Goal: Task Accomplishment & Management: Manage account settings

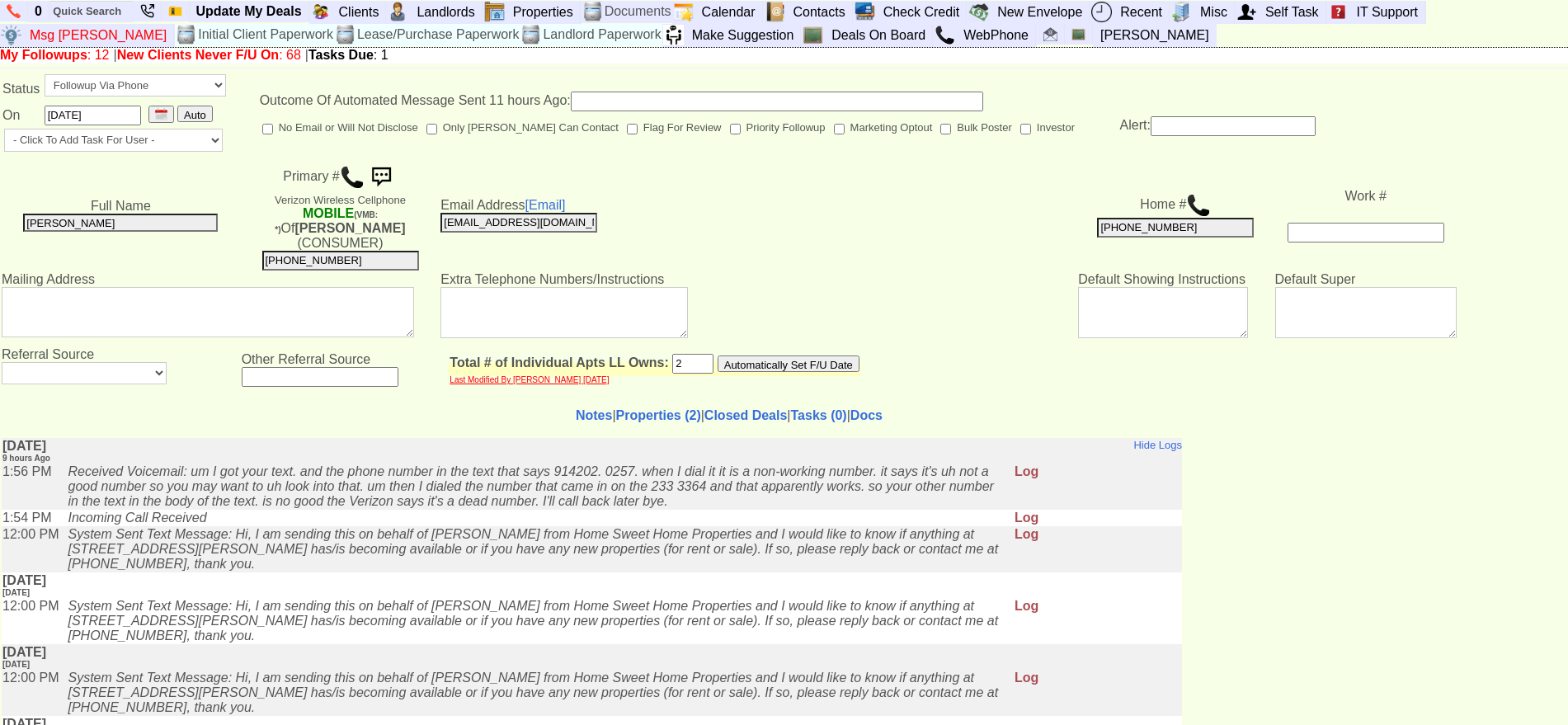
type input "___-___-____"
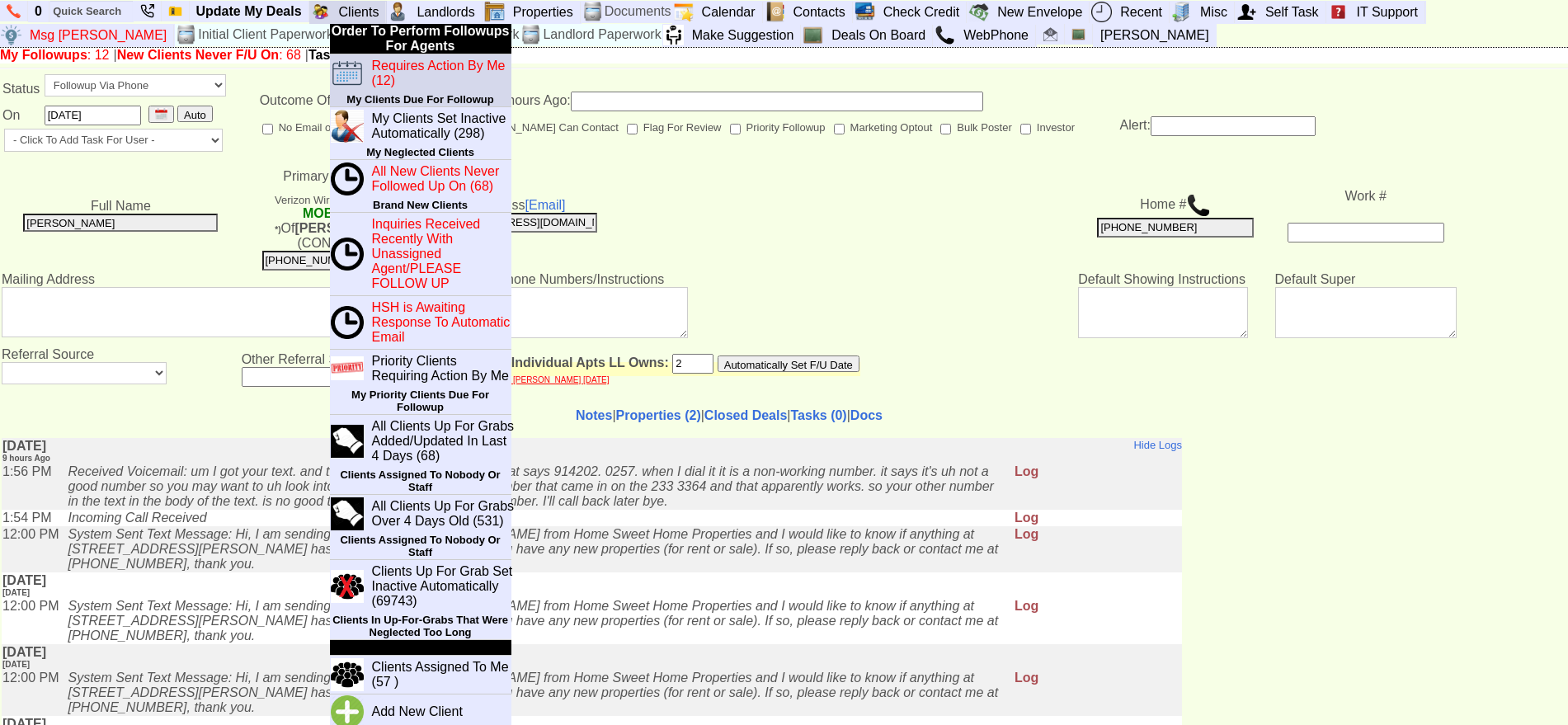
click at [389, 71] on blink "Requires Action By Me (12)" at bounding box center [438, 73] width 134 height 29
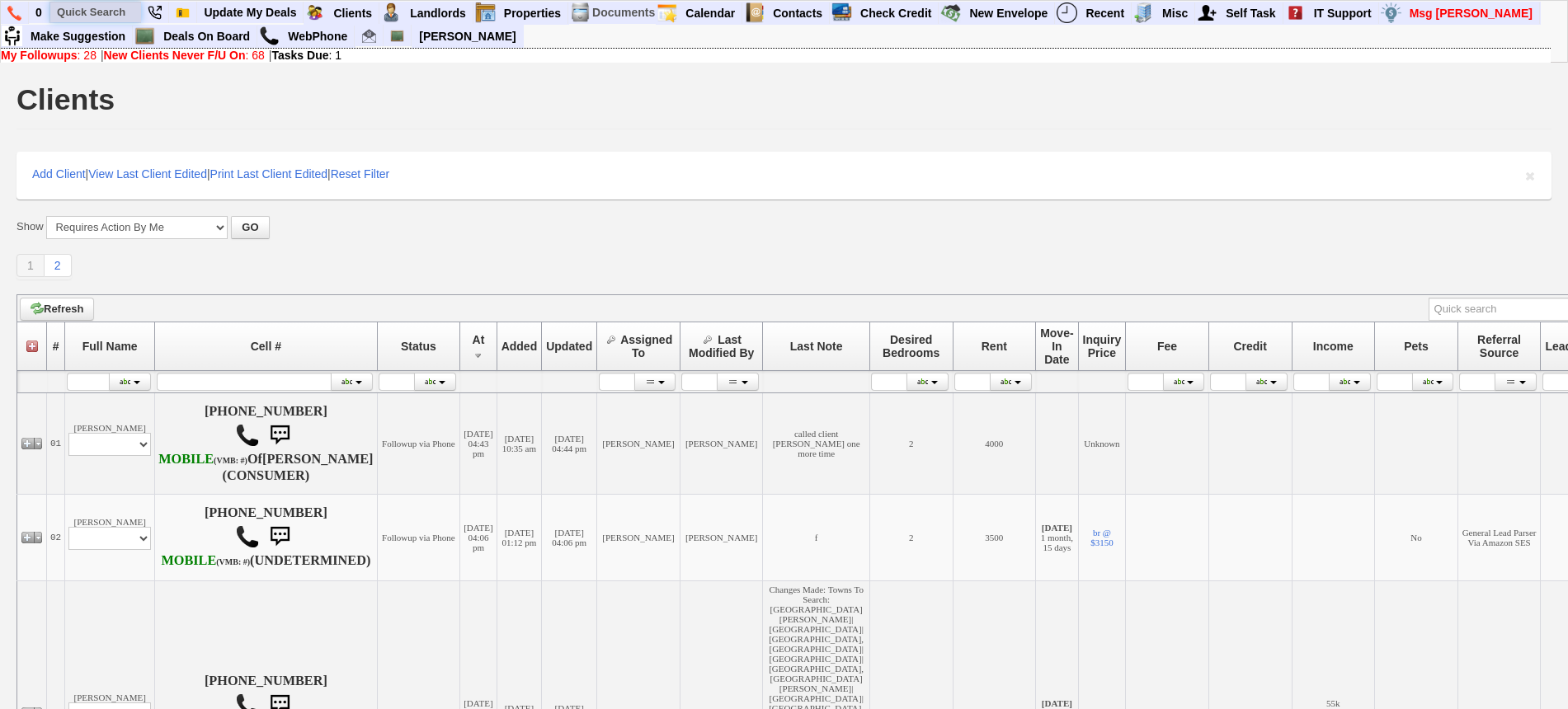
click at [114, 7] on input "text" at bounding box center [96, 12] width 91 height 20
paste input "[PHONE_NUMBER]"
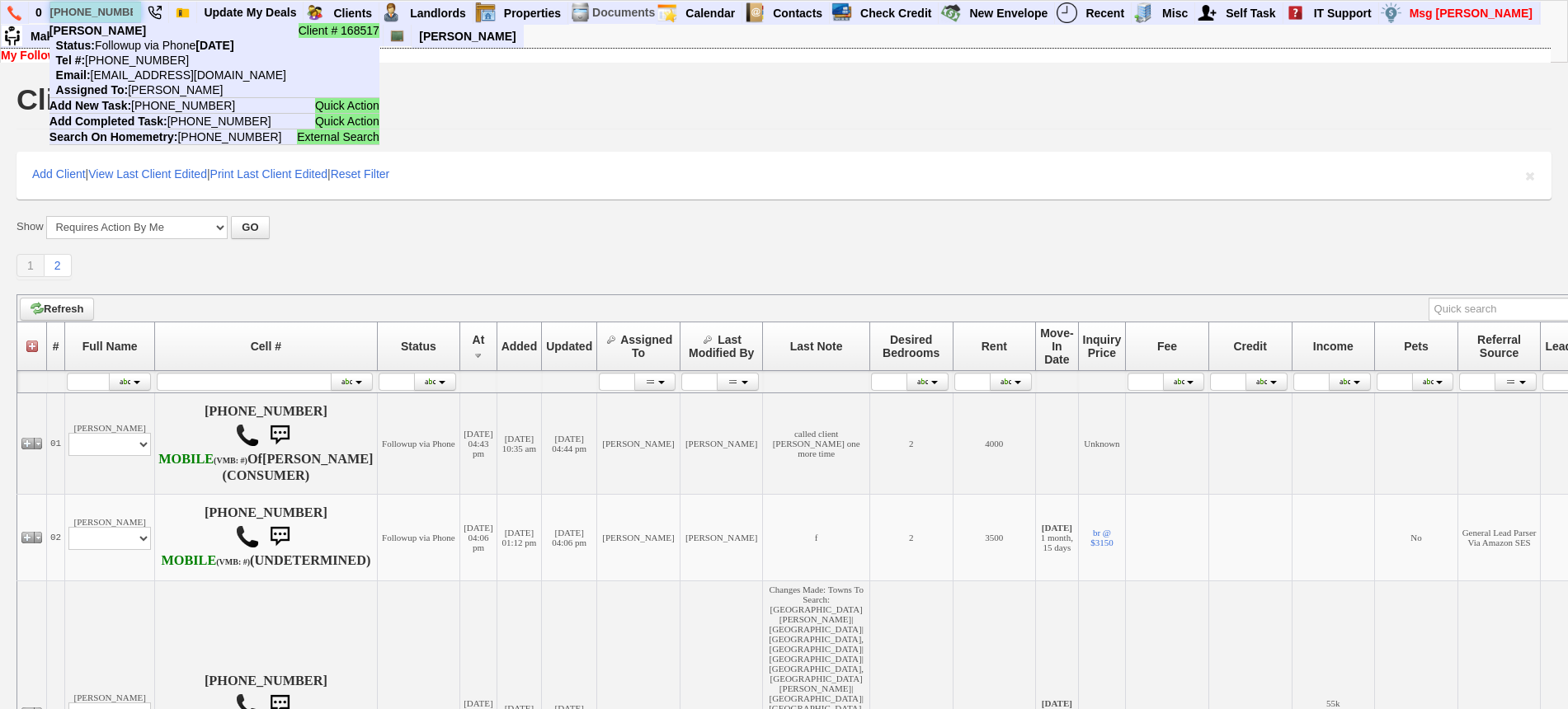
click at [99, 10] on input "347-805-3808" at bounding box center [96, 12] width 91 height 20
paste input "914-689-1570"
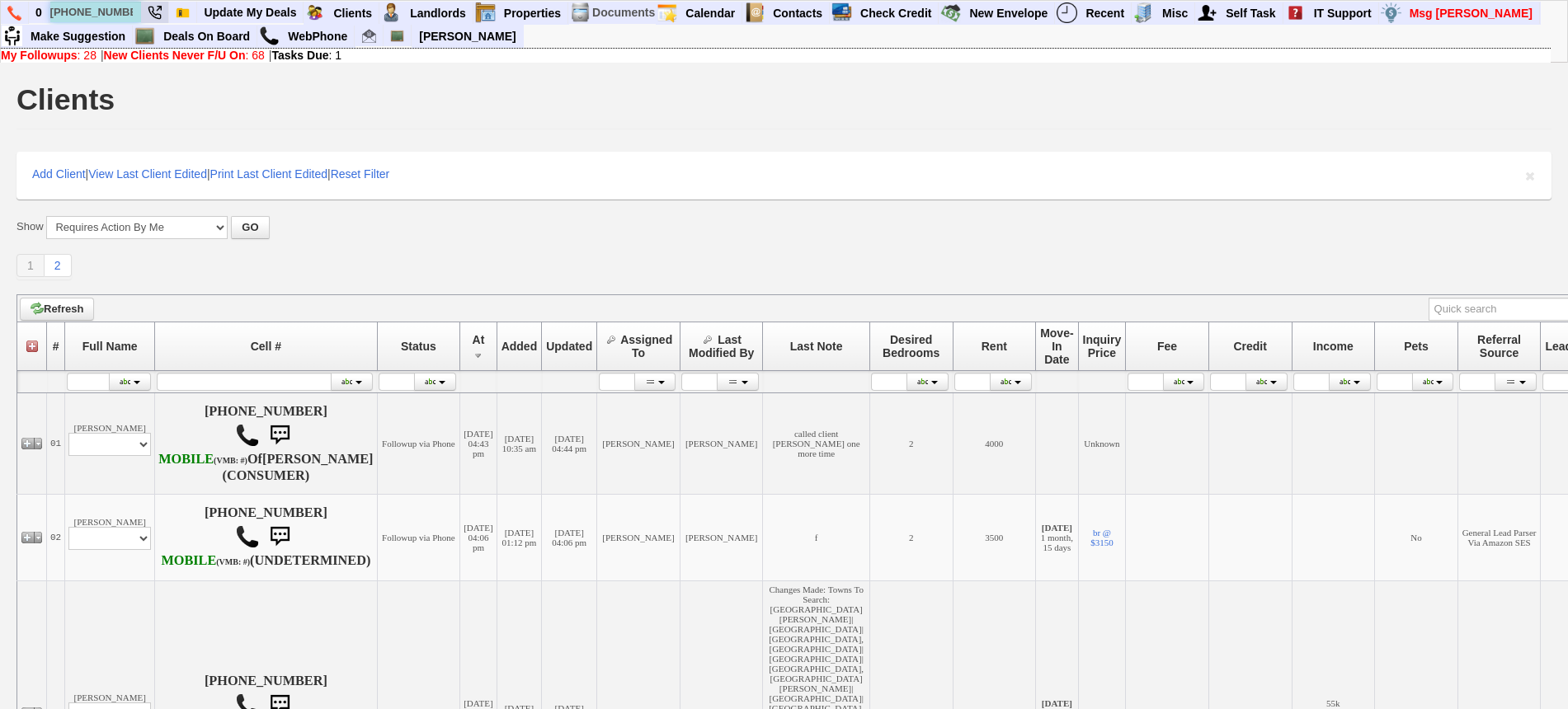
type input "914-689-1570"
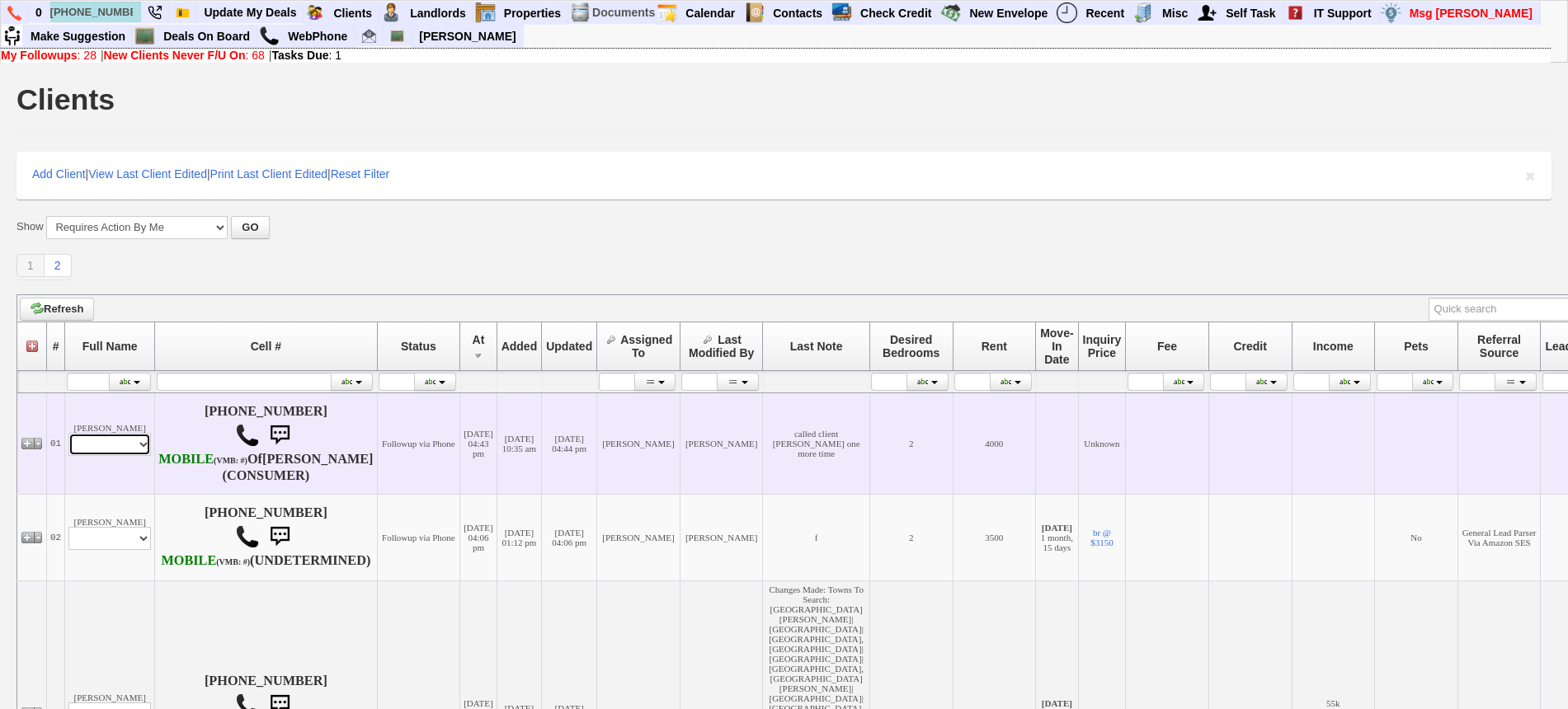
click at [120, 456] on select "Profile Edit Print Email Externally (Will Not Be Tracked In CRM) Closed Deals" at bounding box center [109, 445] width 83 height 23
select select "ChangeURL,/crm/custom/edit_client_form.php?redirect=%2Fcrm%2Fclients.php&id=168…"
click at [68, 440] on select "Profile Edit Print Email Externally (Will Not Be Tracked In CRM) Closed Deals" at bounding box center [109, 445] width 83 height 23
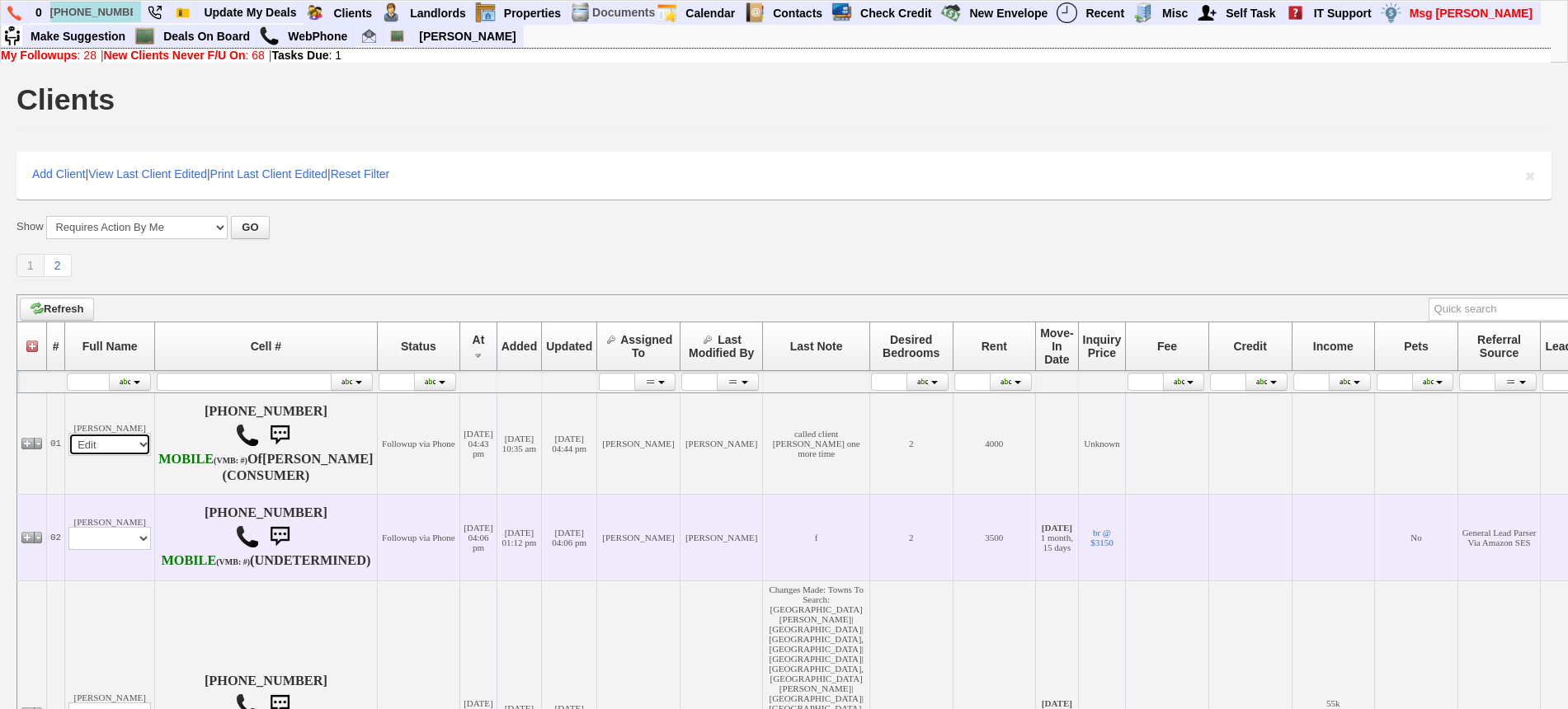
select select
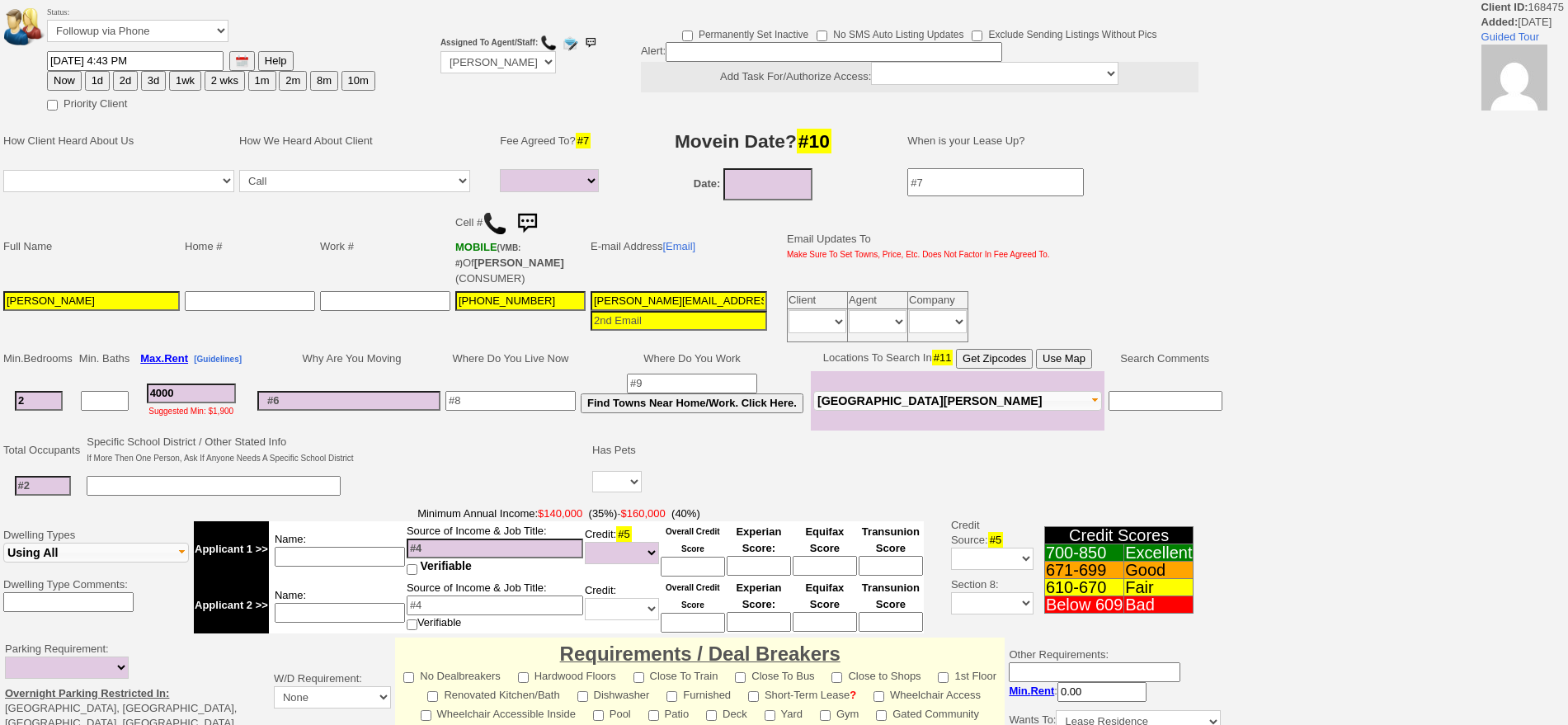
select select
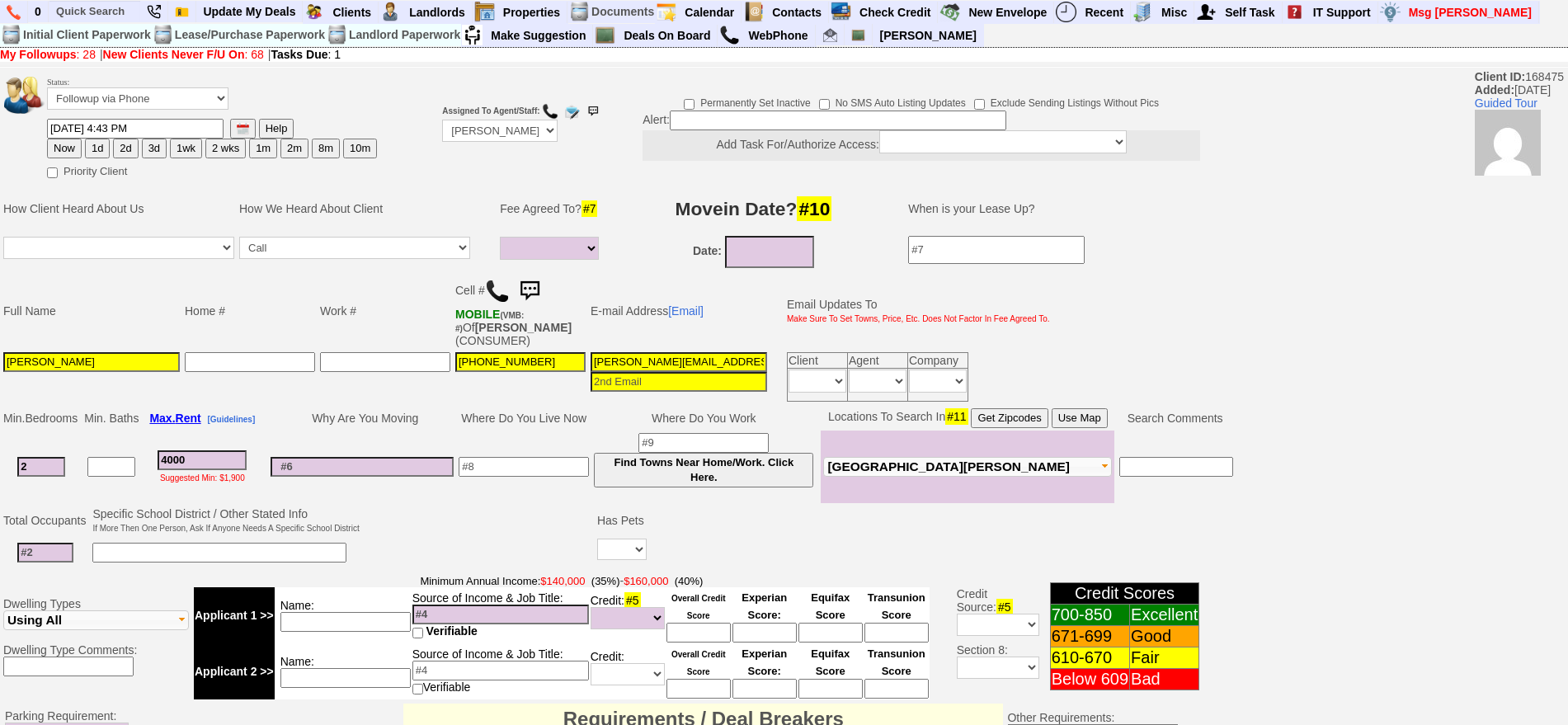
click at [498, 280] on img at bounding box center [498, 291] width 25 height 25
drag, startPoint x: 87, startPoint y: 95, endPoint x: 91, endPoint y: 106, distance: 11.7
click at [88, 95] on select "Followup via Phone Followup via Email Followup When Section 8 Property Found De…" at bounding box center [138, 99] width 181 height 22
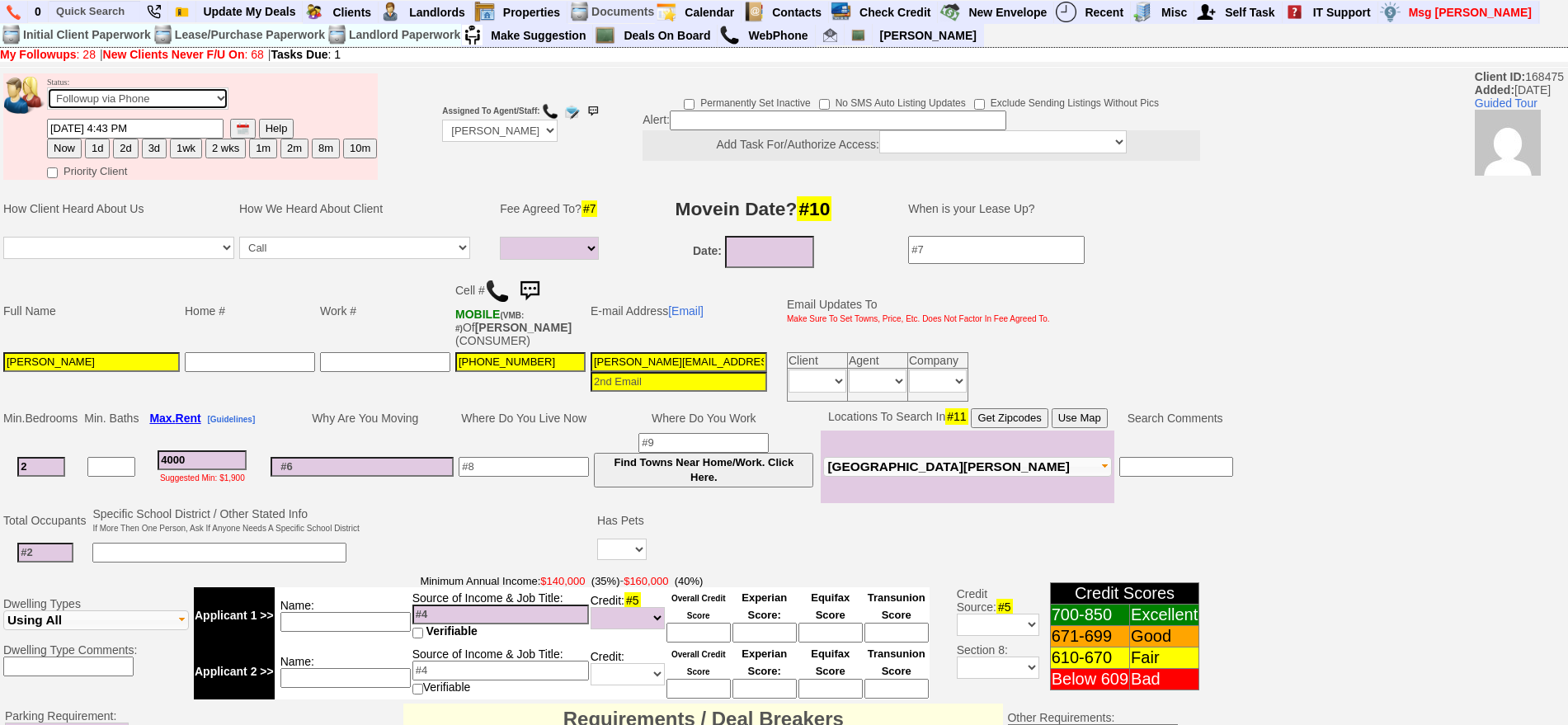
select select "Inactive"
click at [47, 93] on select "Followup via Phone Followup via Email Followup When Section 8 Property Found De…" at bounding box center [138, 99] width 181 height 22
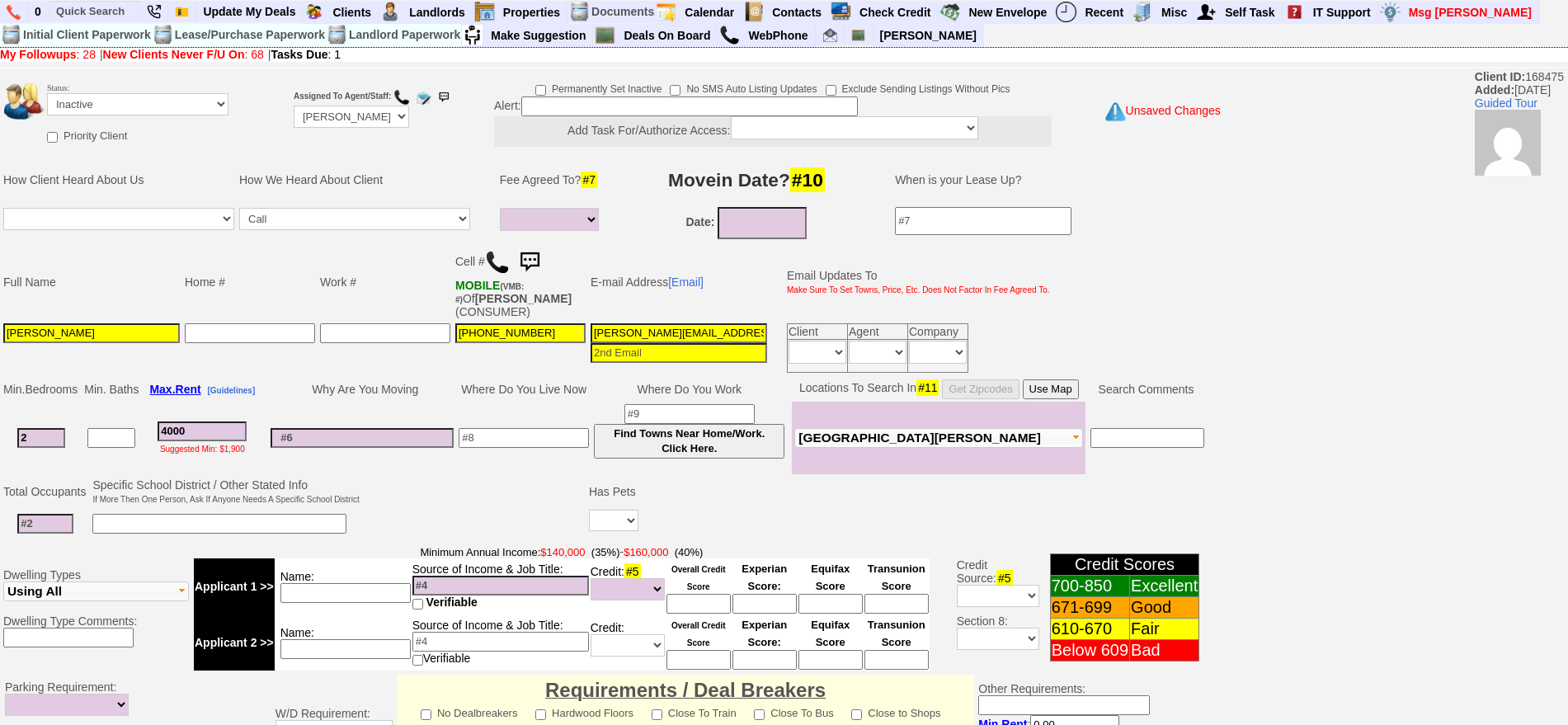
drag, startPoint x: 1525, startPoint y: 363, endPoint x: 1549, endPoint y: 427, distance: 68.4
click at [1540, 433] on div "Status: Followup via Phone Followup via Email Followup When Section 8 Property …" at bounding box center [784, 626] width 1568 height 1111
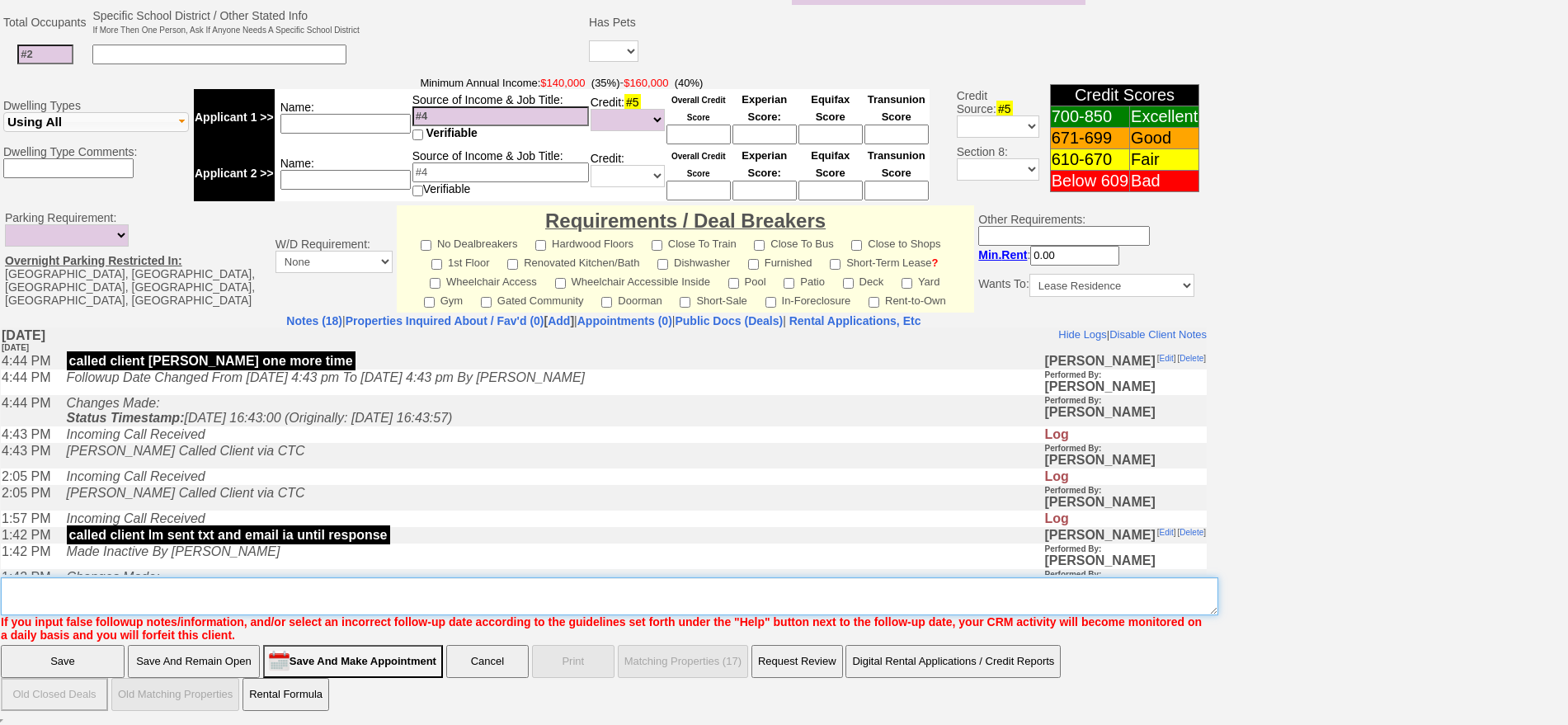
click at [505, 587] on textarea "Insert New Note Here" at bounding box center [610, 596] width 1217 height 38
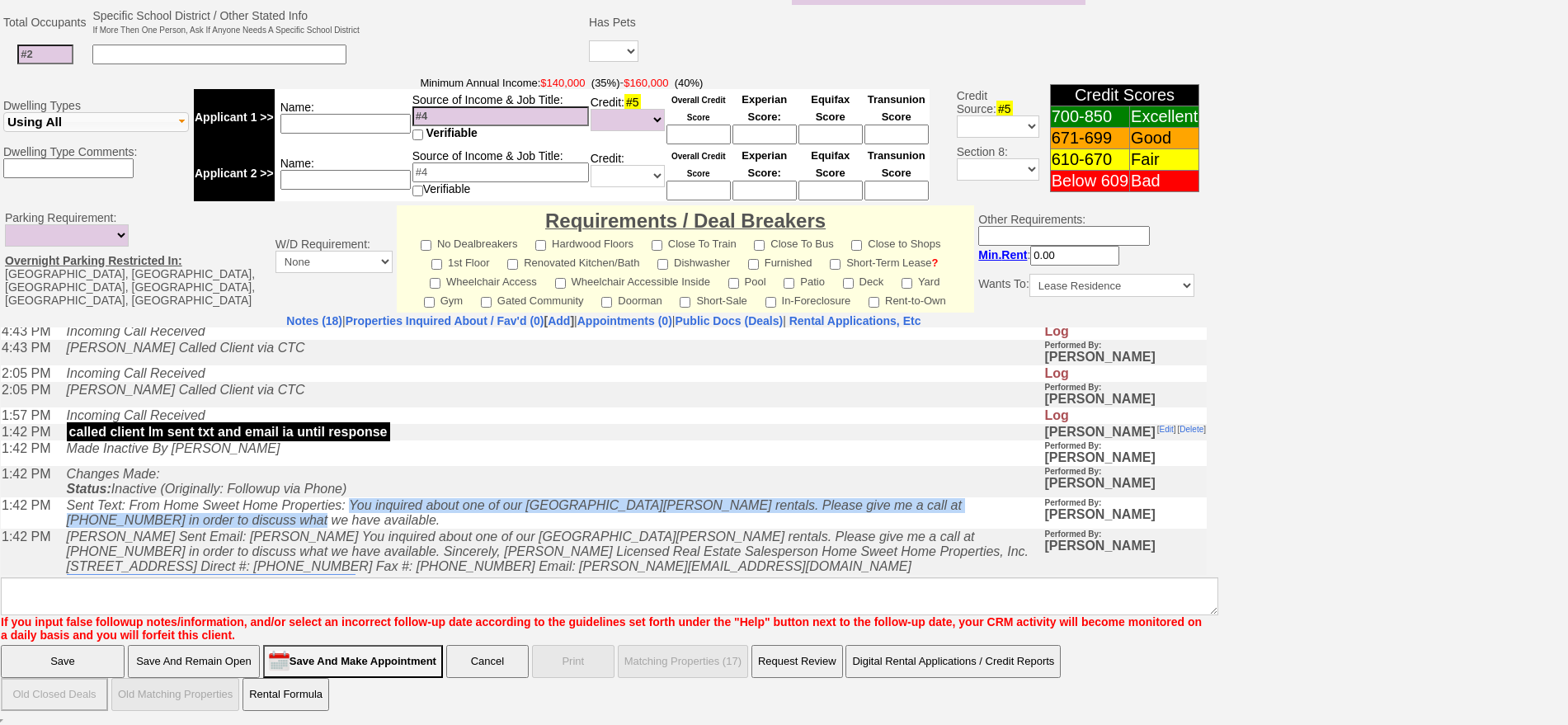
click at [358, 515] on td "Sent Text: From Home Sweet Home Properties: You inquired about one of our Port …" at bounding box center [551, 512] width 986 height 31
copy icon "You inquired about one of our Port Chester rentals. Please give me a call at (9…"
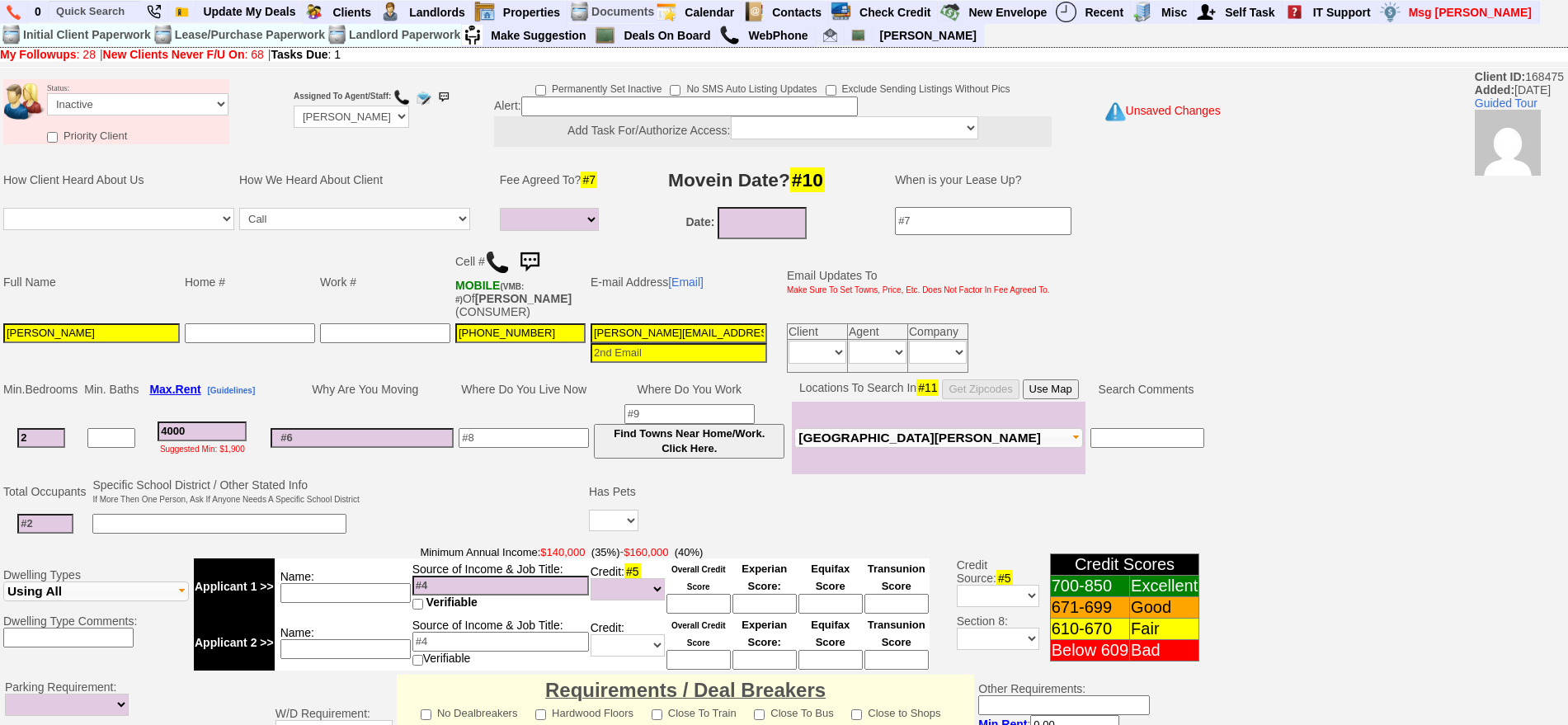
click at [537, 254] on img at bounding box center [529, 262] width 33 height 33
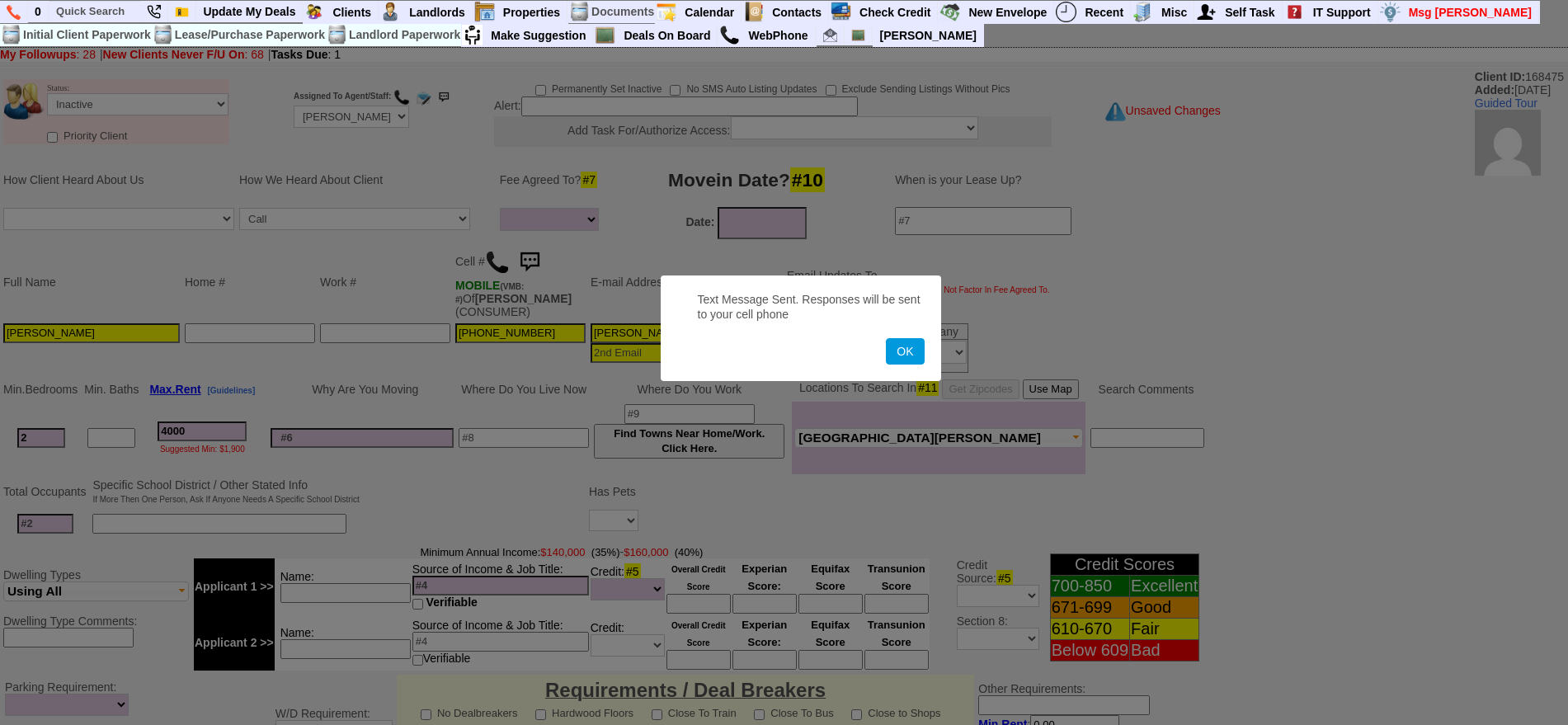
click at [886, 338] on button "OK" at bounding box center [904, 351] width 38 height 27
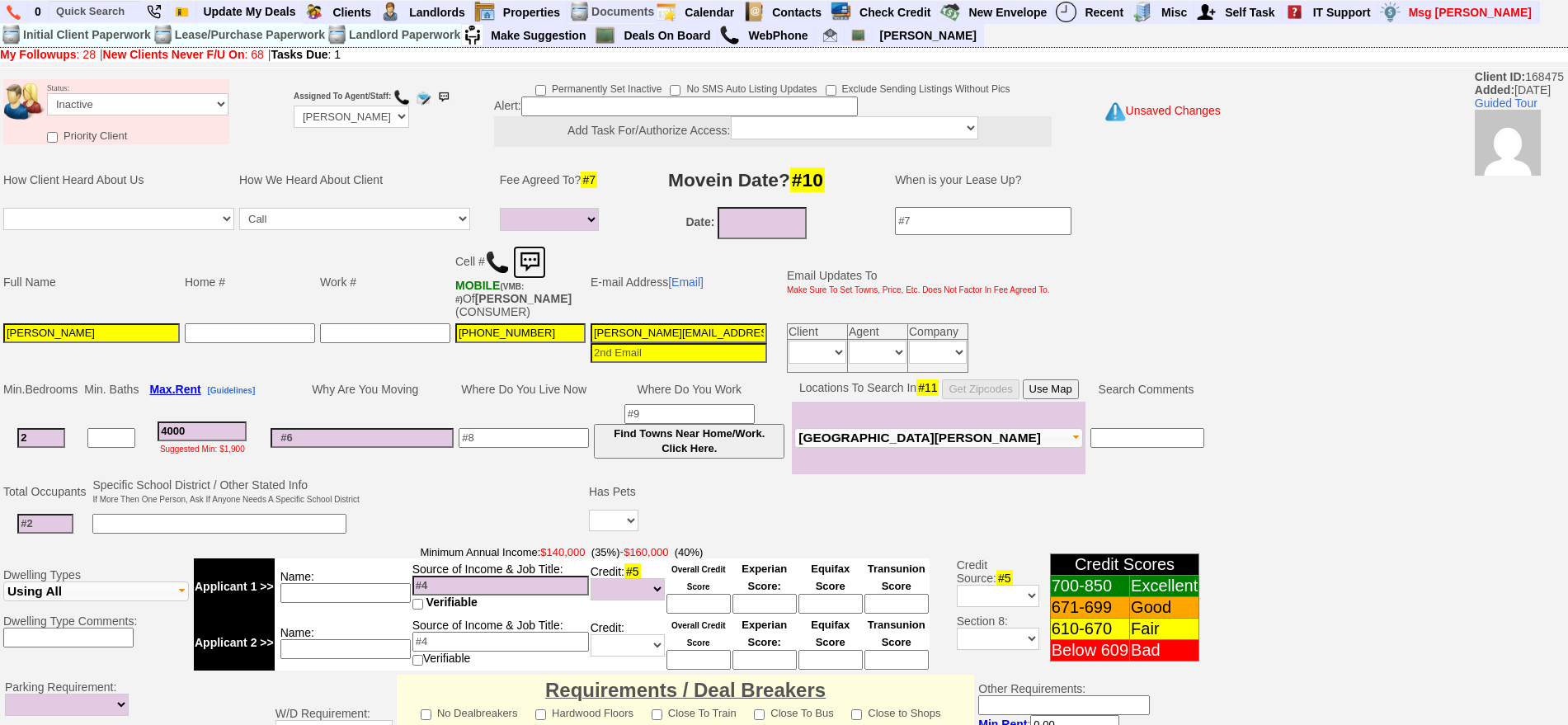
scroll to position [469, 0]
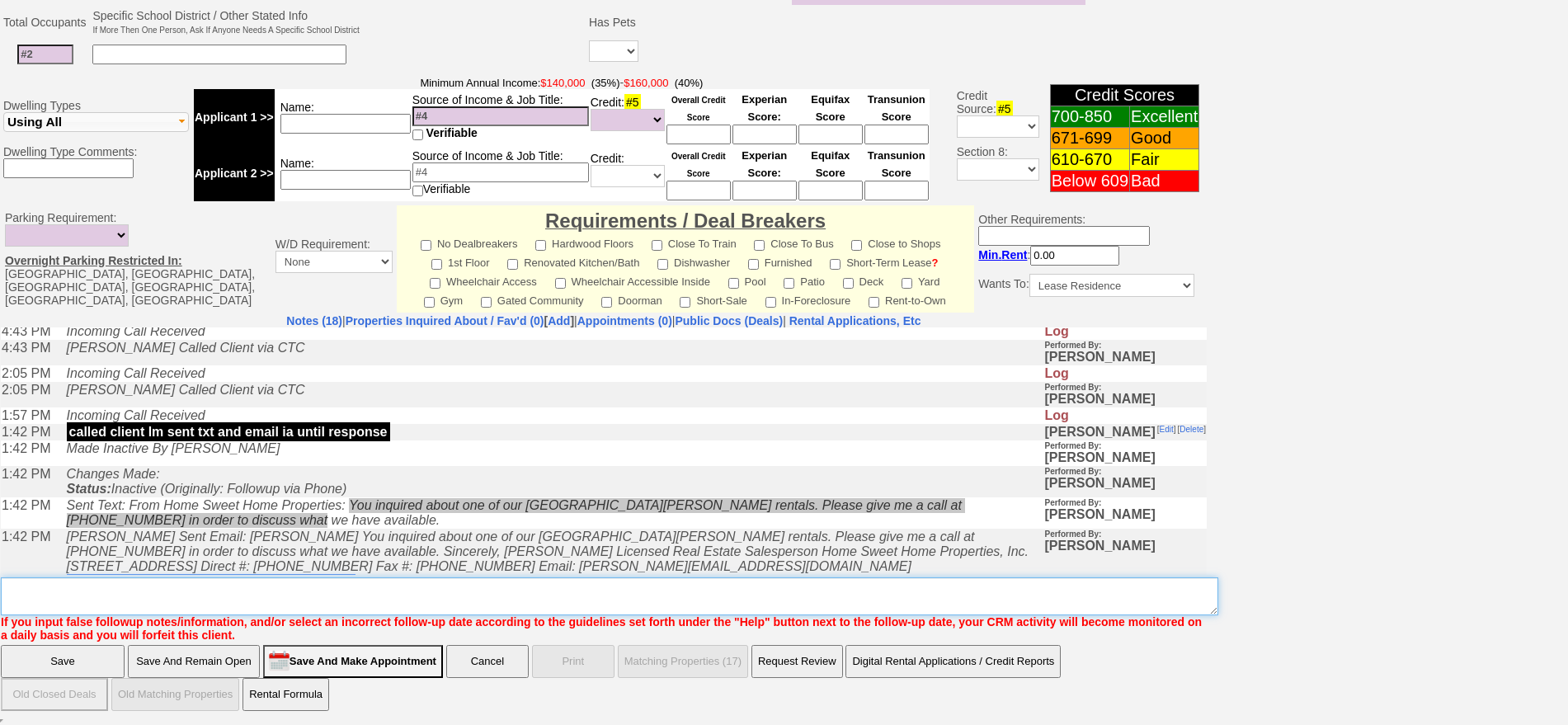
click at [699, 587] on textarea "Insert New Note Here" at bounding box center [610, 596] width 1217 height 38
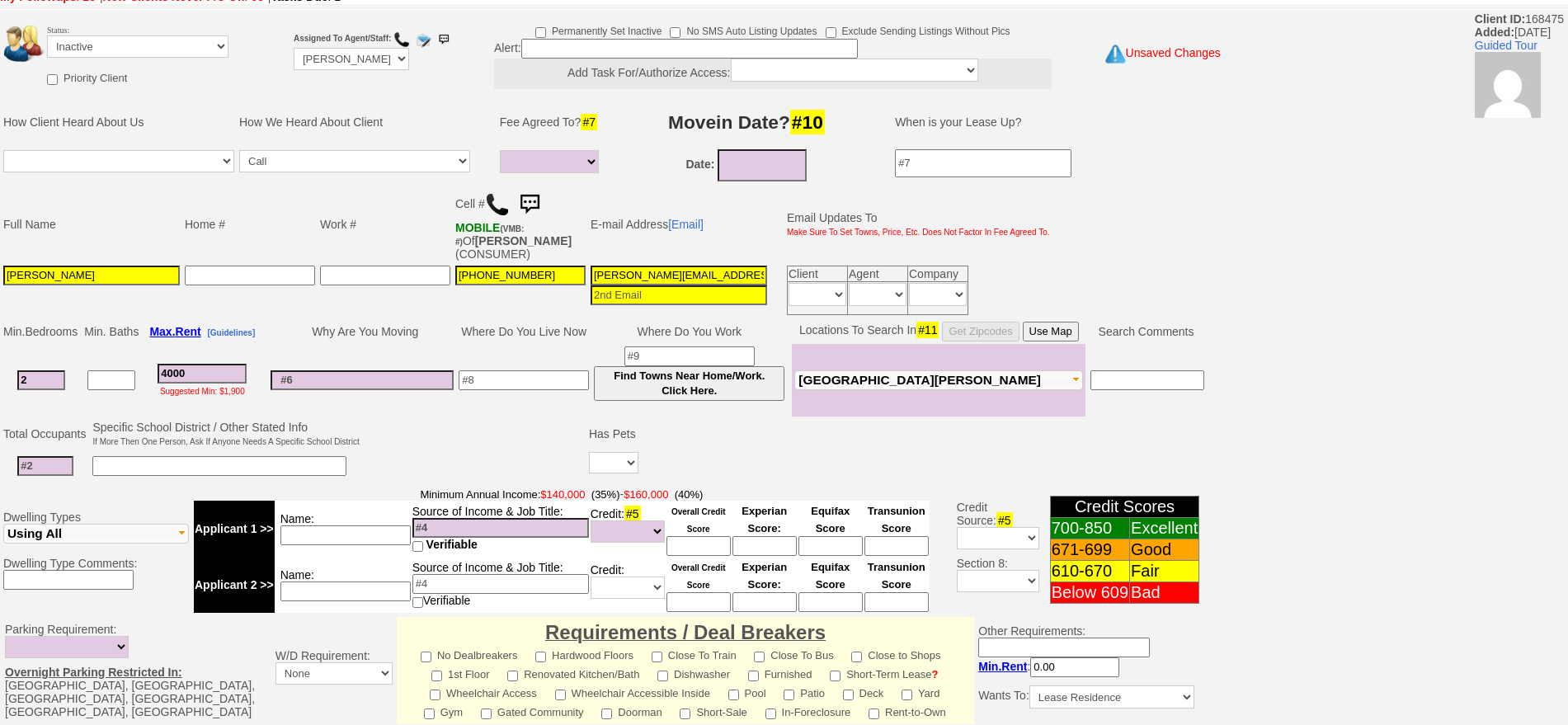
scroll to position [0, 0]
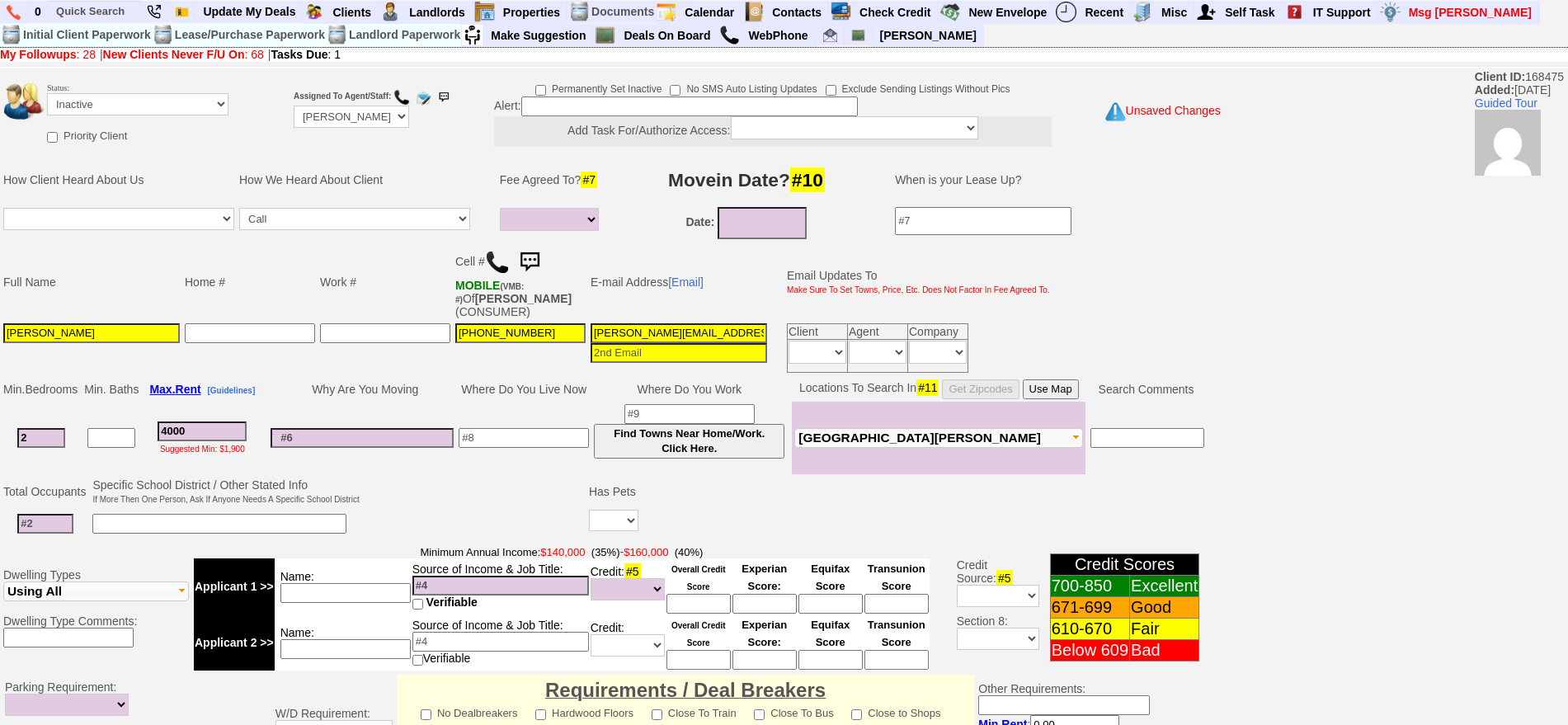
type textarea "called client lm sent txt ia until response"
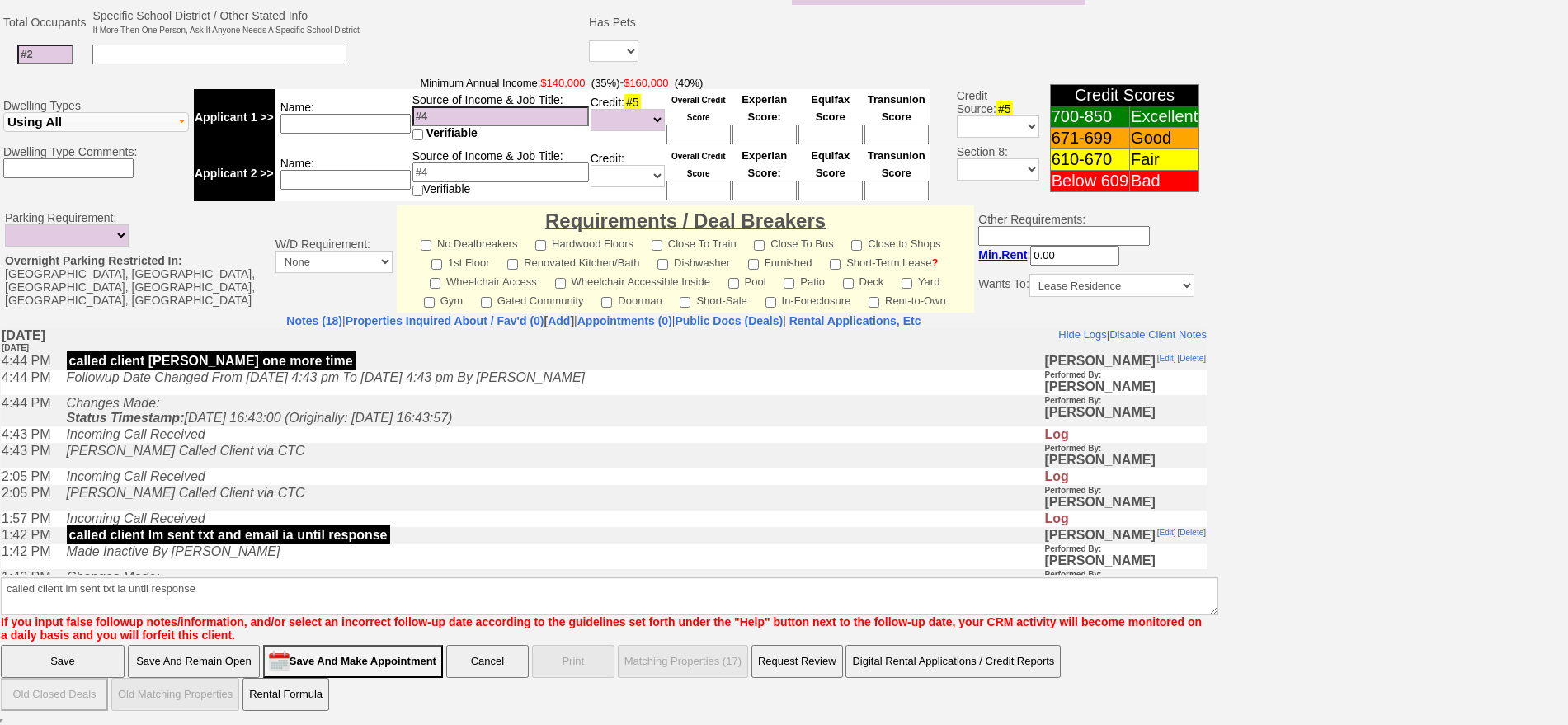
click input "Save" at bounding box center [62, 661] width 123 height 33
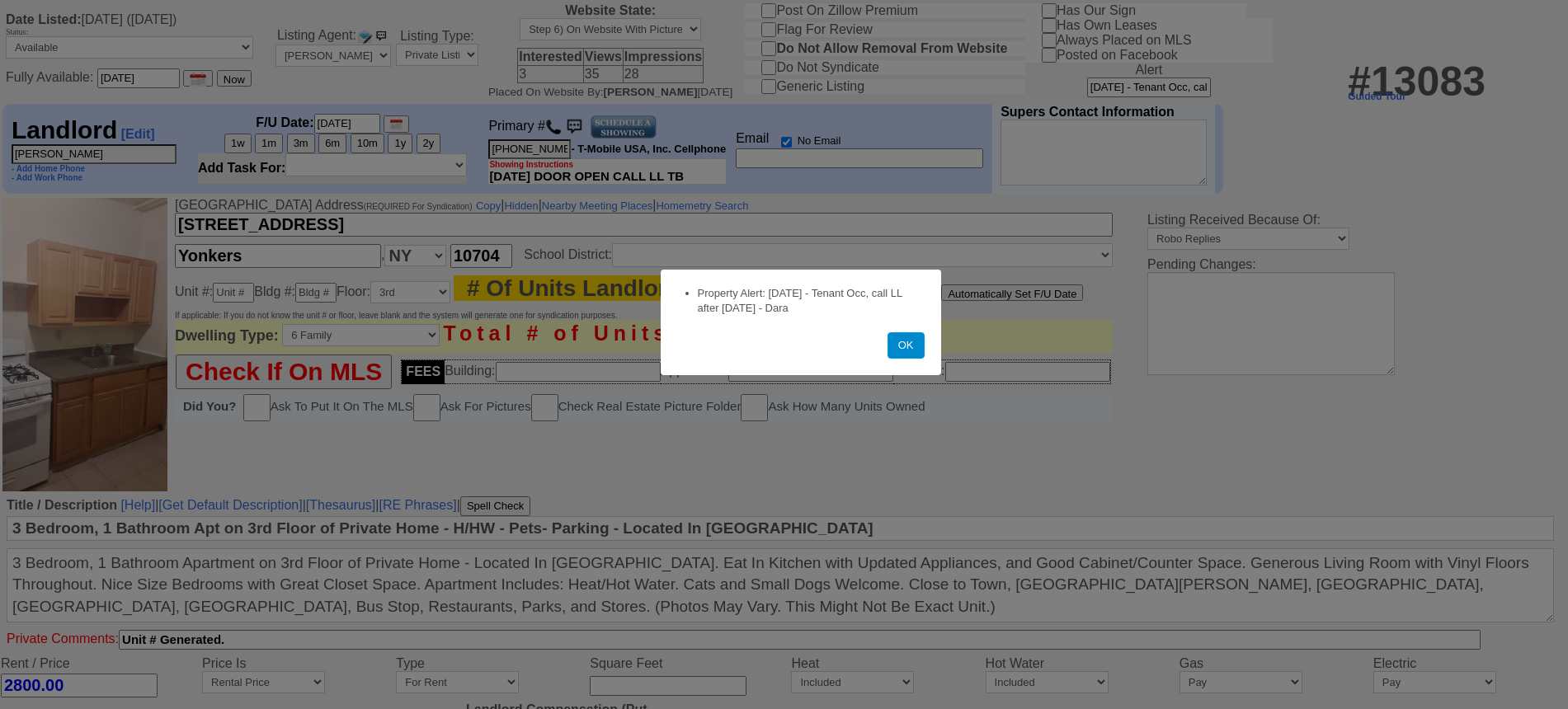
click at [904, 352] on button "OK" at bounding box center [906, 346] width 37 height 27
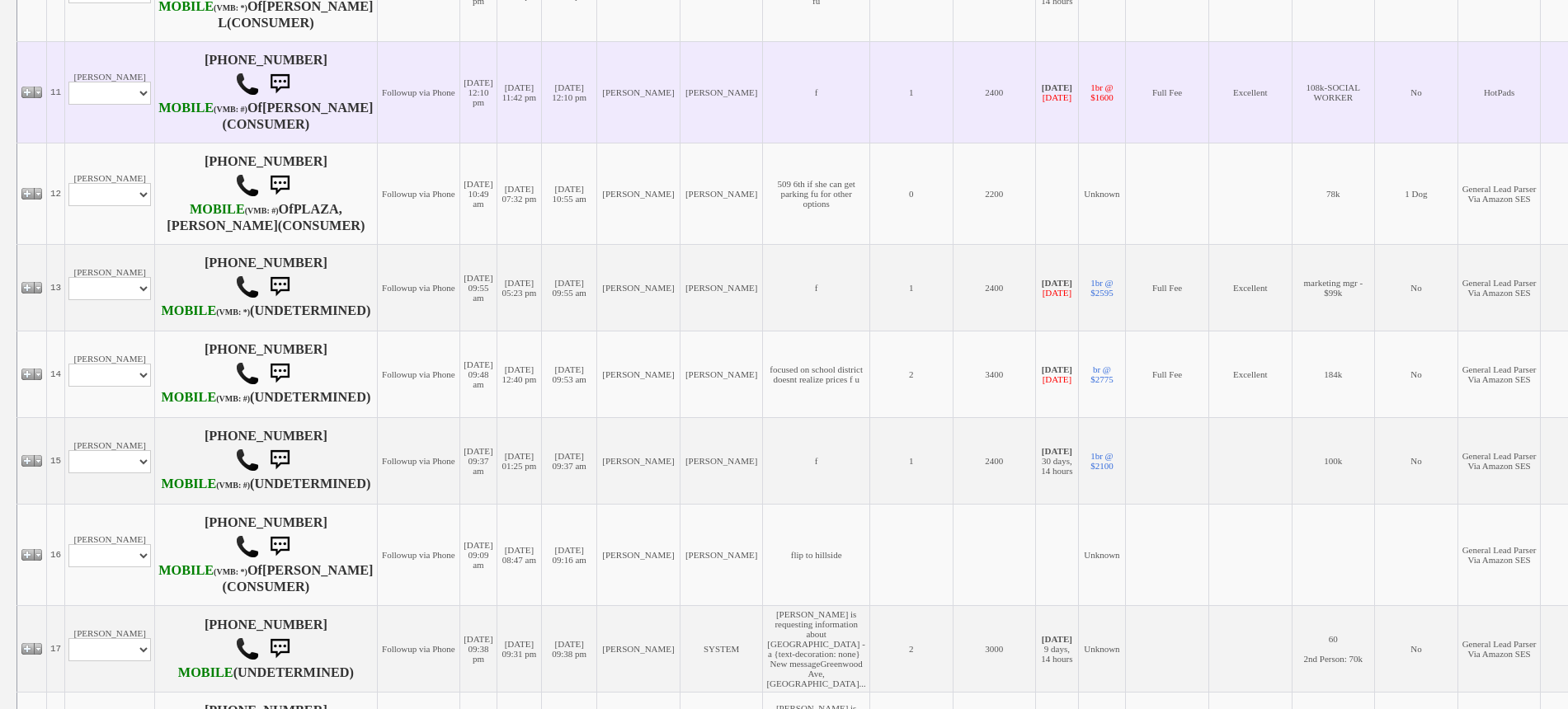
scroll to position [1444, 0]
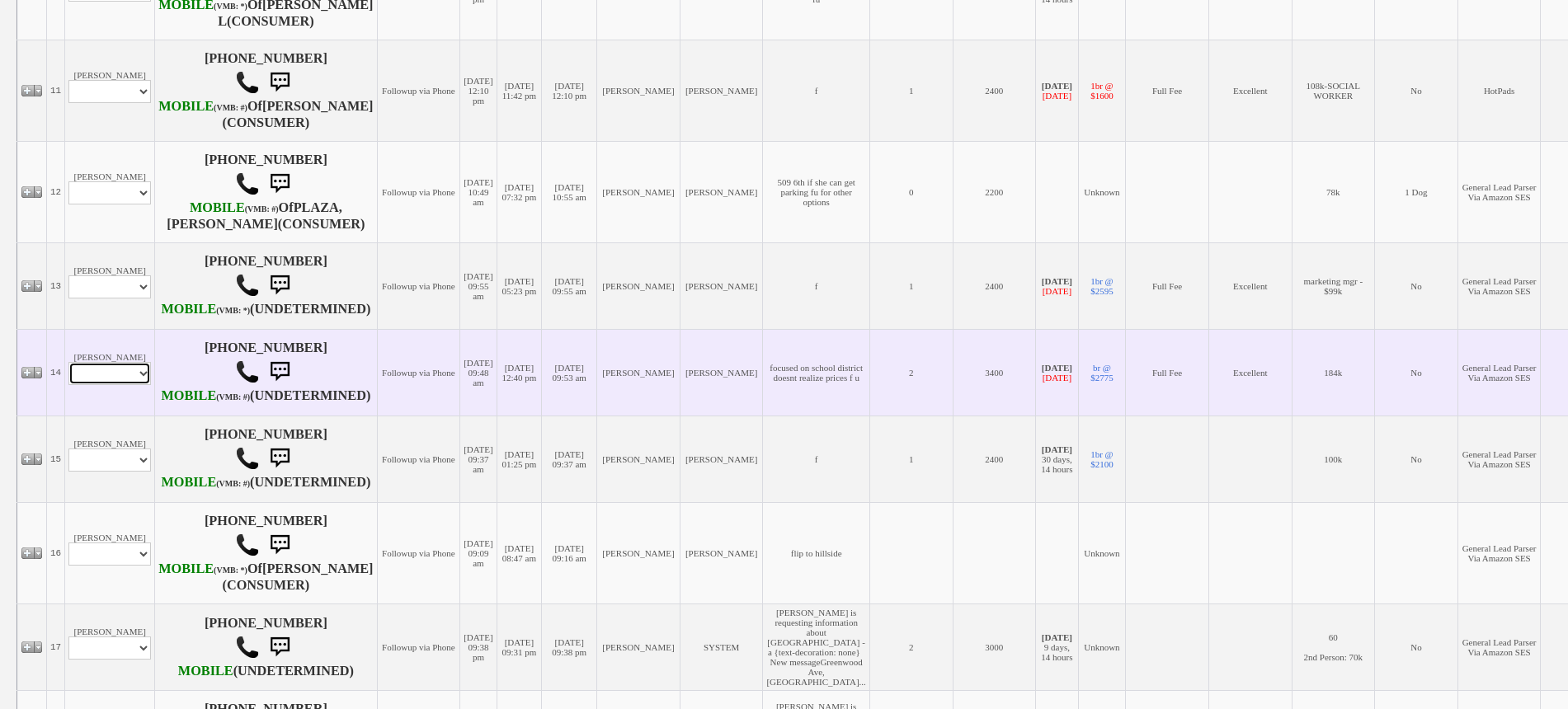
click at [138, 385] on select "Profile Edit Print Email Externally (Will Not Be Tracked In CRM) Closed Deals" at bounding box center [109, 374] width 83 height 23
select select "ChangeURL,/crm/custom/edit_client_form.php?redirect=%2Fcrm%2Fclients.php&id=958…"
click at [68, 385] on select "Profile Edit Print Email Externally (Will Not Be Tracked In CRM) Closed Deals" at bounding box center [109, 374] width 83 height 23
select select
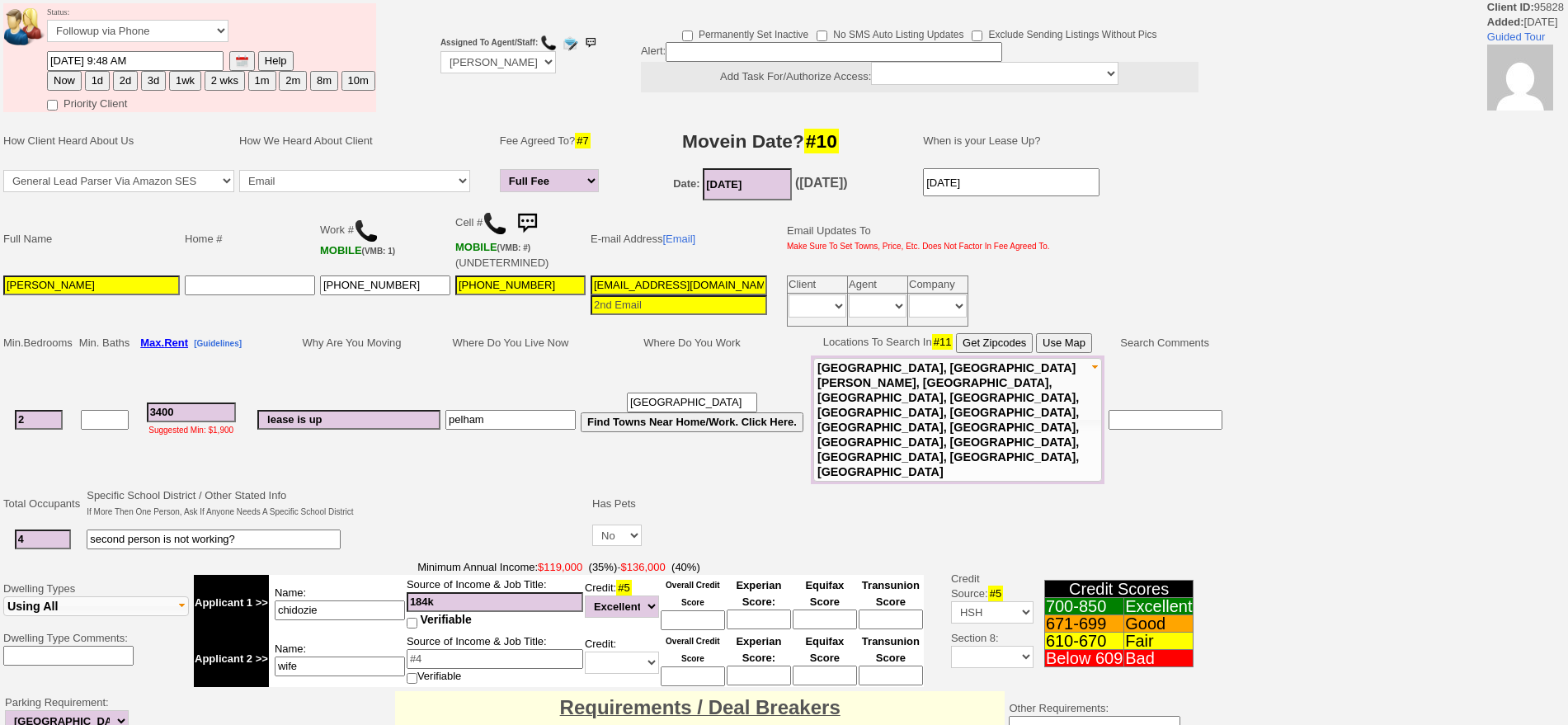
drag, startPoint x: 1528, startPoint y: 220, endPoint x: 1531, endPoint y: 247, distance: 27.2
click at [1531, 247] on div "Status: Followup via Phone Followup via Email Followup When Section 8 Property …" at bounding box center [784, 604] width 1568 height 1210
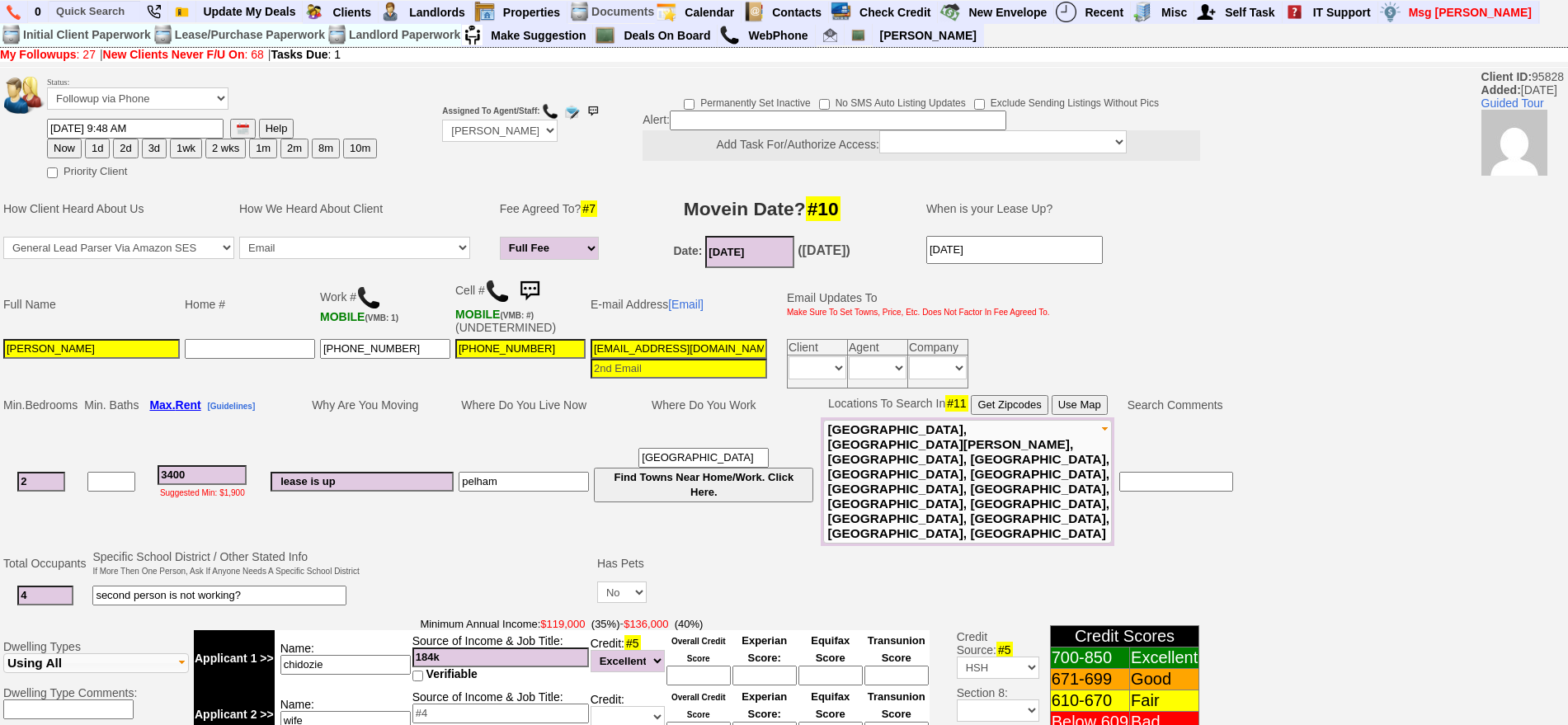
click at [534, 285] on img at bounding box center [529, 291] width 33 height 33
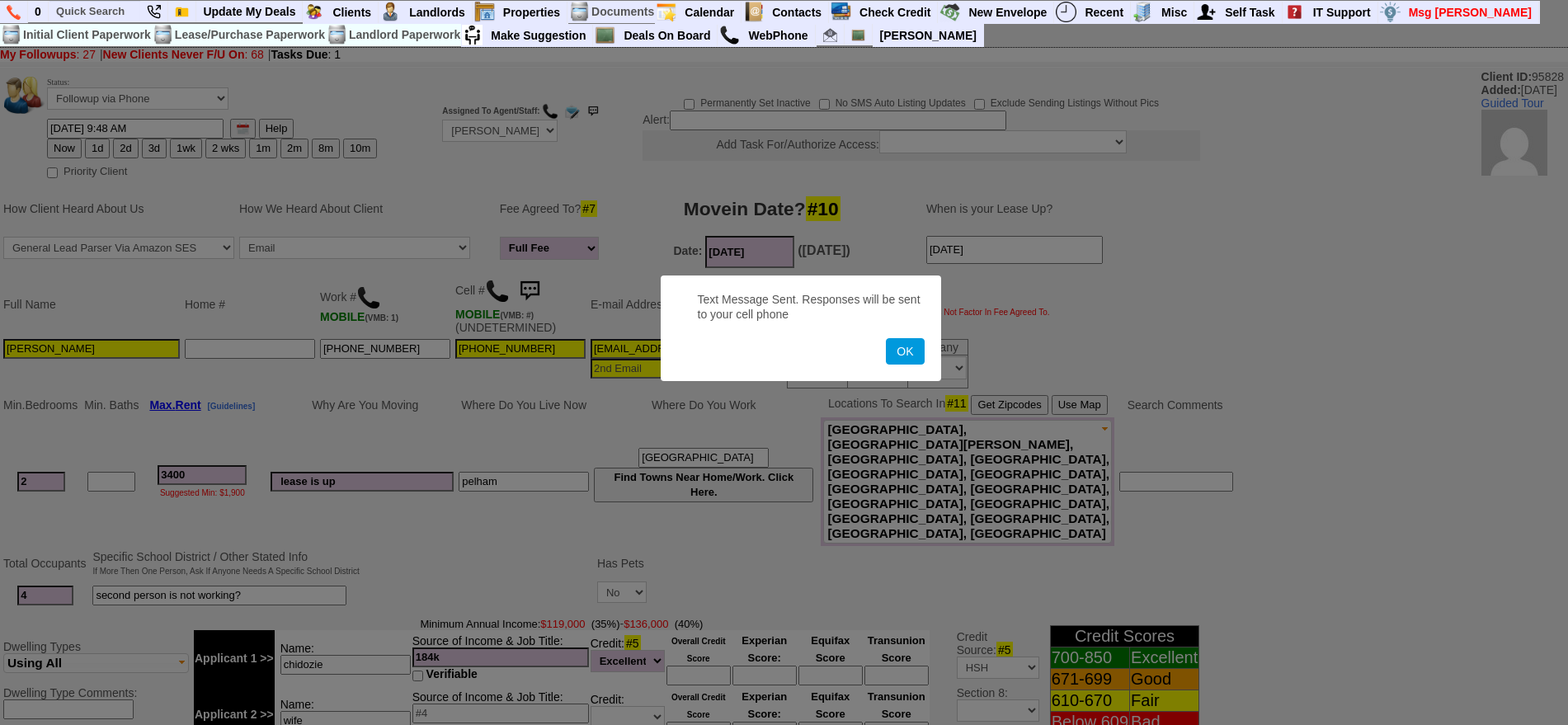
click at [886, 338] on button "OK" at bounding box center [904, 351] width 38 height 27
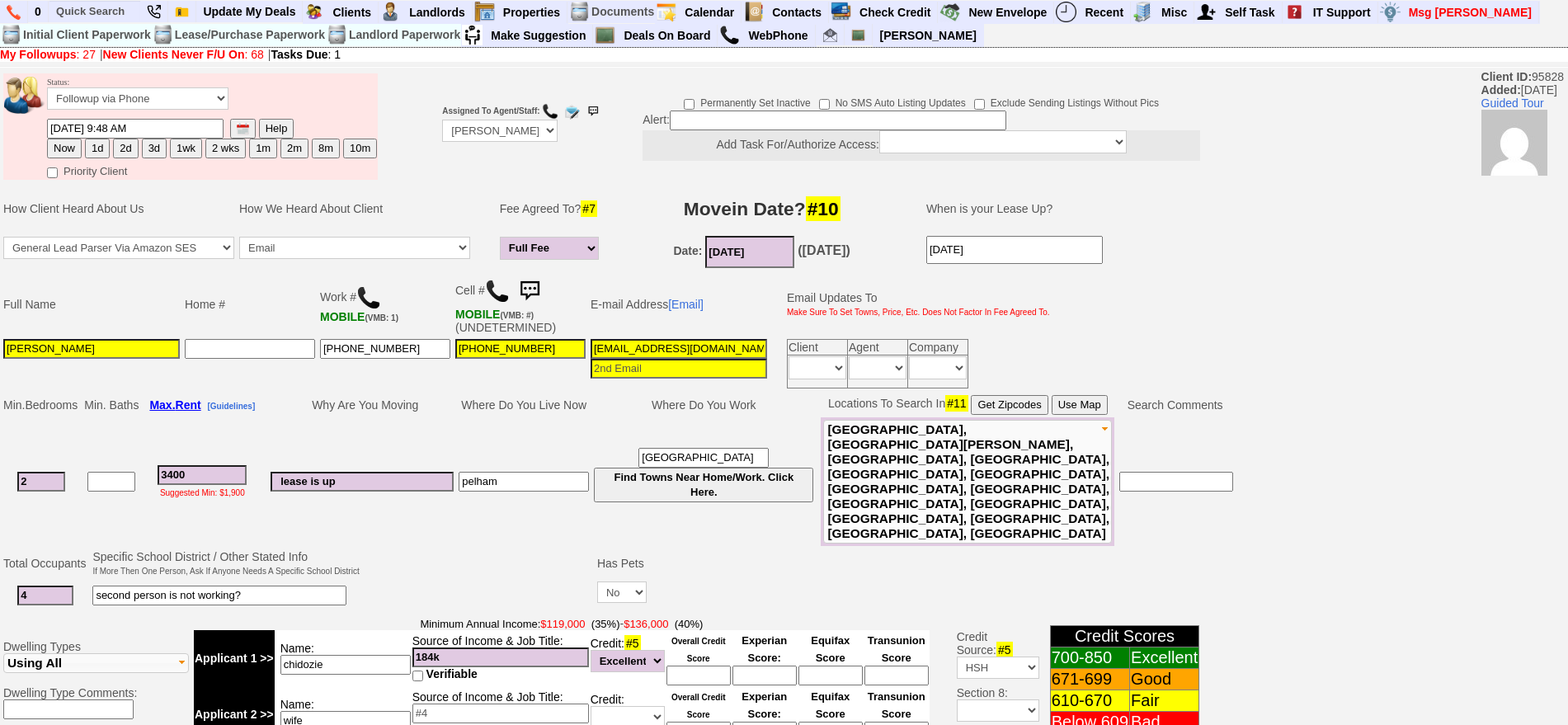
click at [97, 144] on button "1d" at bounding box center [98, 148] width 25 height 20
type input "10/16/2025 09:22 AM"
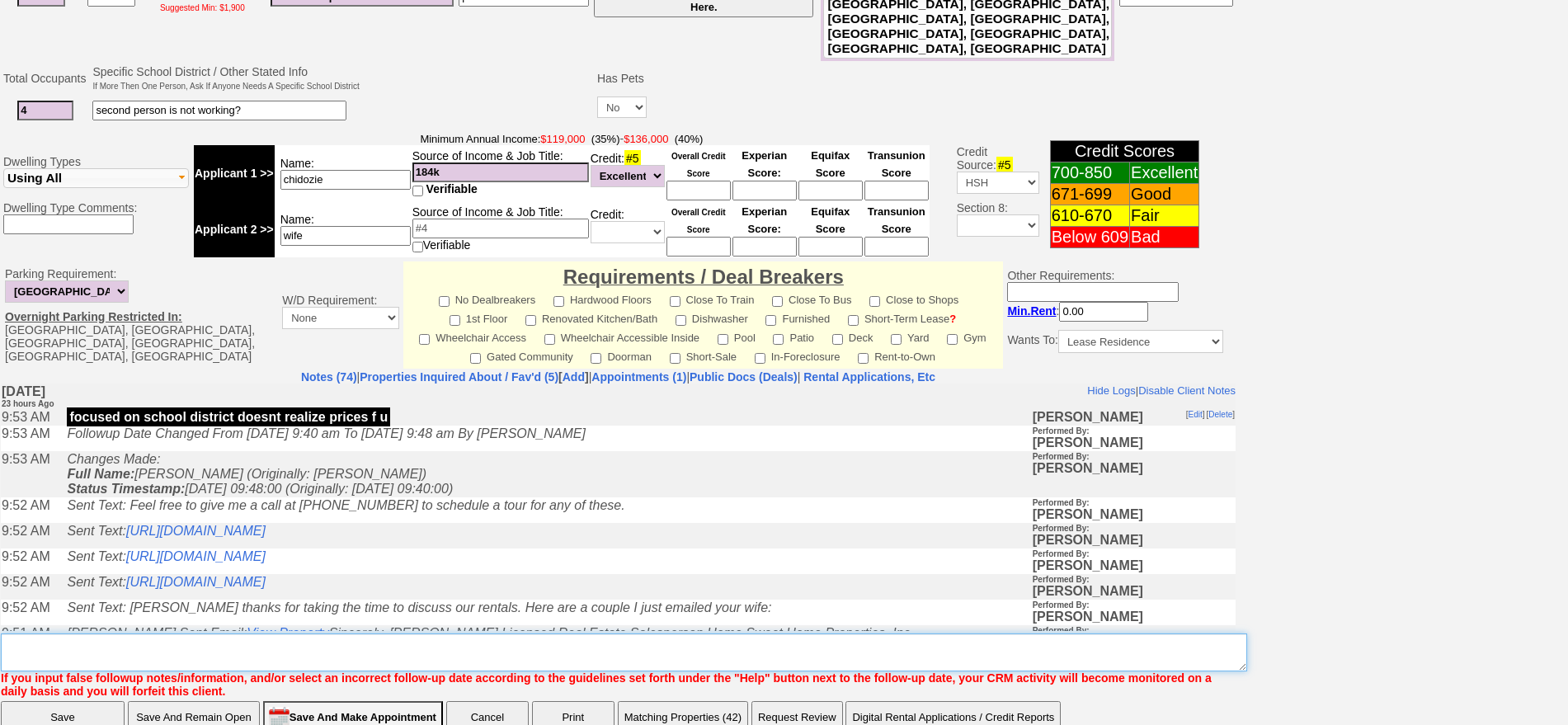
drag, startPoint x: 823, startPoint y: 586, endPoint x: 824, endPoint y: 602, distance: 16.0
click at [824, 634] on textarea "Insert New Note Here" at bounding box center [624, 652] width 1246 height 38
type textarea "fu"
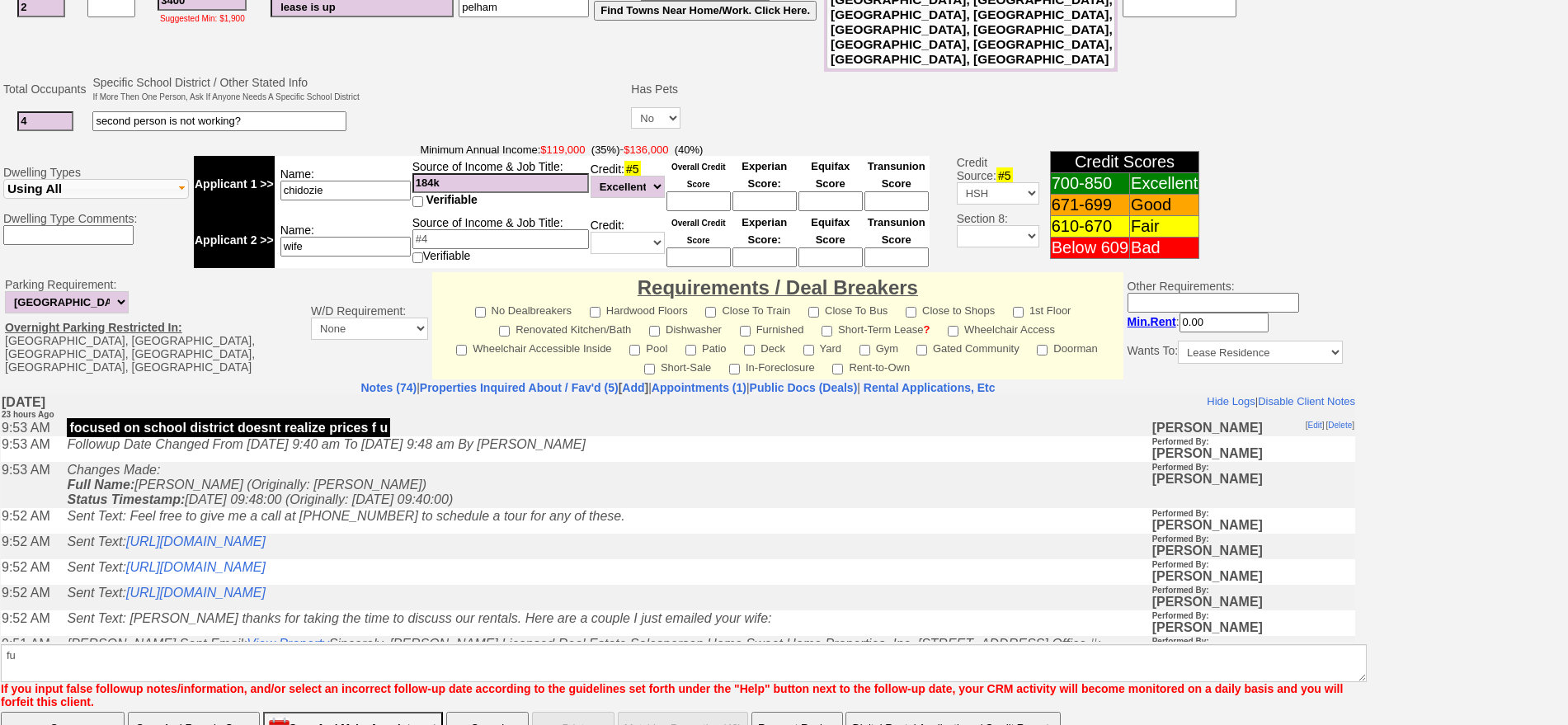
click input "Save" at bounding box center [62, 728] width 123 height 33
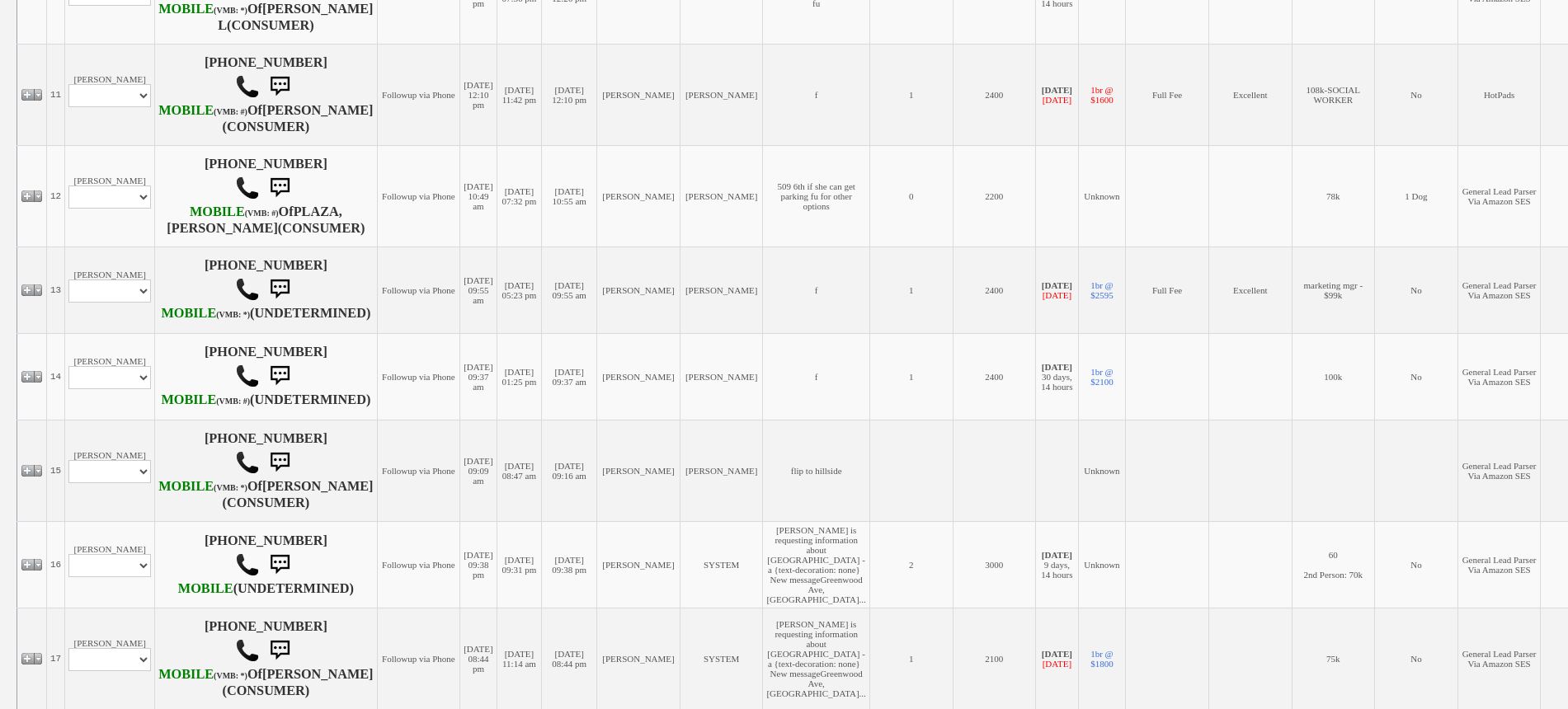
scroll to position [1444, 0]
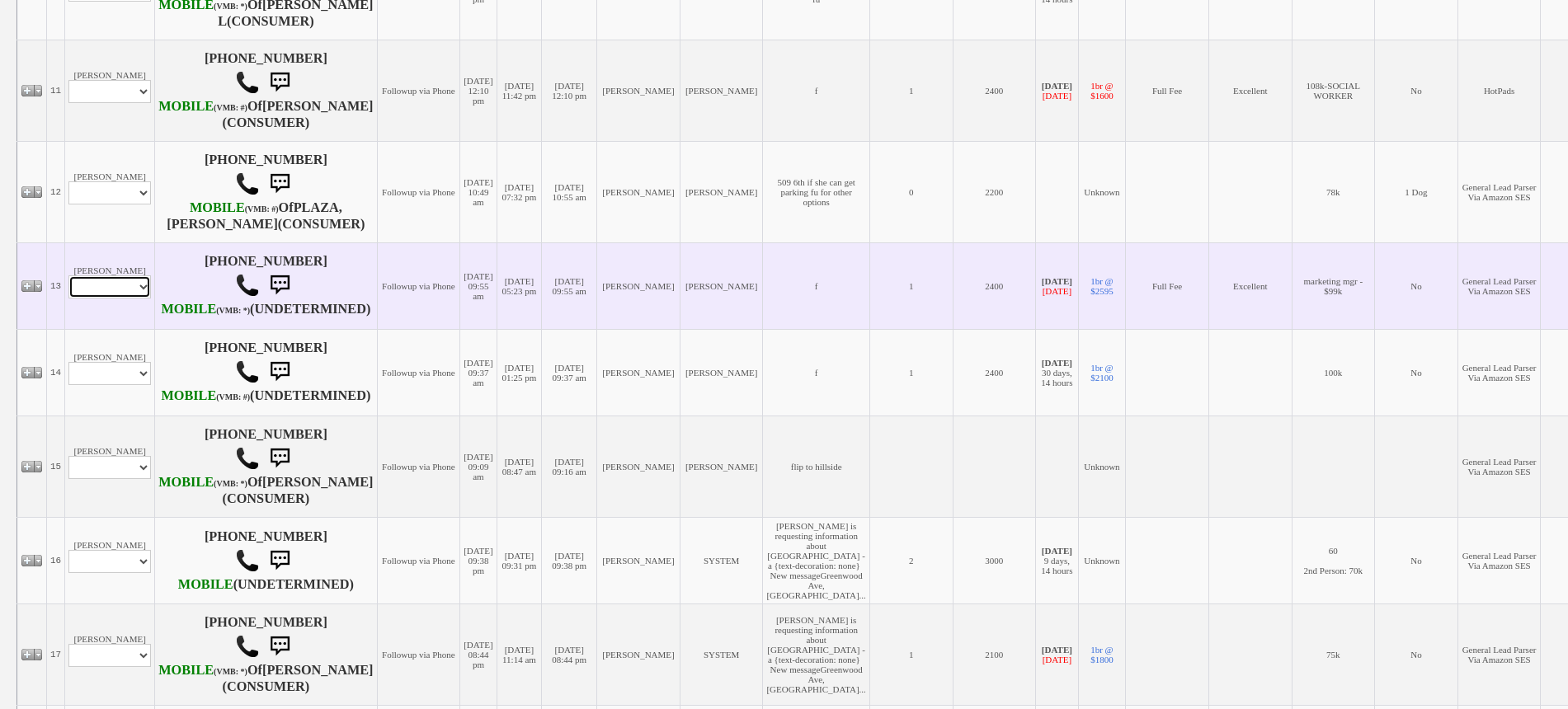
click at [122, 298] on select "Profile Edit Print Email Externally (Will Not Be Tracked In CRM) Closed Deals" at bounding box center [109, 287] width 83 height 23
select select "ChangeURL,/crm/custom/edit_client_form.php?redirect=%2Fcrm%2Fclients.php&id=162…"
click at [68, 298] on select "Profile Edit Print Email Externally (Will Not Be Tracked In CRM) Closed Deals" at bounding box center [109, 287] width 83 height 23
select select
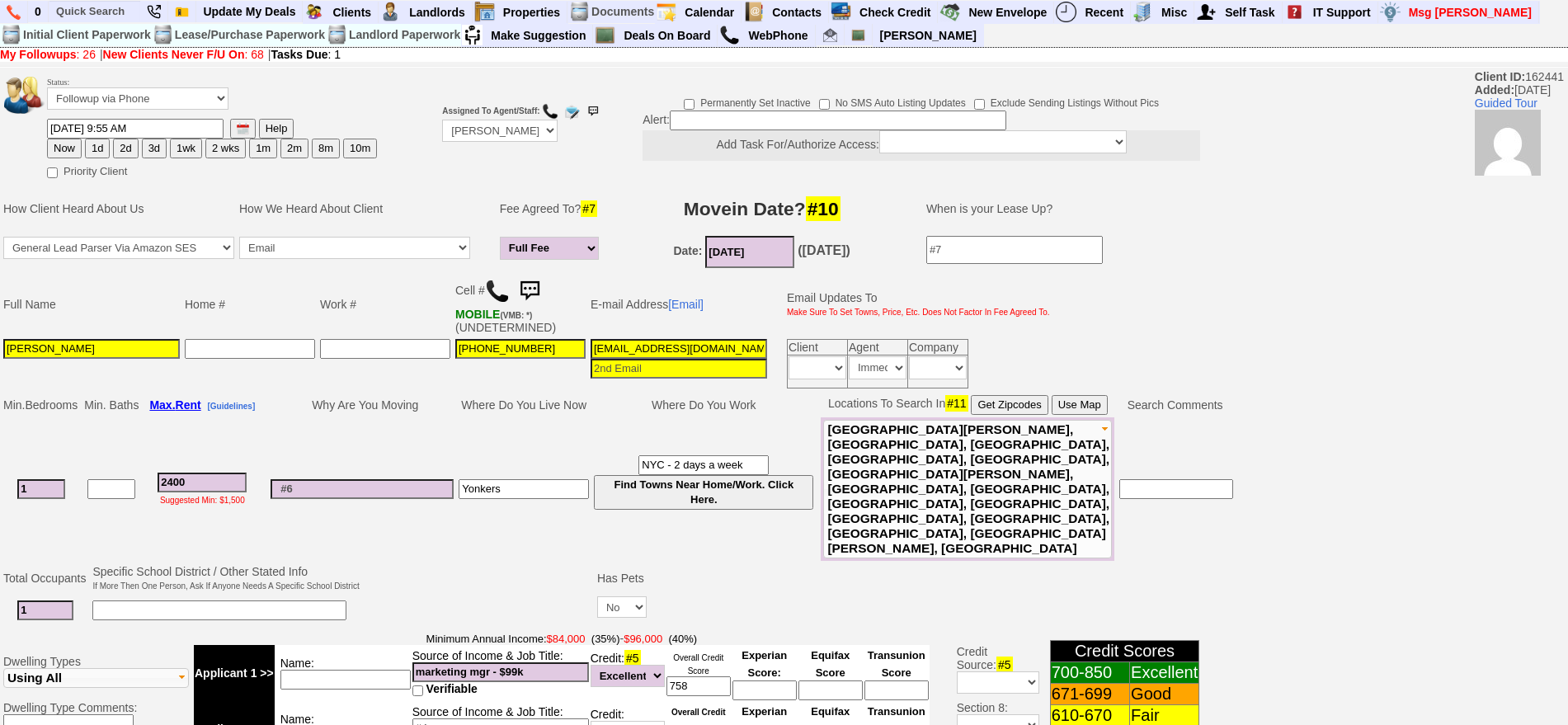
click at [185, 146] on button "1wk" at bounding box center [185, 148] width 32 height 20
type input "10/22/2025 09:22 AM"
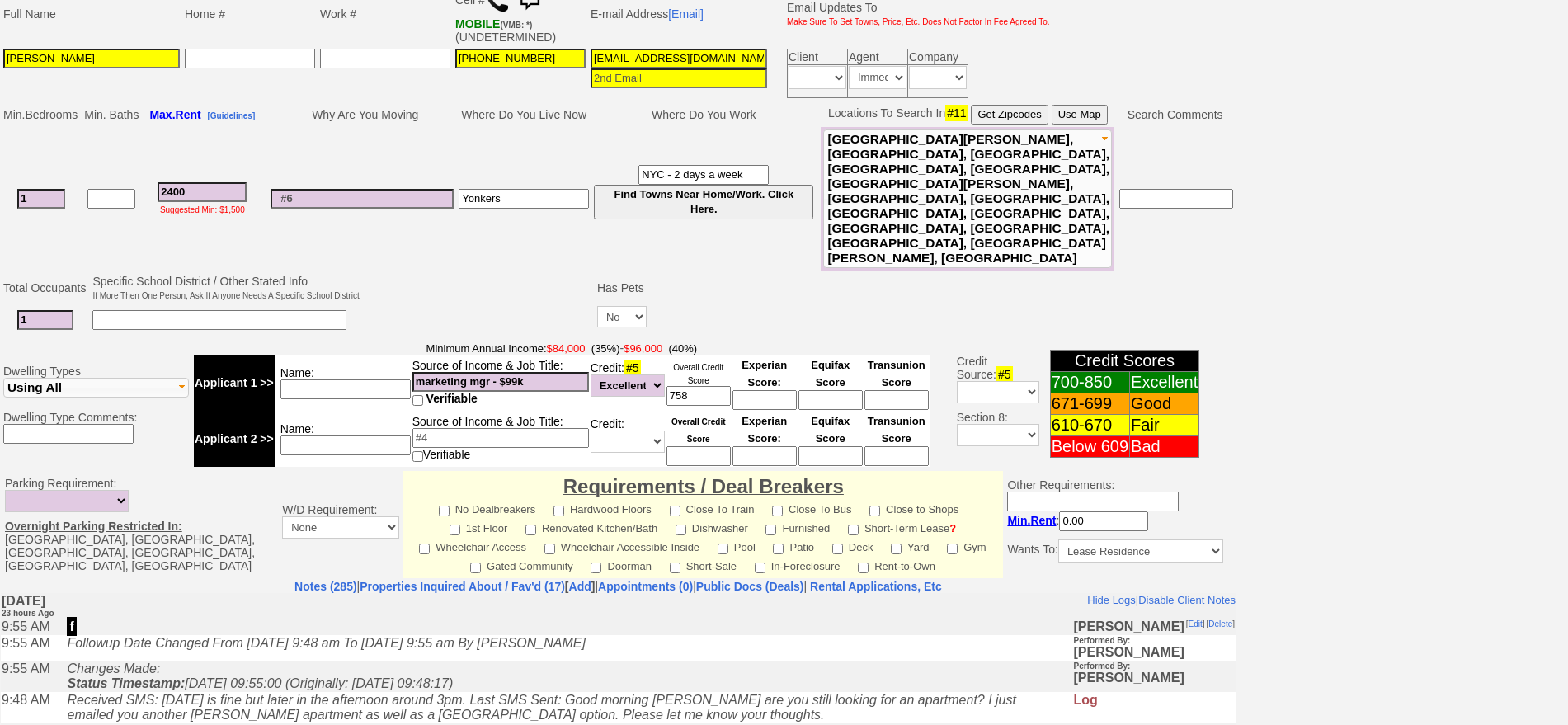
scroll to position [497, 0]
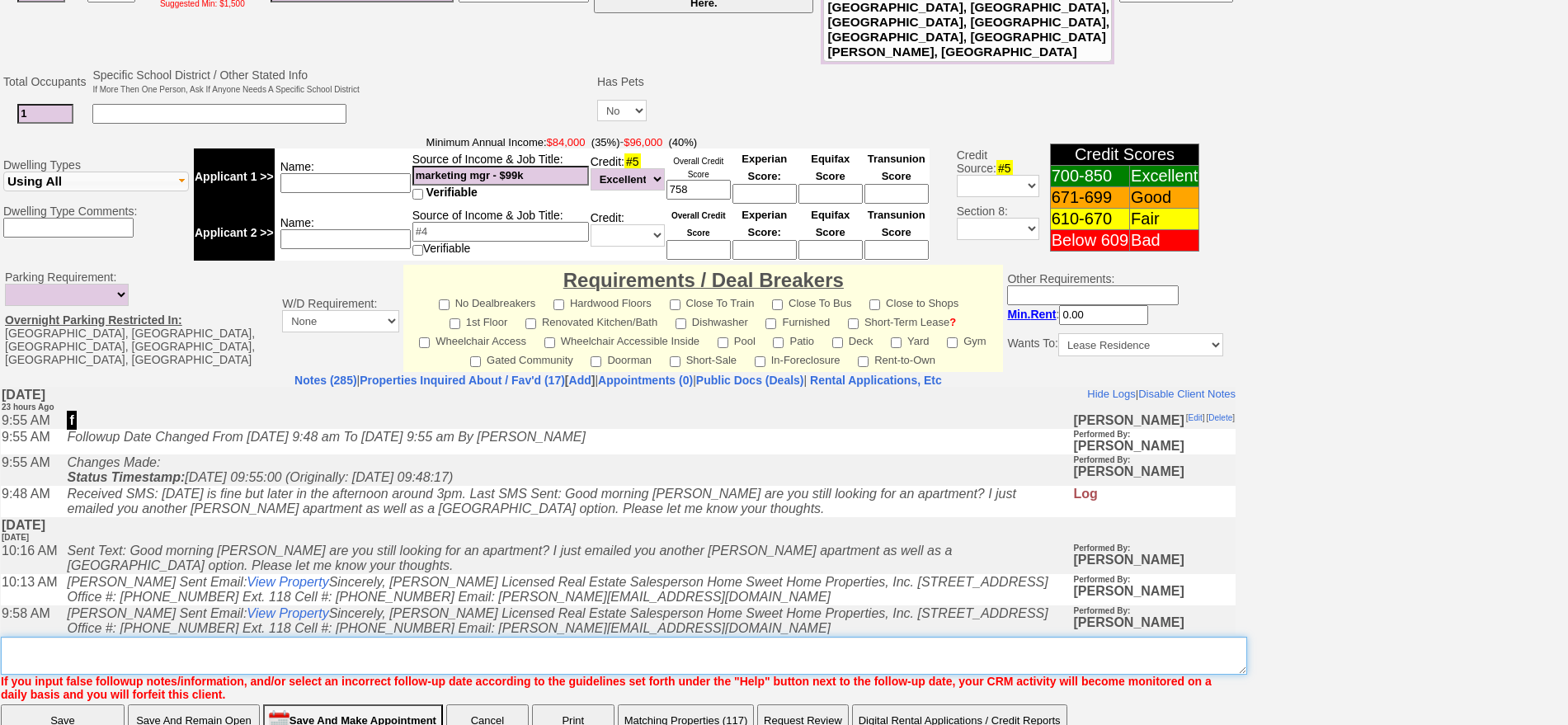
click at [680, 637] on textarea "Insert New Note Here" at bounding box center [624, 656] width 1246 height 38
type textarea "granada or others"
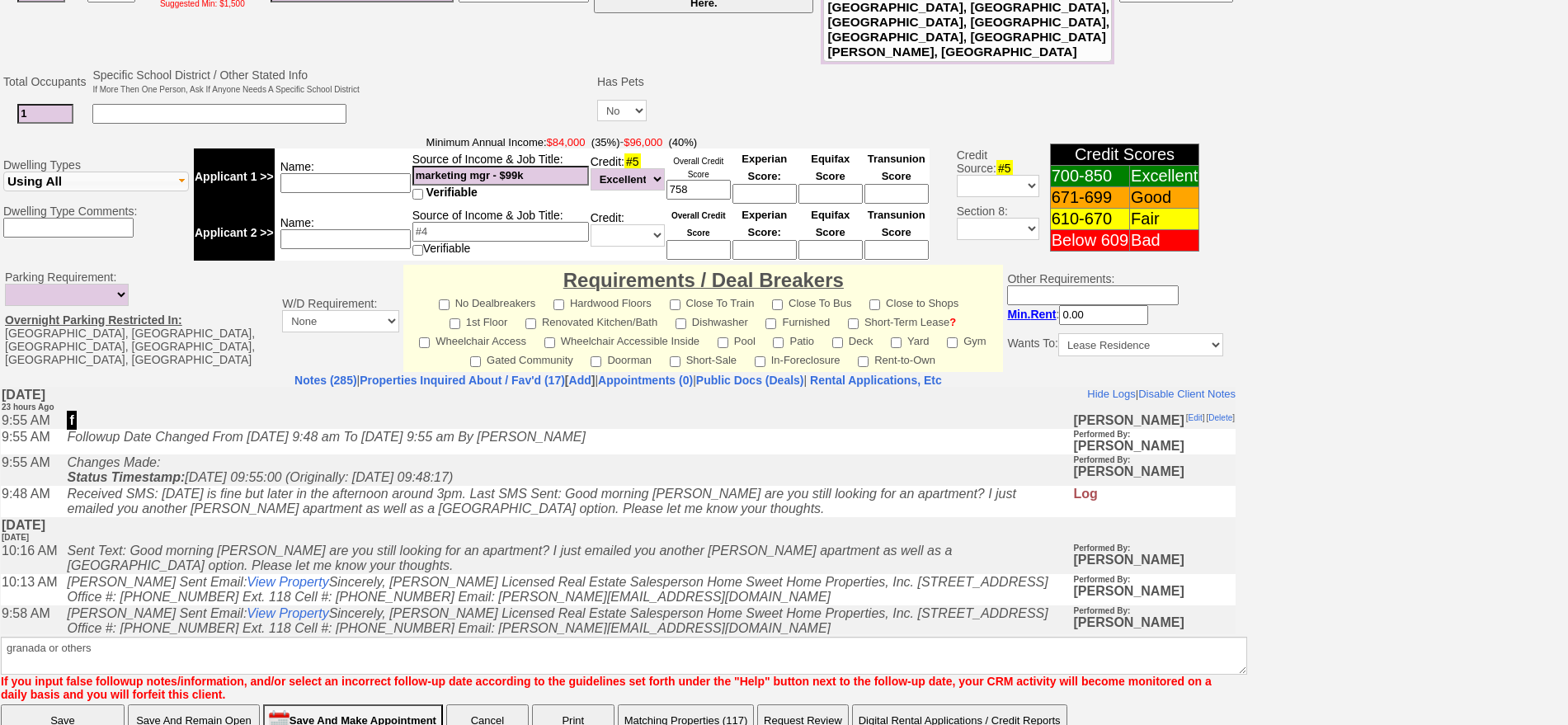
scroll to position [429, 0]
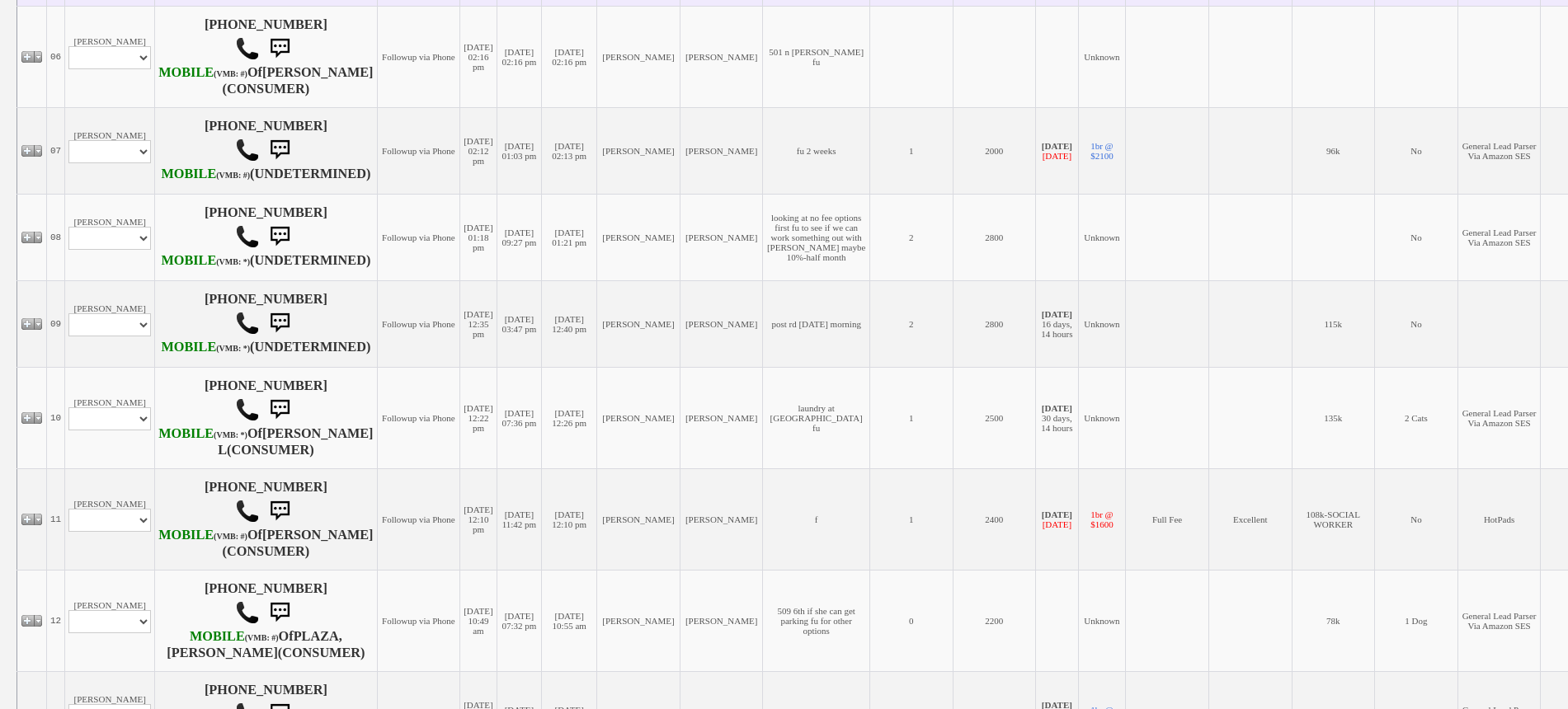
scroll to position [1134, 0]
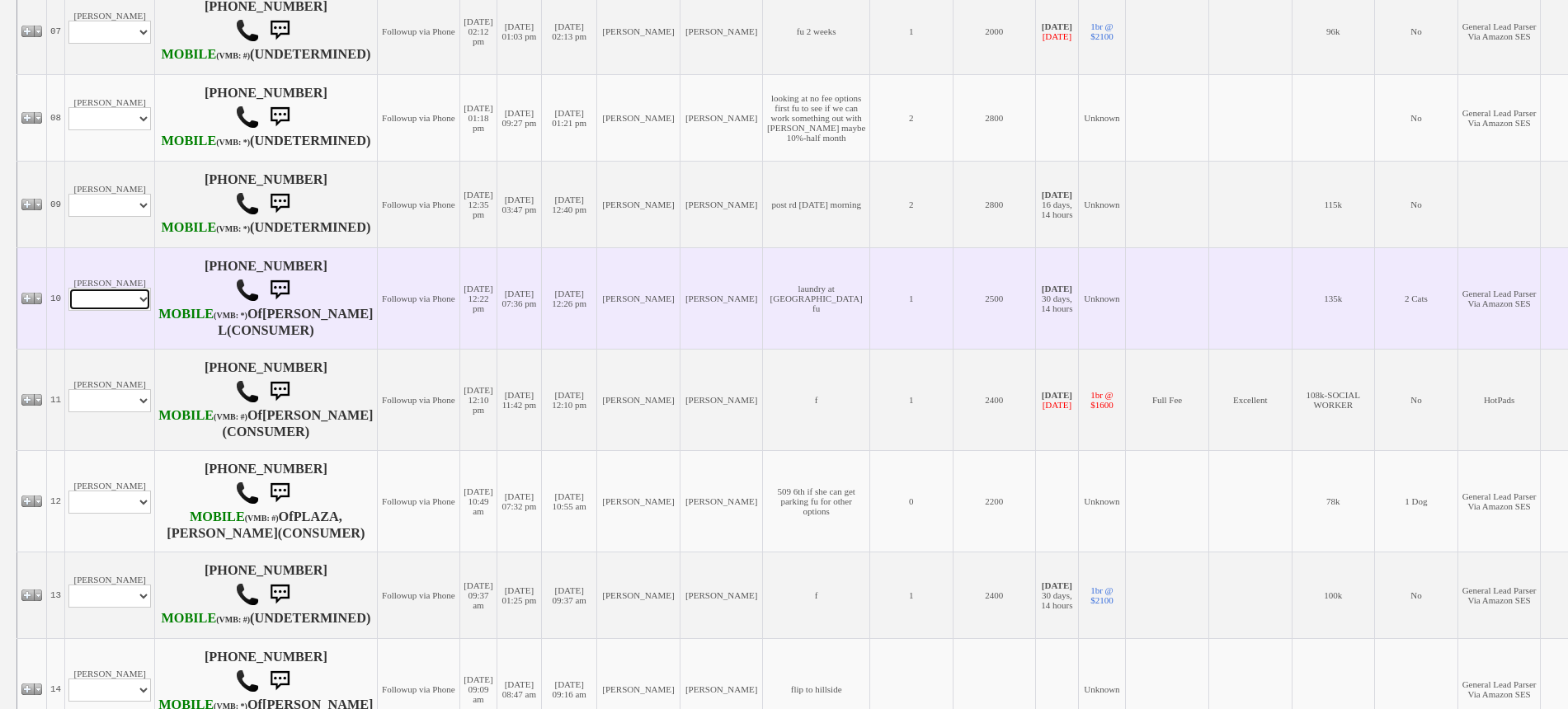
click at [81, 288] on select "Profile Edit Print Email Externally (Will Not Be Tracked In CRM) Closed Deals" at bounding box center [109, 299] width 83 height 23
select select "ChangeURL,/crm/custom/edit_client_form.php?redirect=%2Fcrm%2Fclients.php&id=168…"
click at [68, 288] on select "Profile Edit Print Email Externally (Will Not Be Tracked In CRM) Closed Deals" at bounding box center [109, 299] width 83 height 23
select select
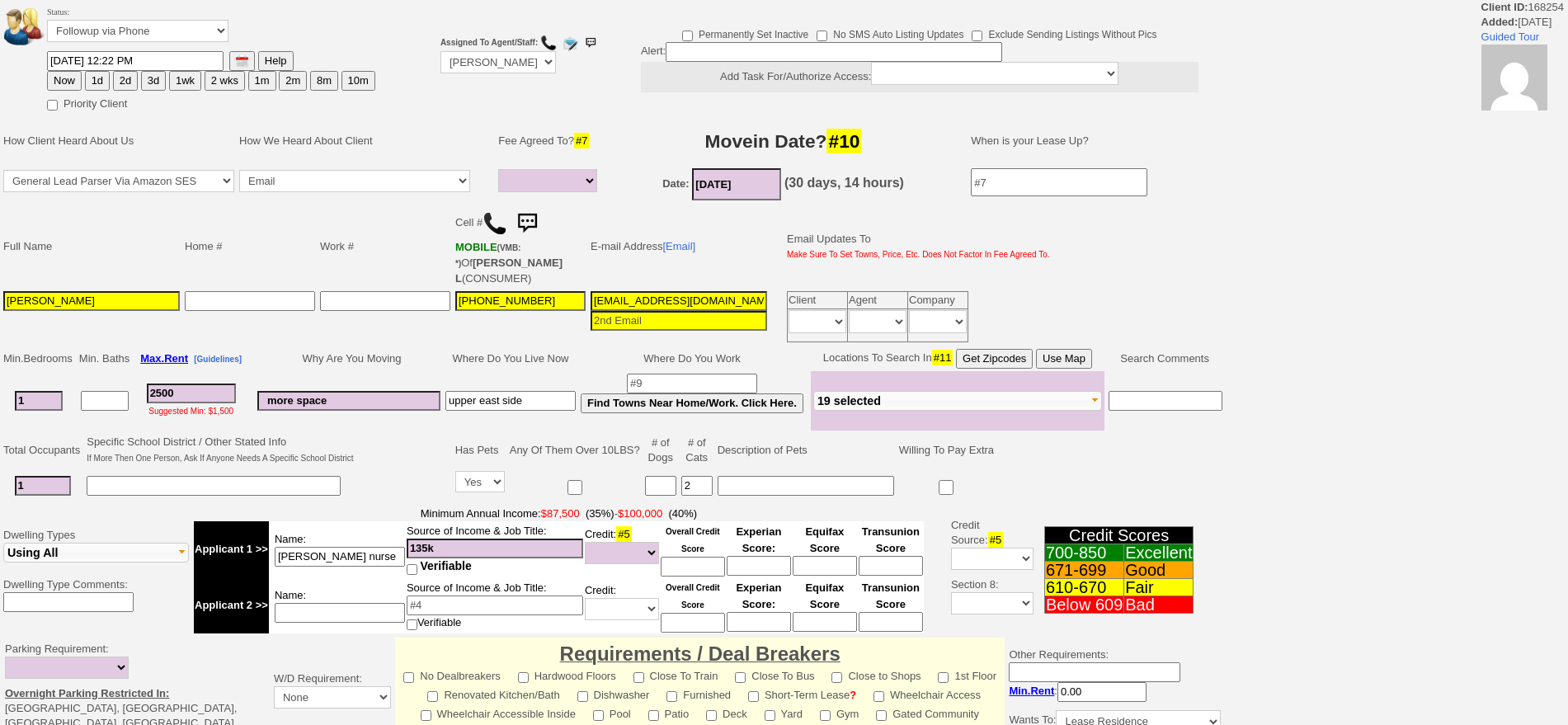
select select
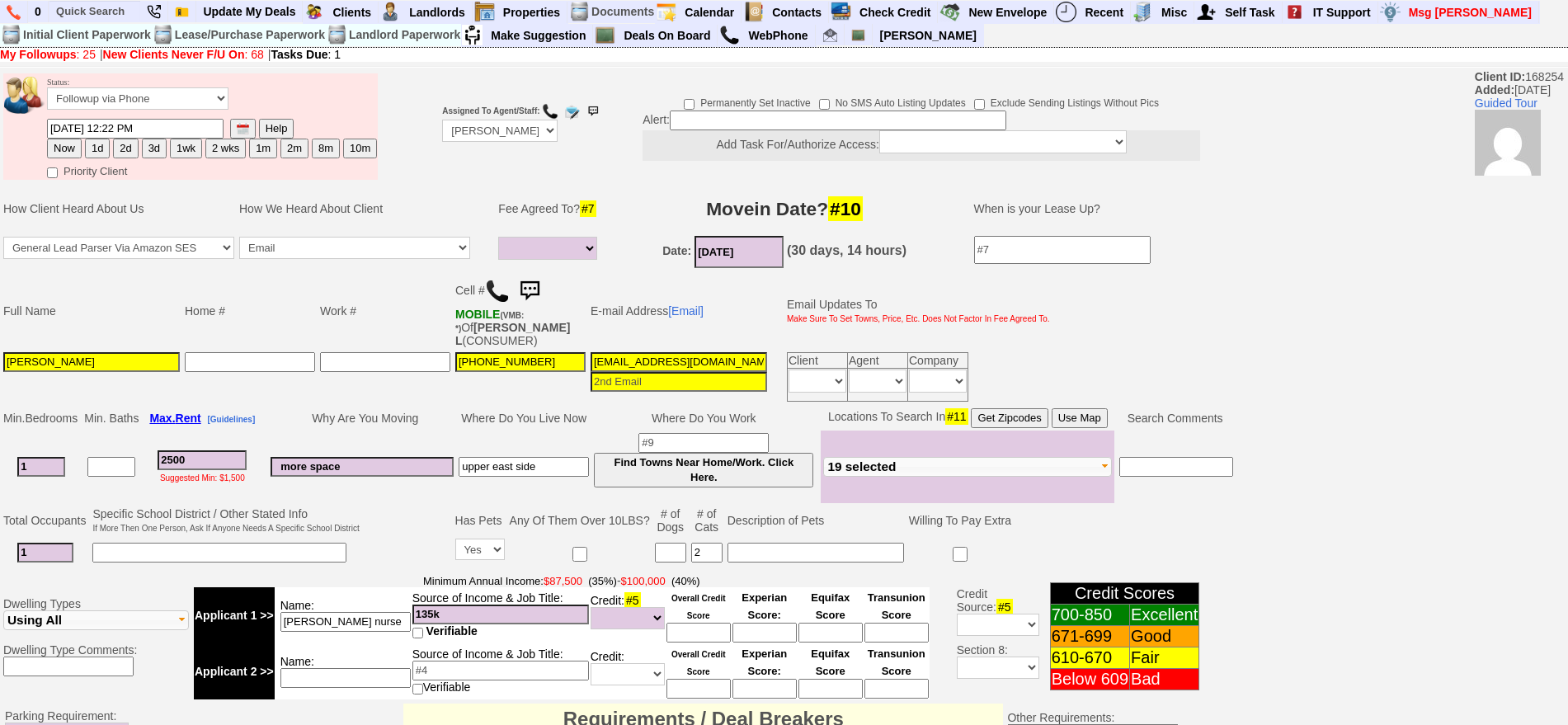
click at [536, 280] on img at bounding box center [529, 291] width 33 height 33
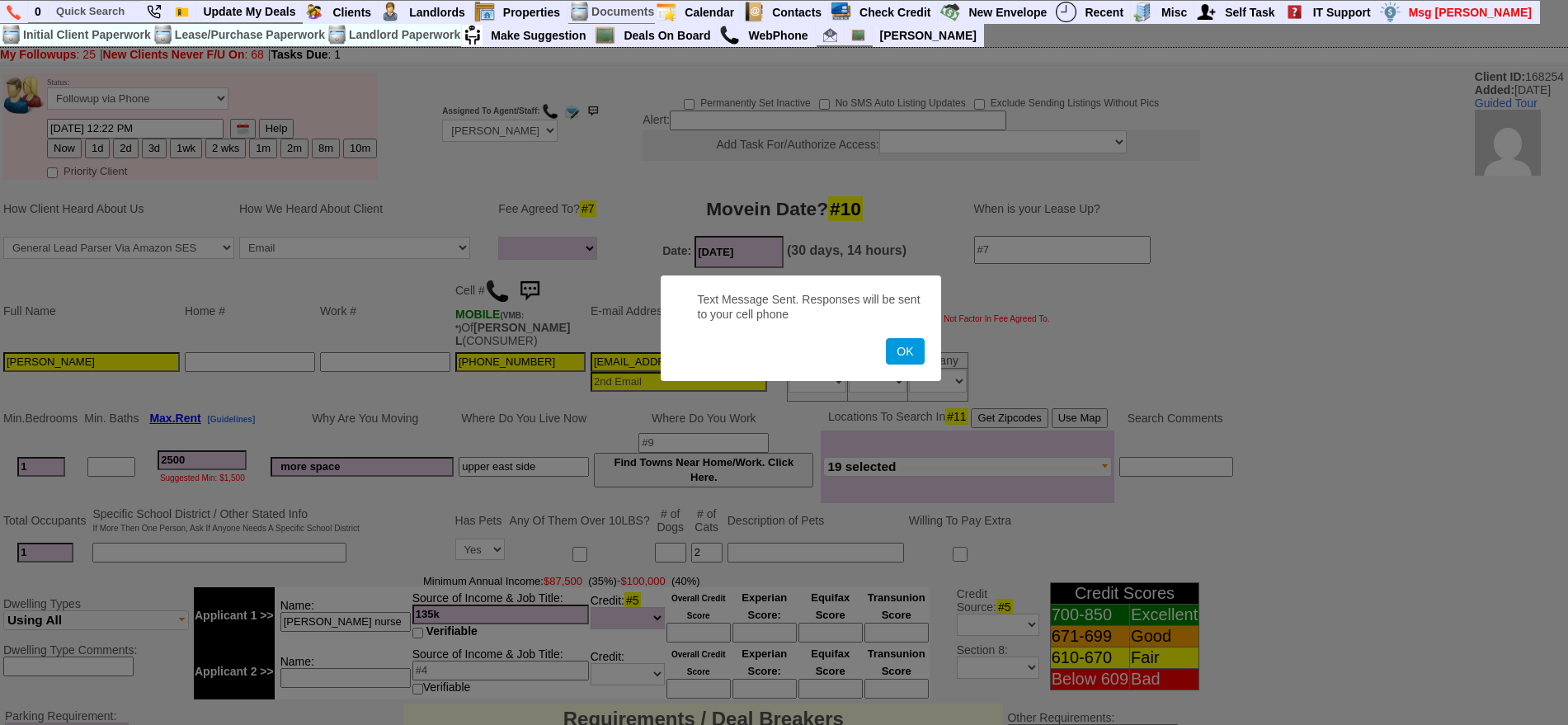
click at [886, 338] on button "OK" at bounding box center [904, 351] width 38 height 27
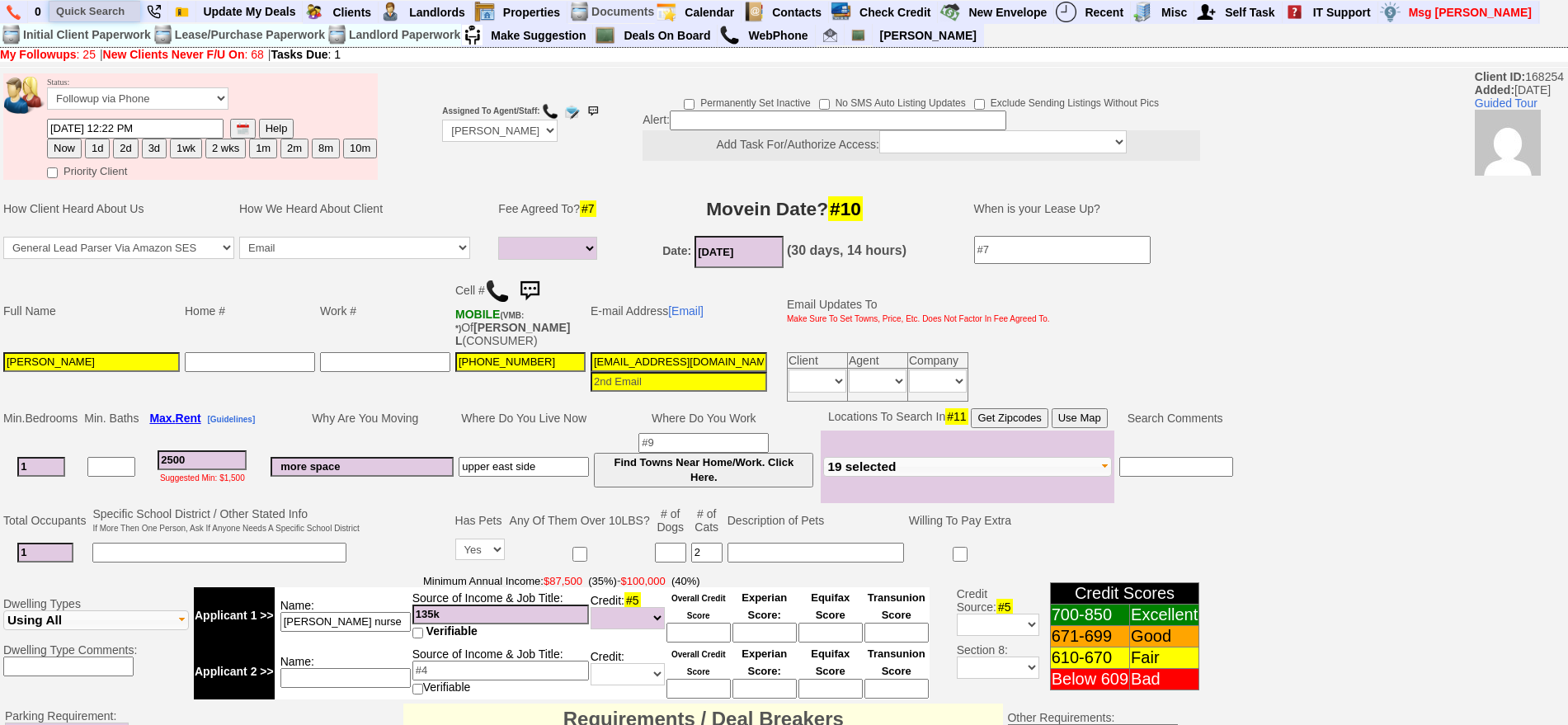
click at [114, 5] on input "text" at bounding box center [95, 11] width 91 height 20
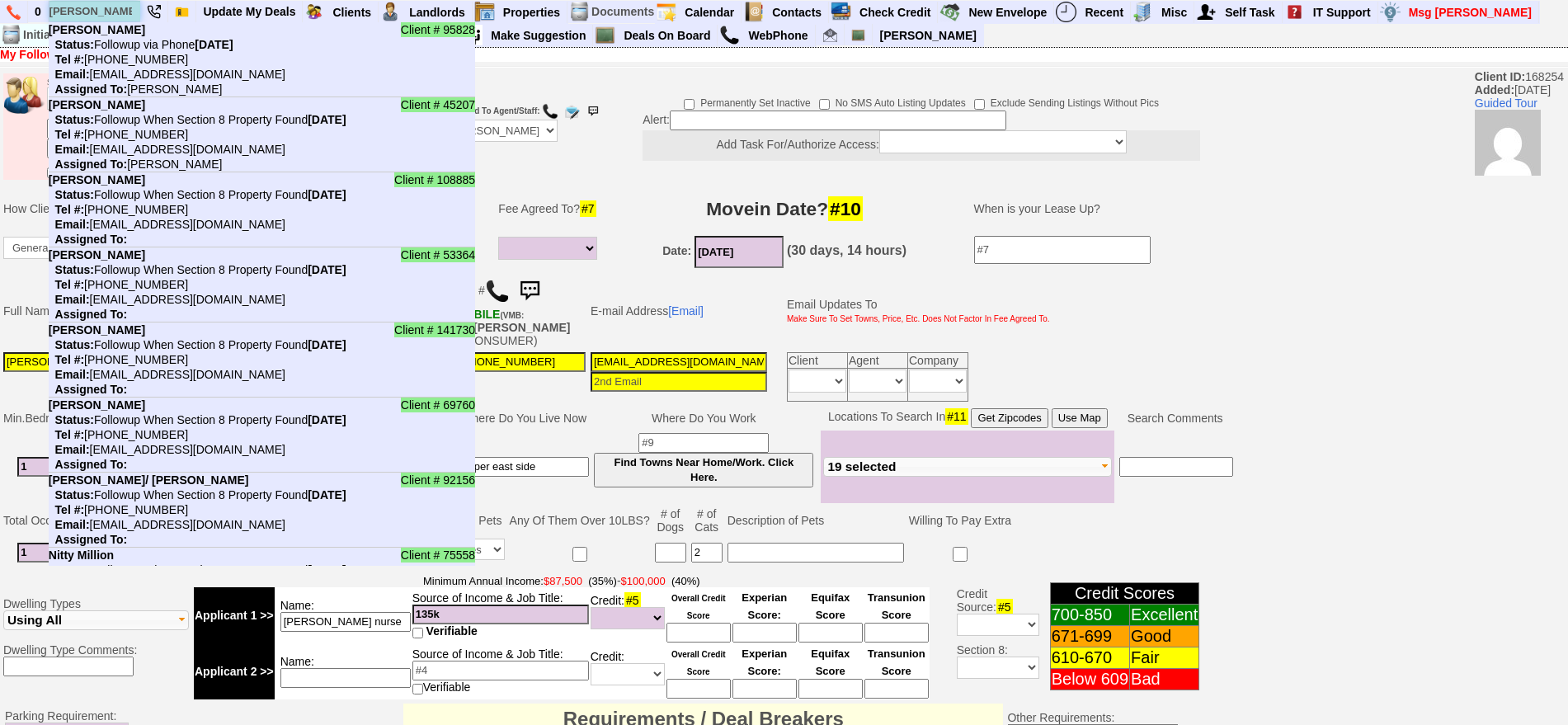
click at [114, 12] on input "shawn" at bounding box center [95, 11] width 91 height 20
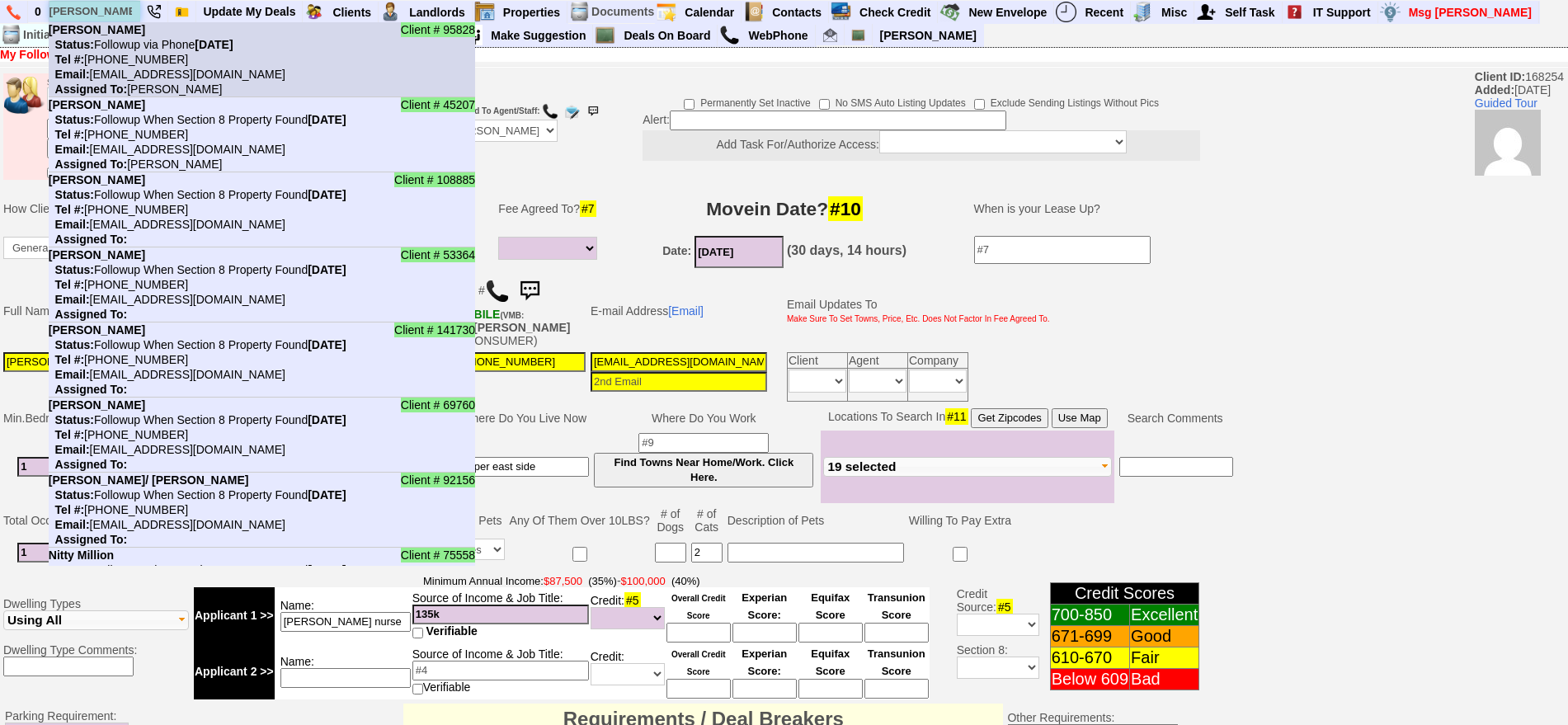
type input "shawn"
click at [125, 27] on li "Client # 95828 Shawn Obasi Status: Followup via Phone Wednesday, October 15th, …" at bounding box center [262, 59] width 427 height 75
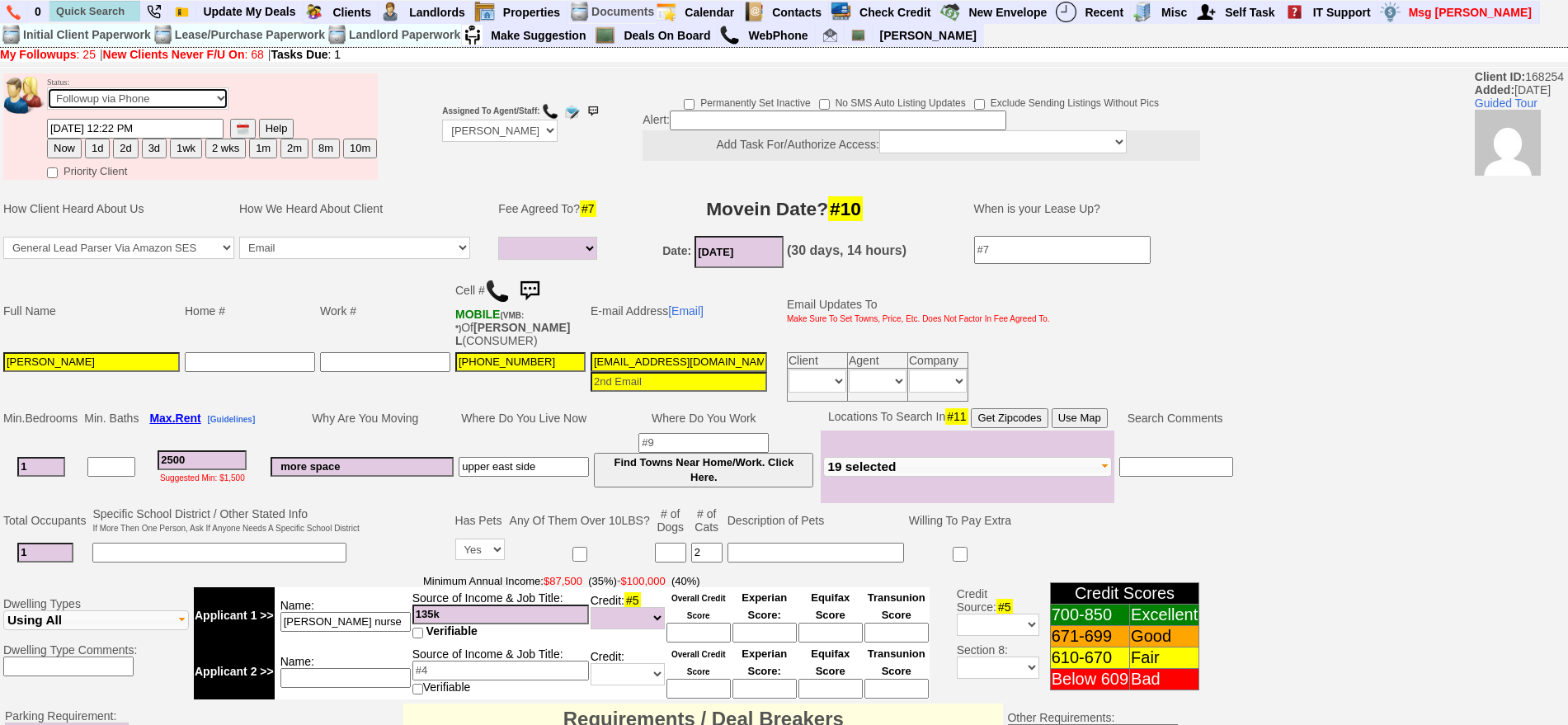
drag, startPoint x: 181, startPoint y: 96, endPoint x: 168, endPoint y: 100, distance: 13.6
click at [181, 96] on select "Followup via Phone Followup via Email Followup When Section 8 Property Found De…" at bounding box center [138, 99] width 181 height 22
select select "Inactive"
click at [47, 93] on select "Followup via Phone Followup via Email Followup When Section 8 Property Found De…" at bounding box center [138, 99] width 181 height 22
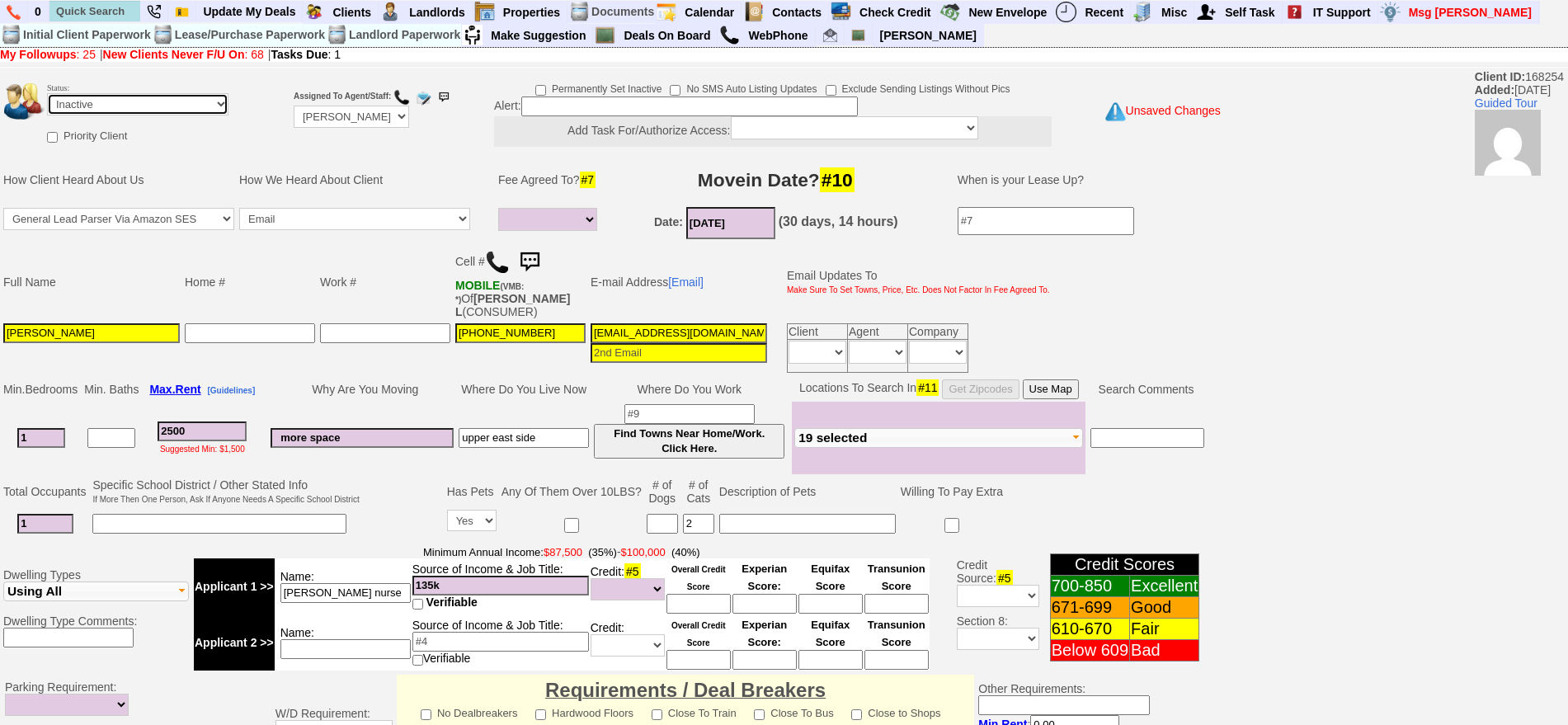
scroll to position [469, 0]
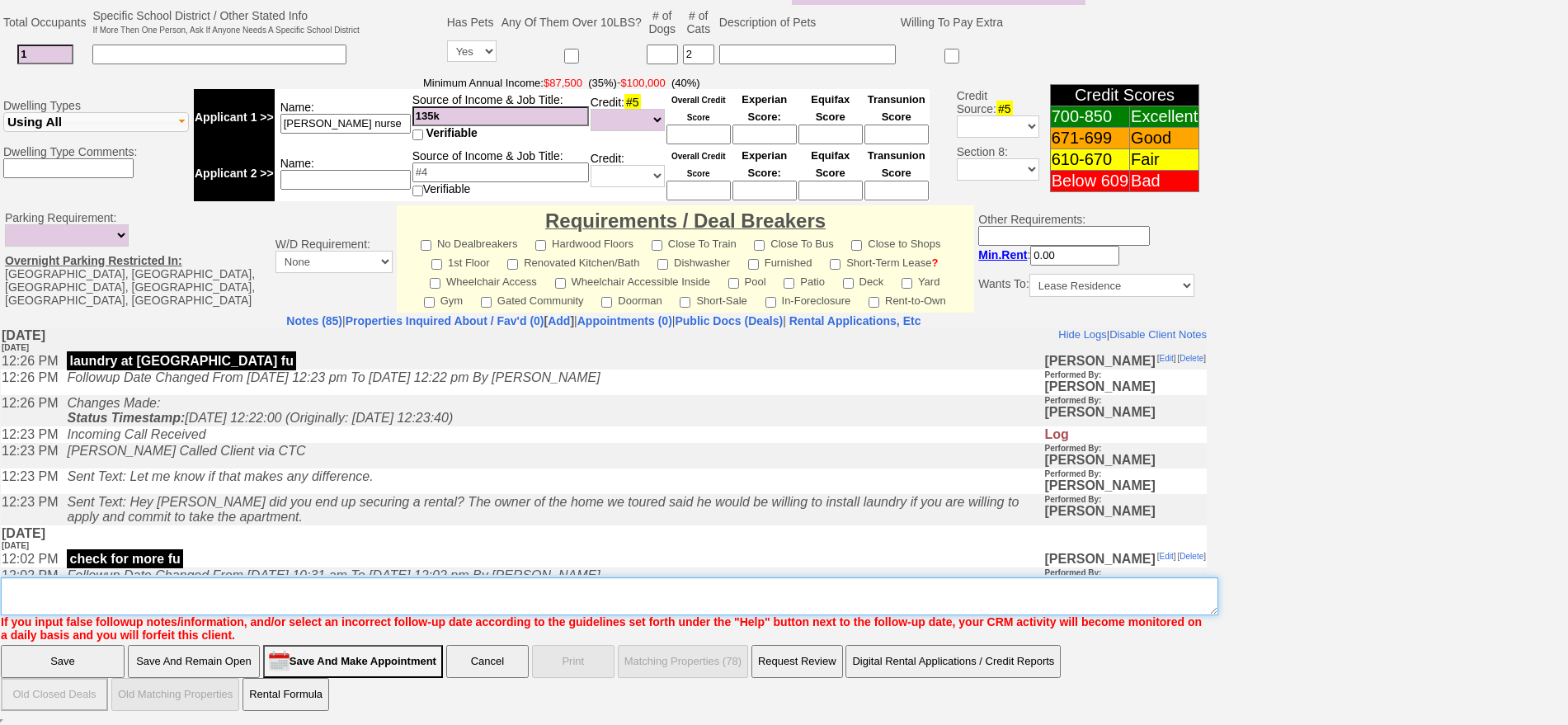
click at [786, 589] on textarea "Insert New Note Here" at bounding box center [610, 596] width 1217 height 38
type textarea "ia"
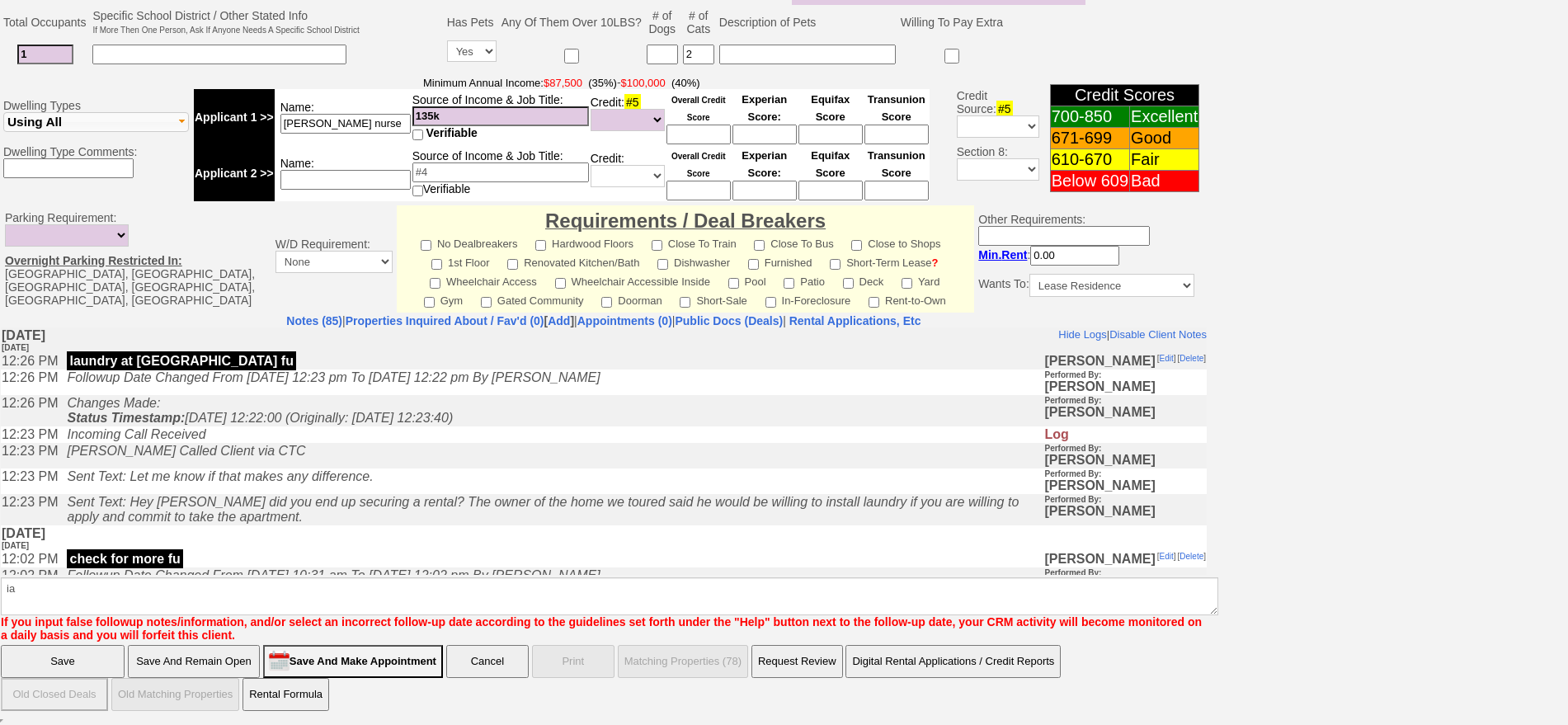
click input "Save" at bounding box center [62, 661] width 123 height 33
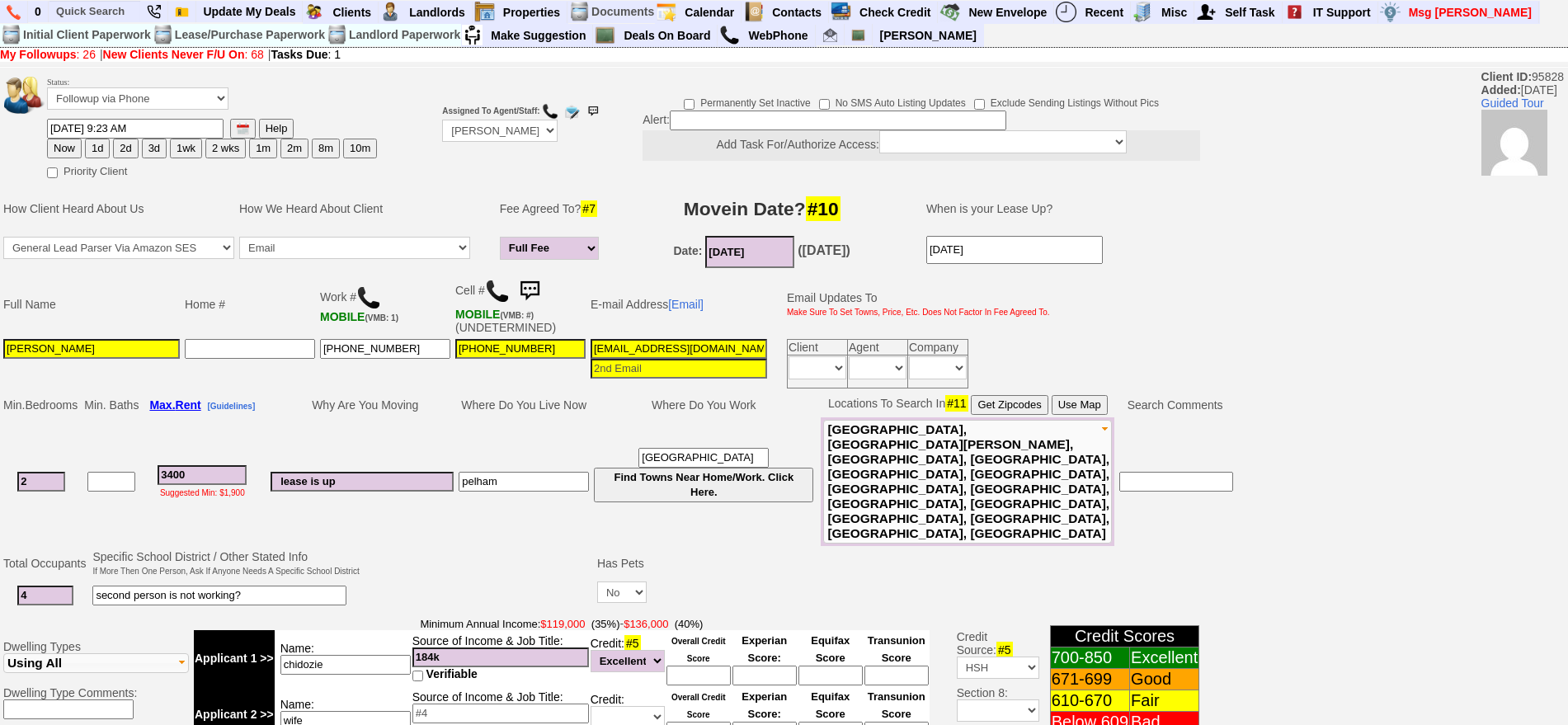
click at [537, 294] on img at bounding box center [529, 291] width 33 height 33
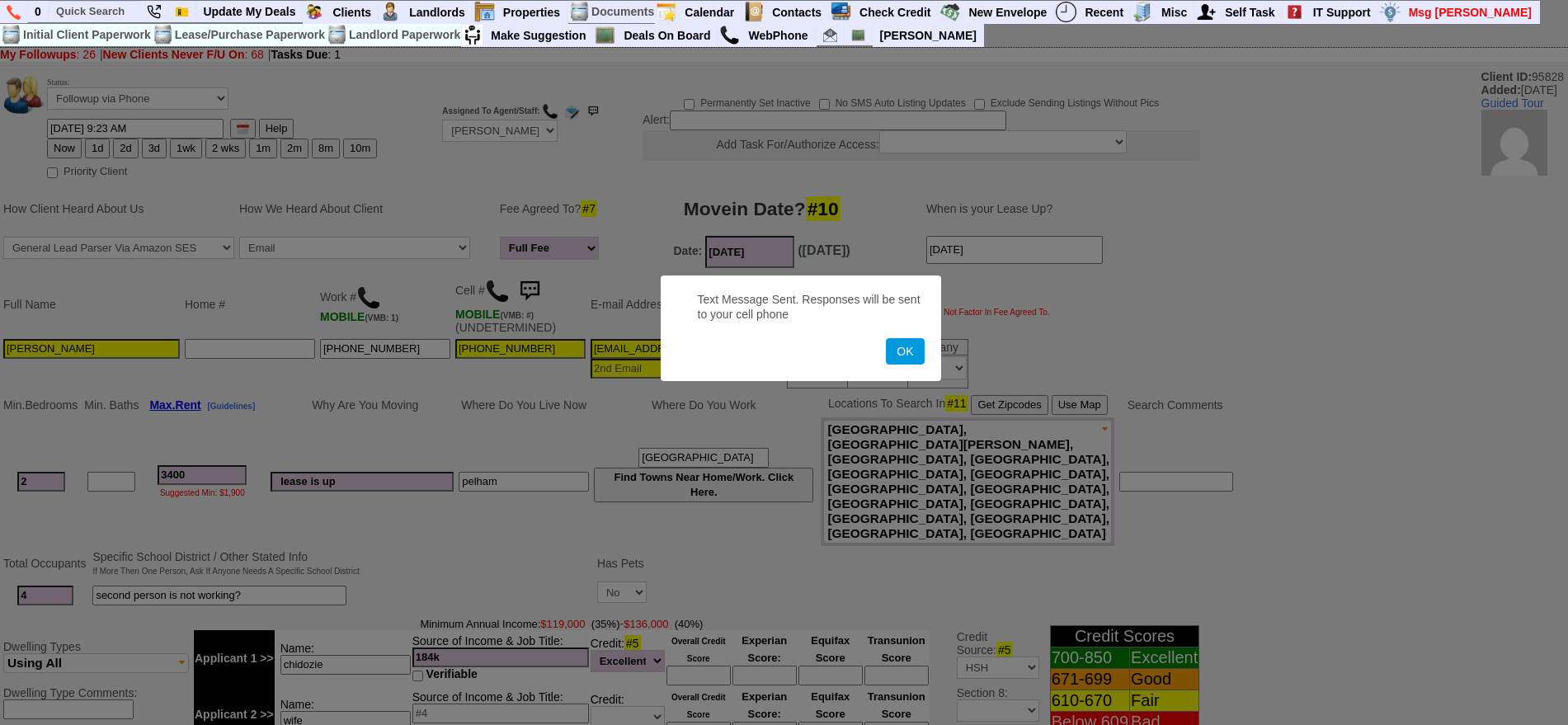
click at [886, 338] on button "OK" at bounding box center [904, 351] width 38 height 27
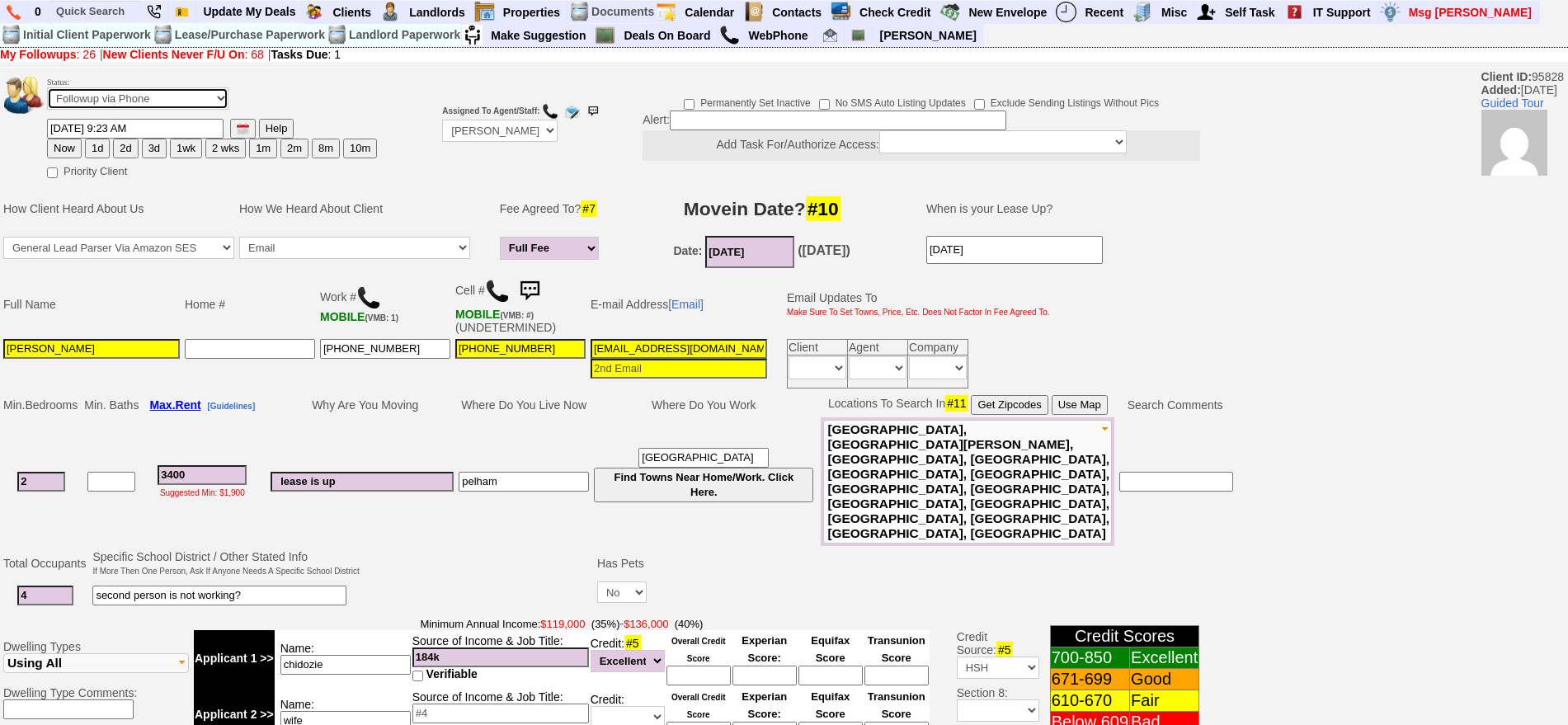
drag, startPoint x: 175, startPoint y: 96, endPoint x: 152, endPoint y: 106, distance: 25.1
click at [175, 96] on select "Followup via Phone Followup via Email Followup When Section 8 Property Found De…" at bounding box center [138, 99] width 181 height 22
select select "Inactive"
click at [47, 93] on select "Followup via Phone Followup via Email Followup When Section 8 Property Found De…" at bounding box center [138, 99] width 181 height 22
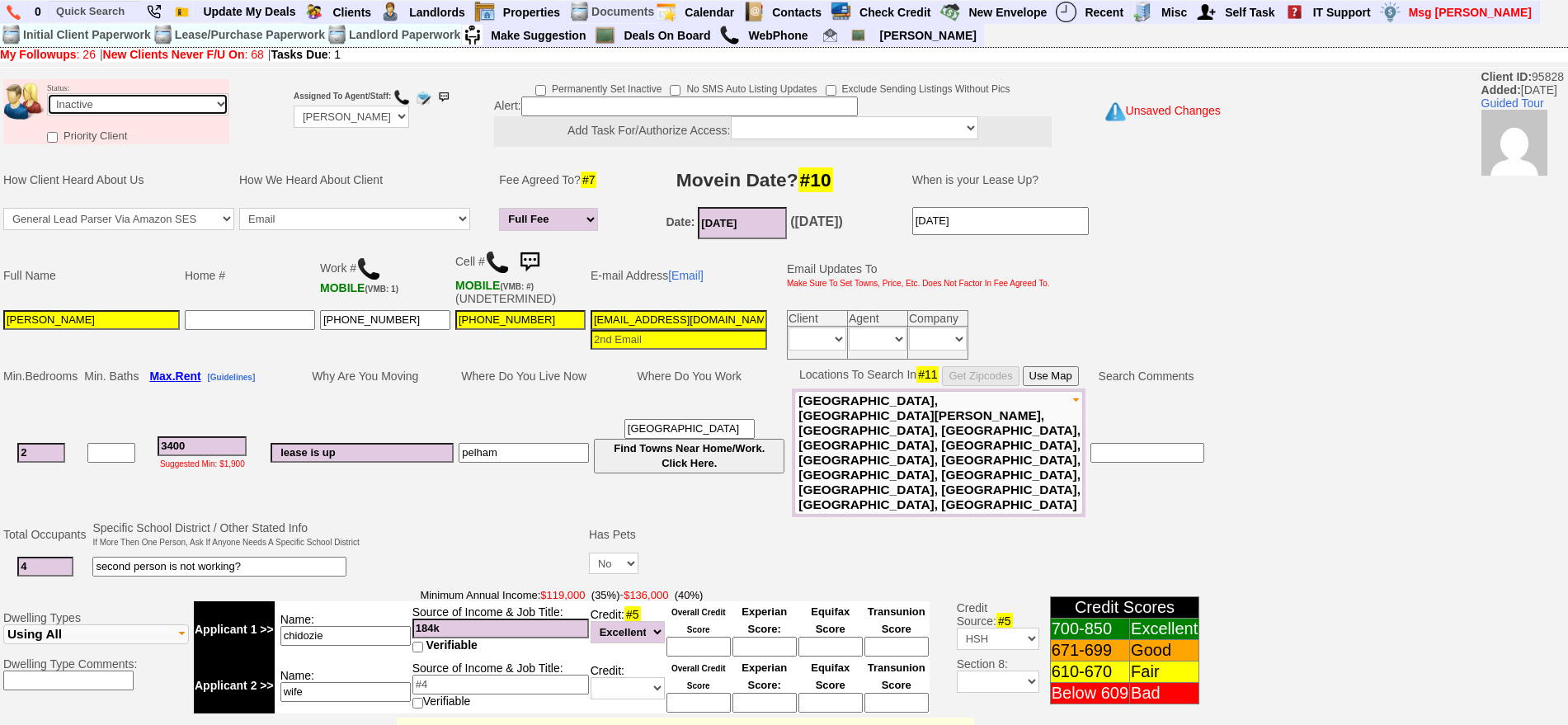
scroll to position [456, 0]
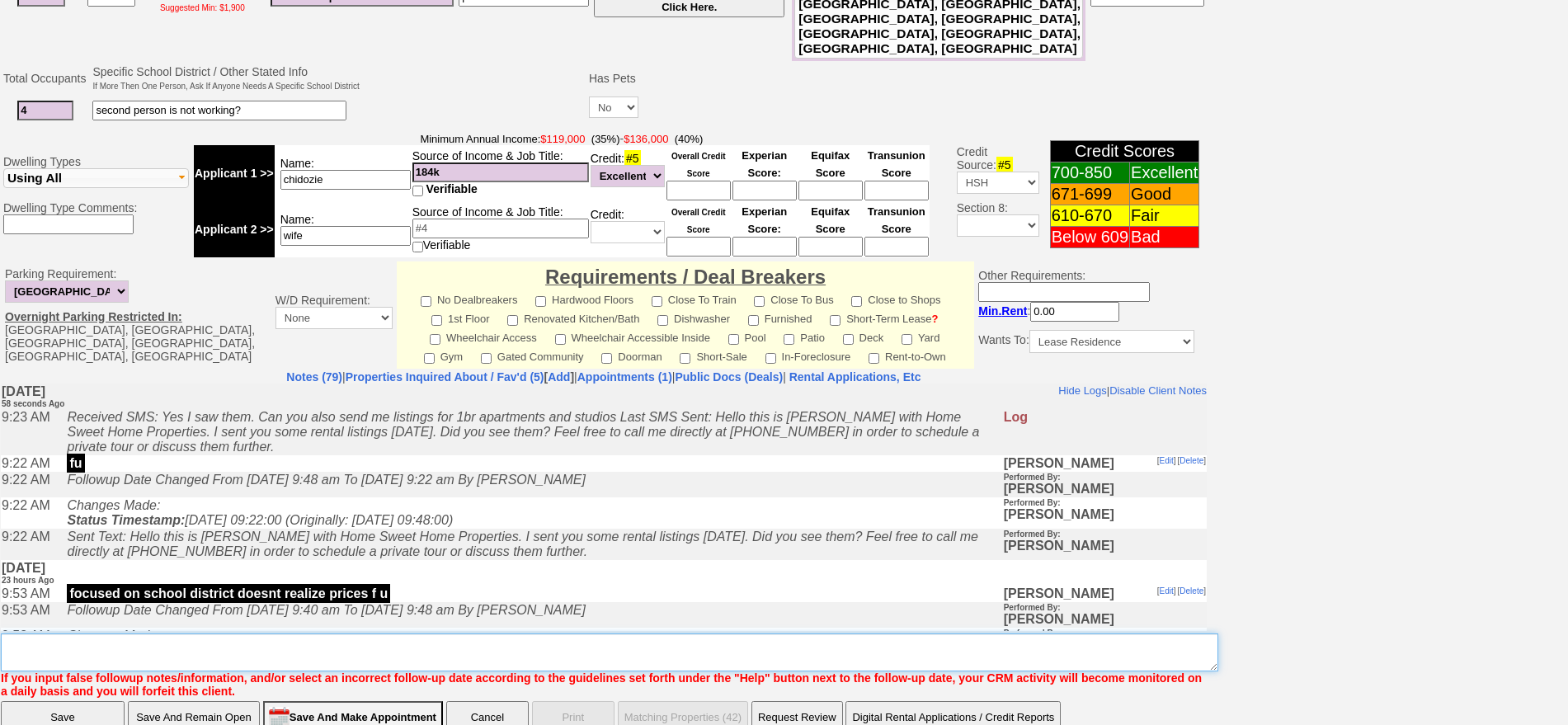
click at [405, 634] on textarea "Insert New Note Here" at bounding box center [610, 652] width 1217 height 38
type textarea "trying to get 4 people into 1 bedroom ia"
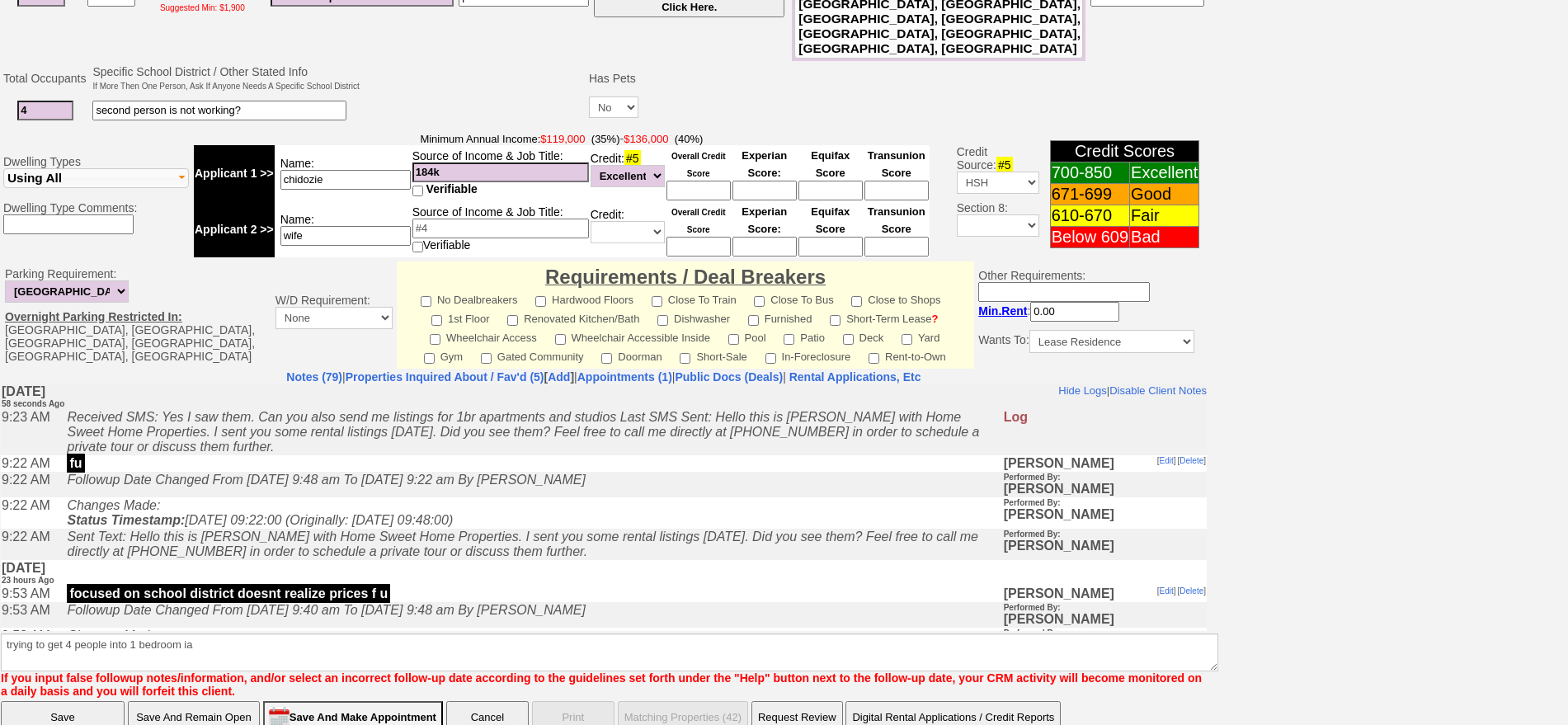
click input "Save" at bounding box center [62, 717] width 123 height 33
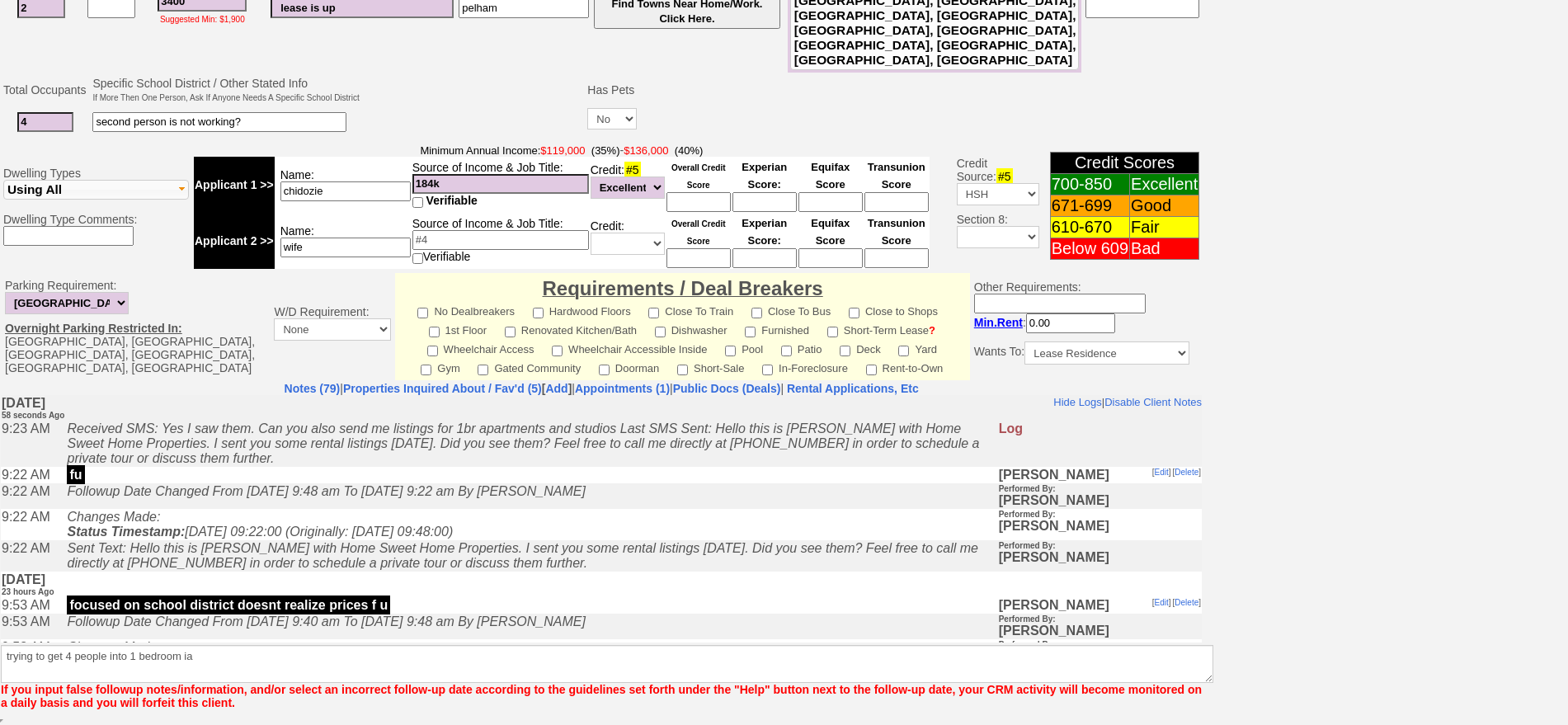
scroll to position [389, 0]
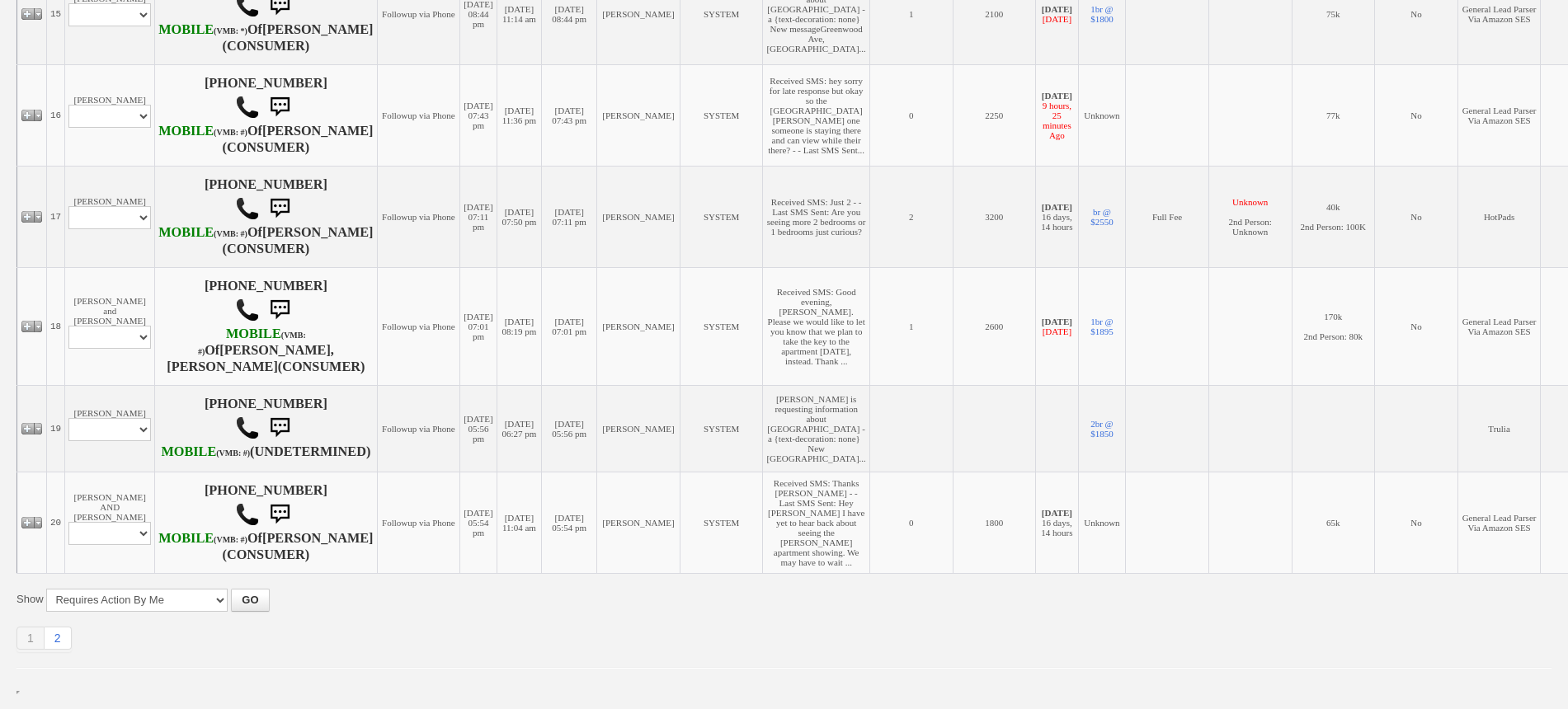
scroll to position [1958, 0]
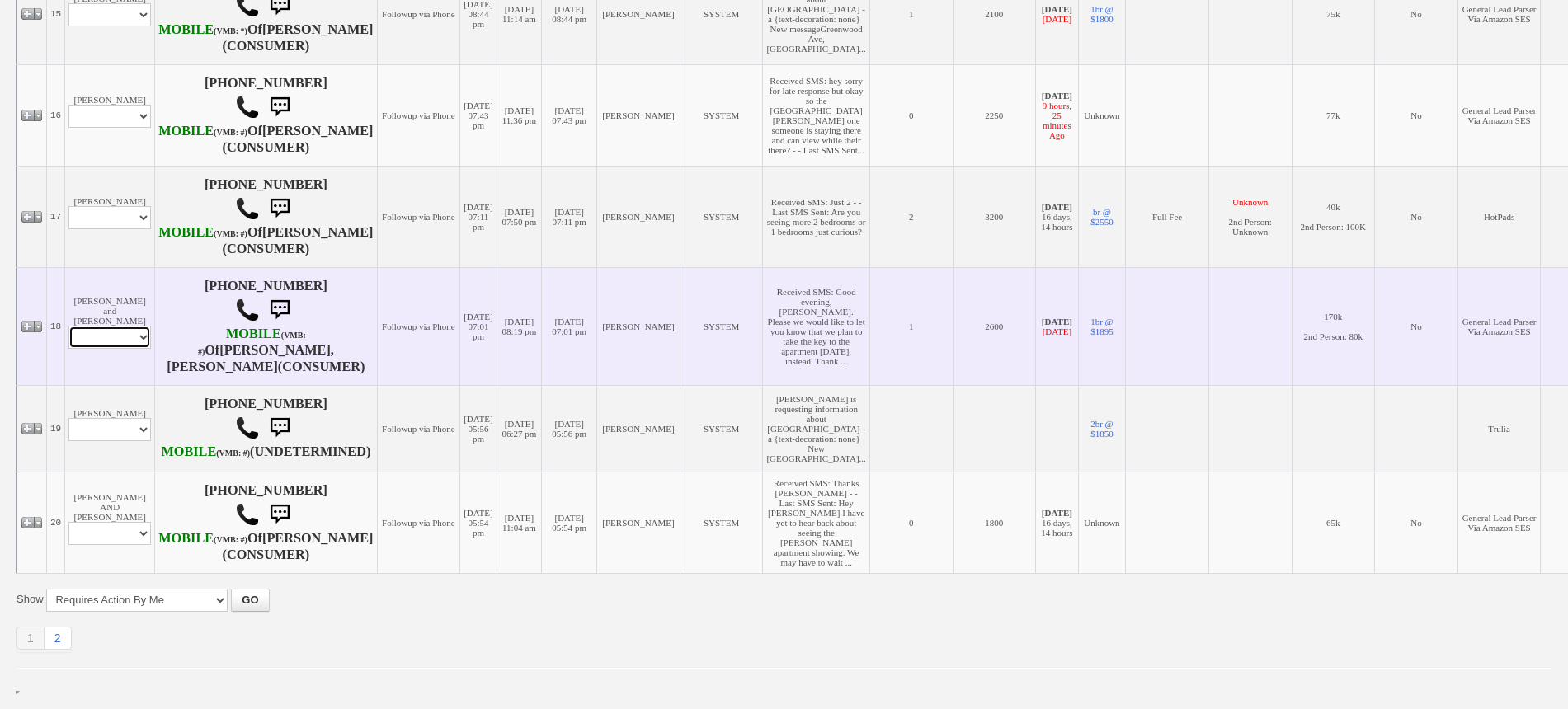
click at [123, 349] on select "Profile Edit Print Email Externally (Will Not Be Tracked In CRM) Closed Deals" at bounding box center [109, 337] width 83 height 23
select select "ChangeURL,/crm/custom/edit_client_form.php?redirect=%2Fcrm%2Fclients.php&id=167…"
click at [68, 344] on select "Profile Edit Print Email Externally (Will Not Be Tracked In CRM) Closed Deals" at bounding box center [109, 337] width 83 height 23
select select
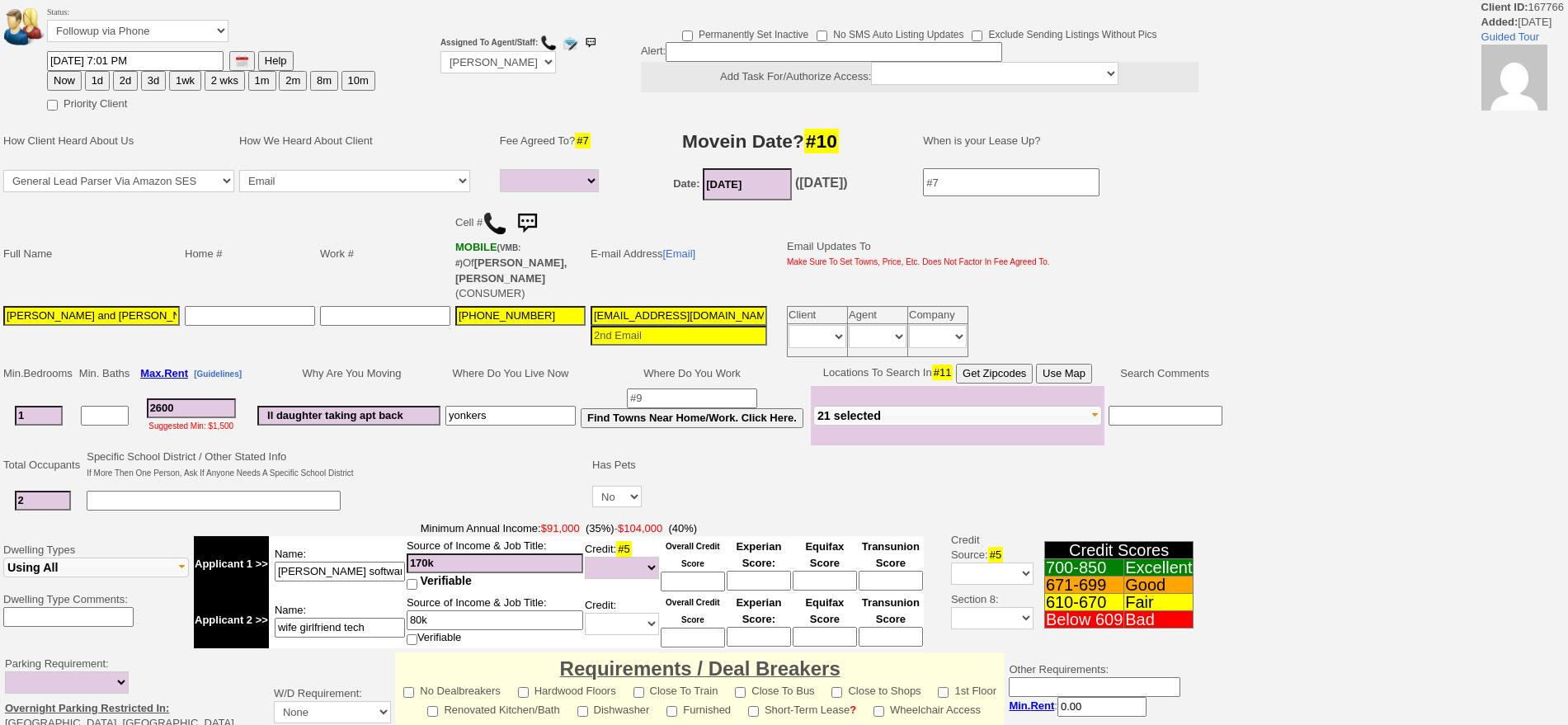
select select
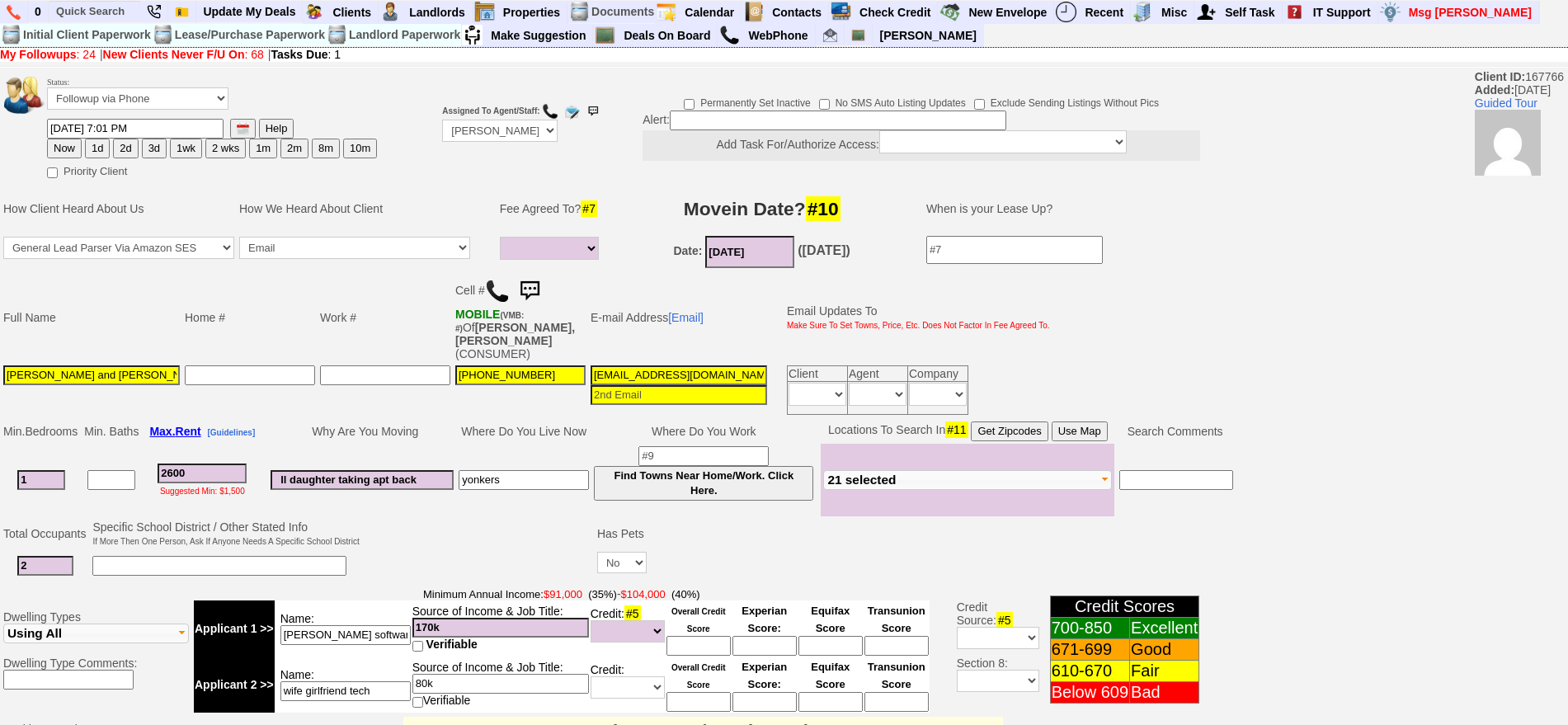
click at [533, 291] on img at bounding box center [529, 291] width 33 height 33
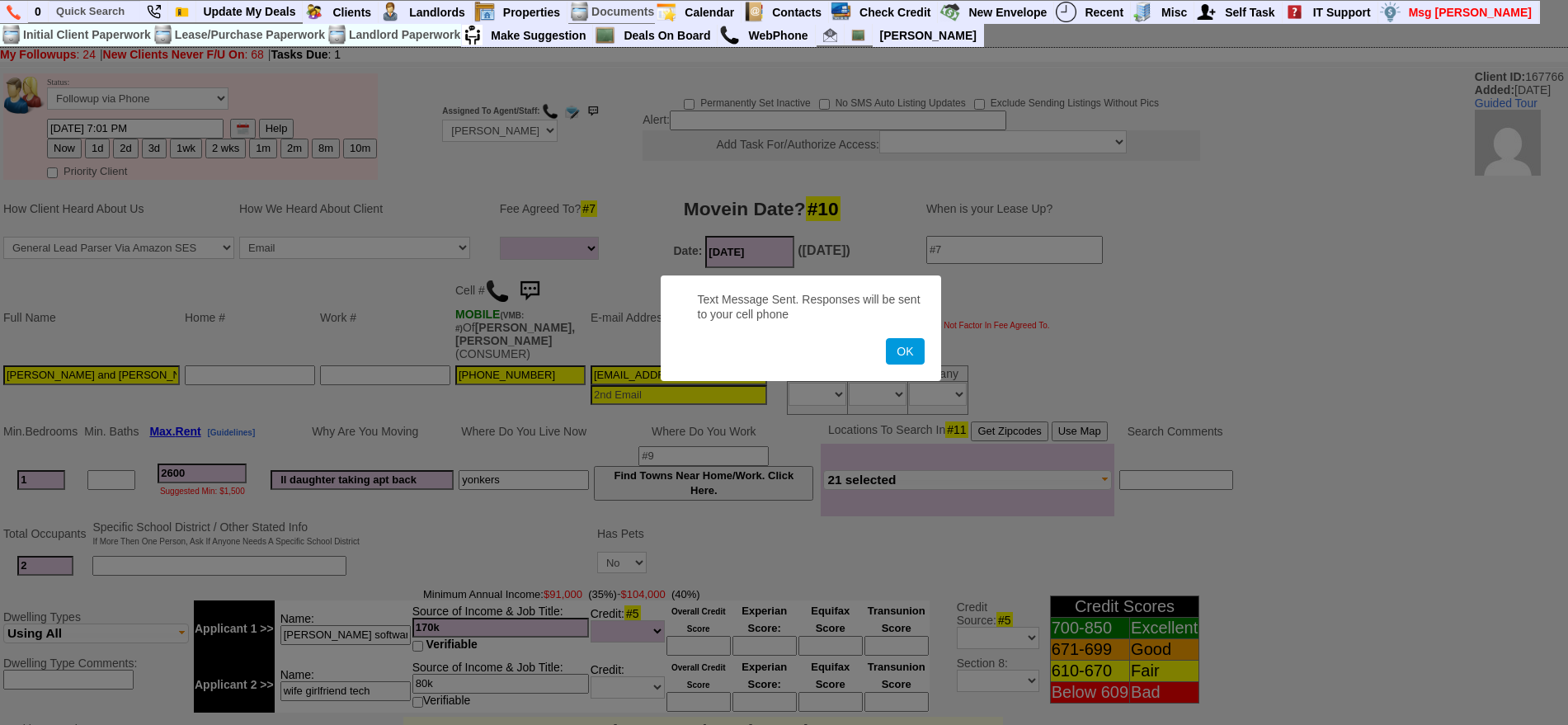
click at [886, 338] on button "OK" at bounding box center [904, 351] width 38 height 27
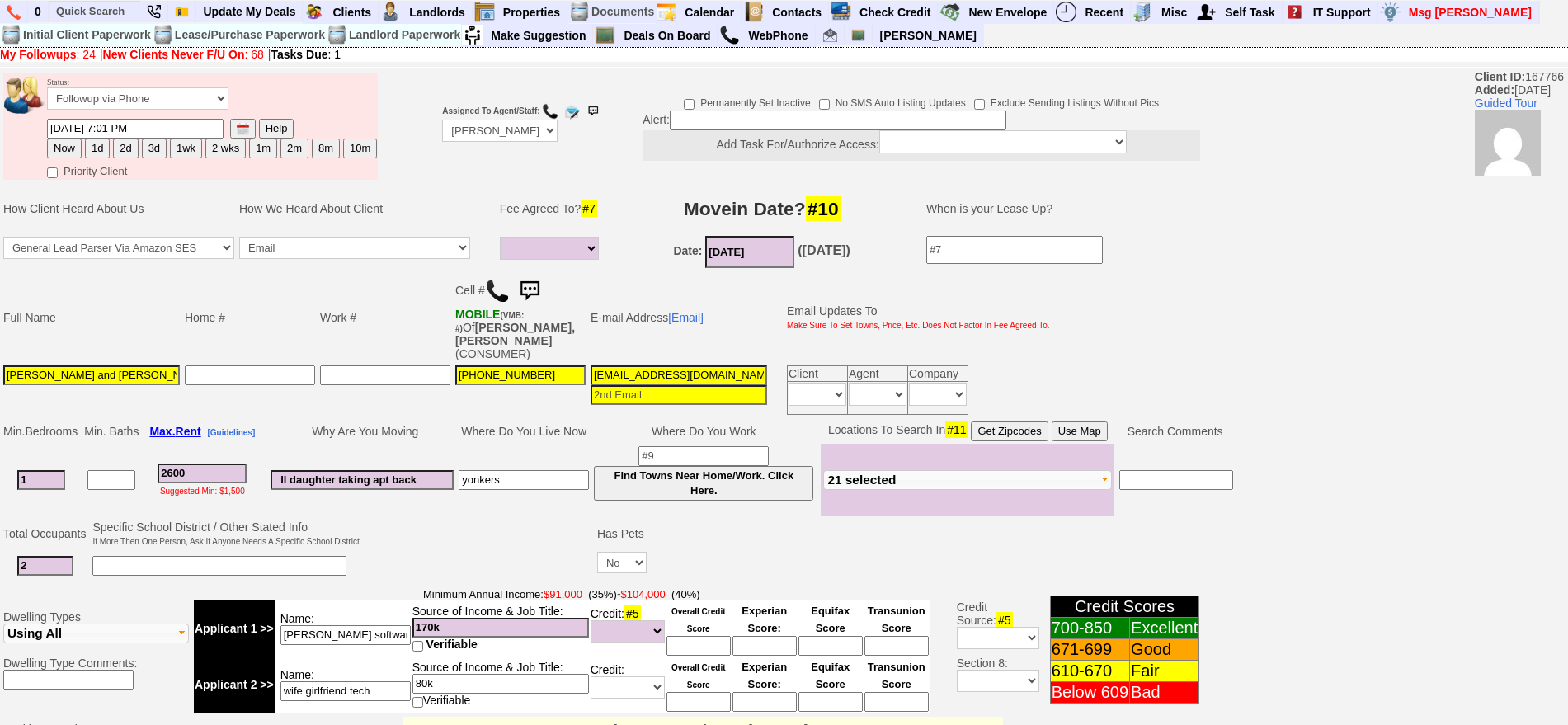
click at [356, 147] on button "10m" at bounding box center [360, 148] width 34 height 20
type input "08/15/2026 09:25 AM"
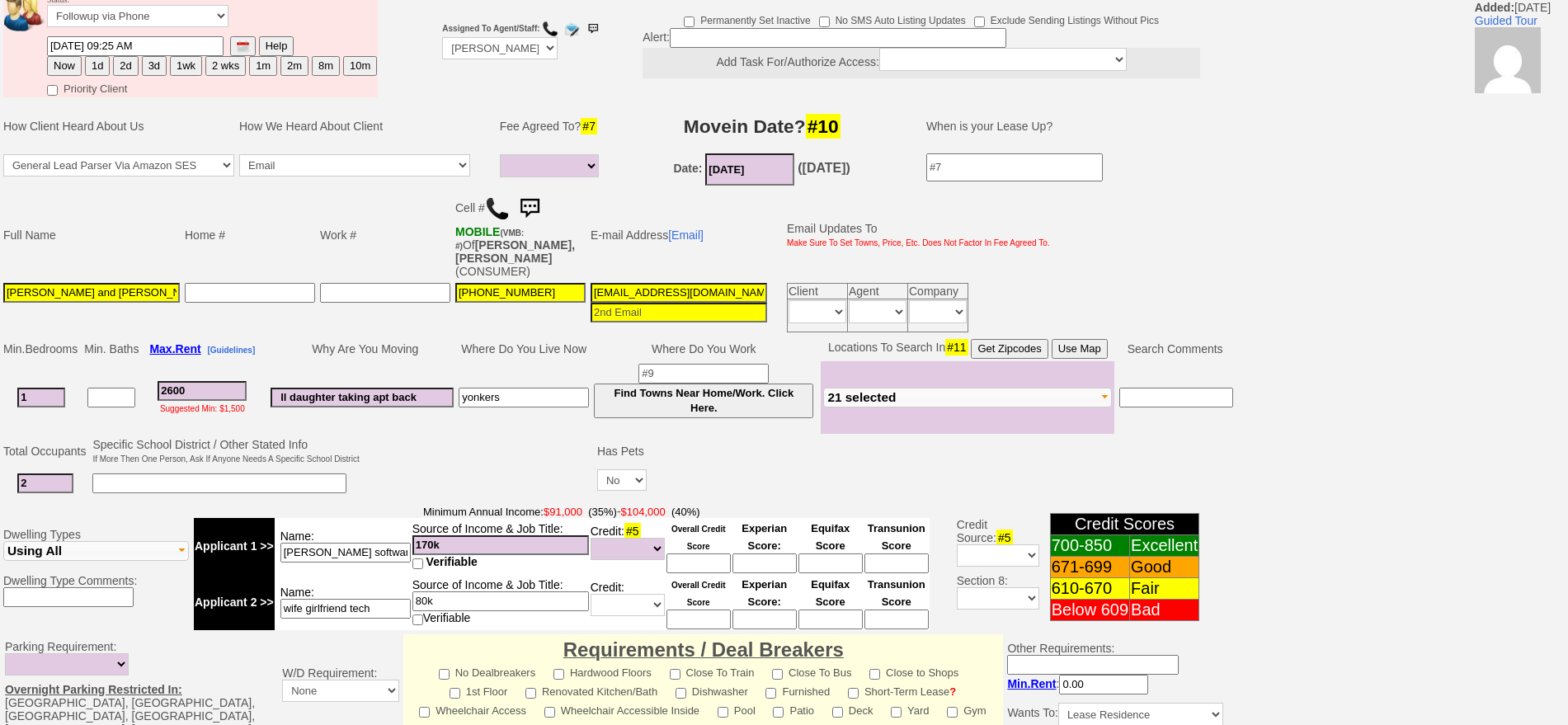
scroll to position [498, 0]
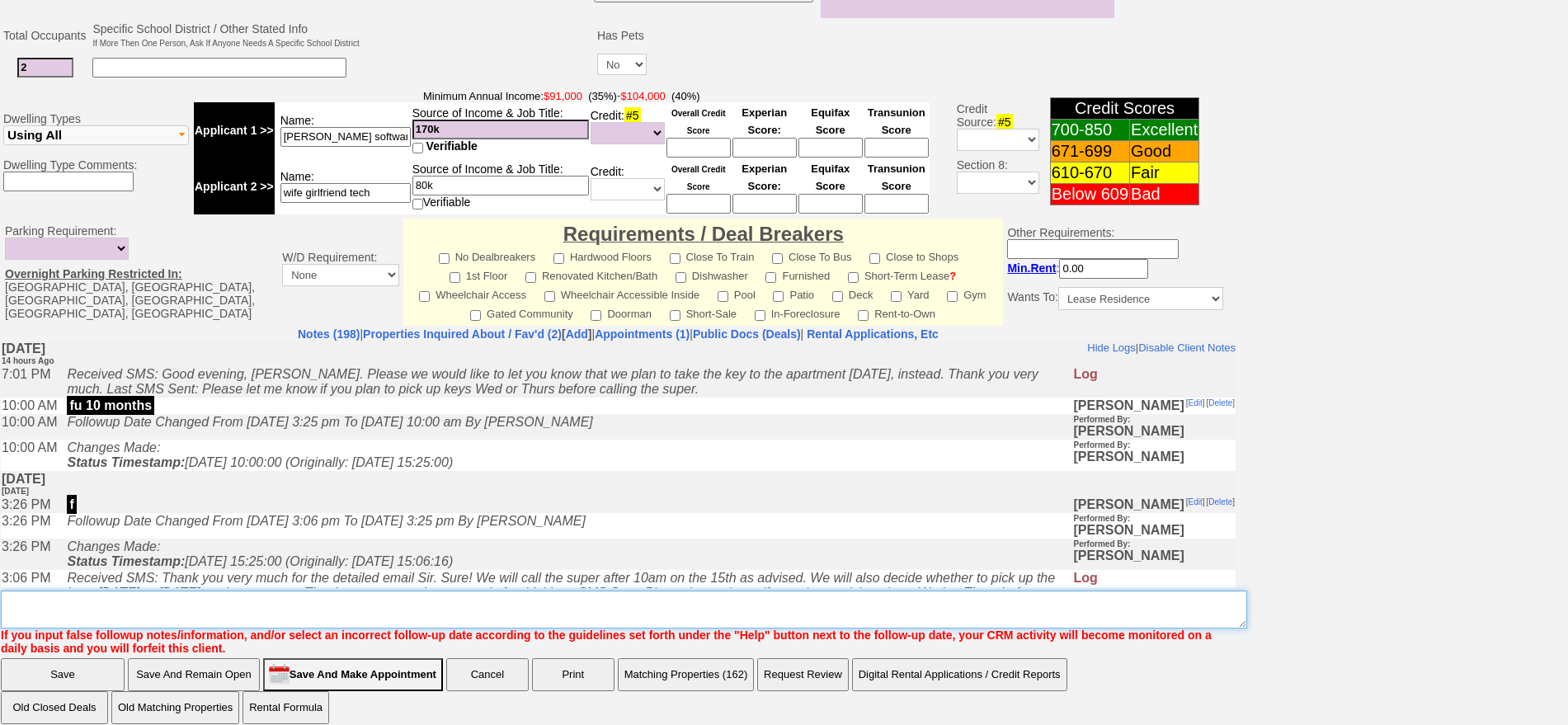
click at [590, 596] on textarea "Insert New Note Here" at bounding box center [624, 609] width 1246 height 38
type textarea "fu 10 months"
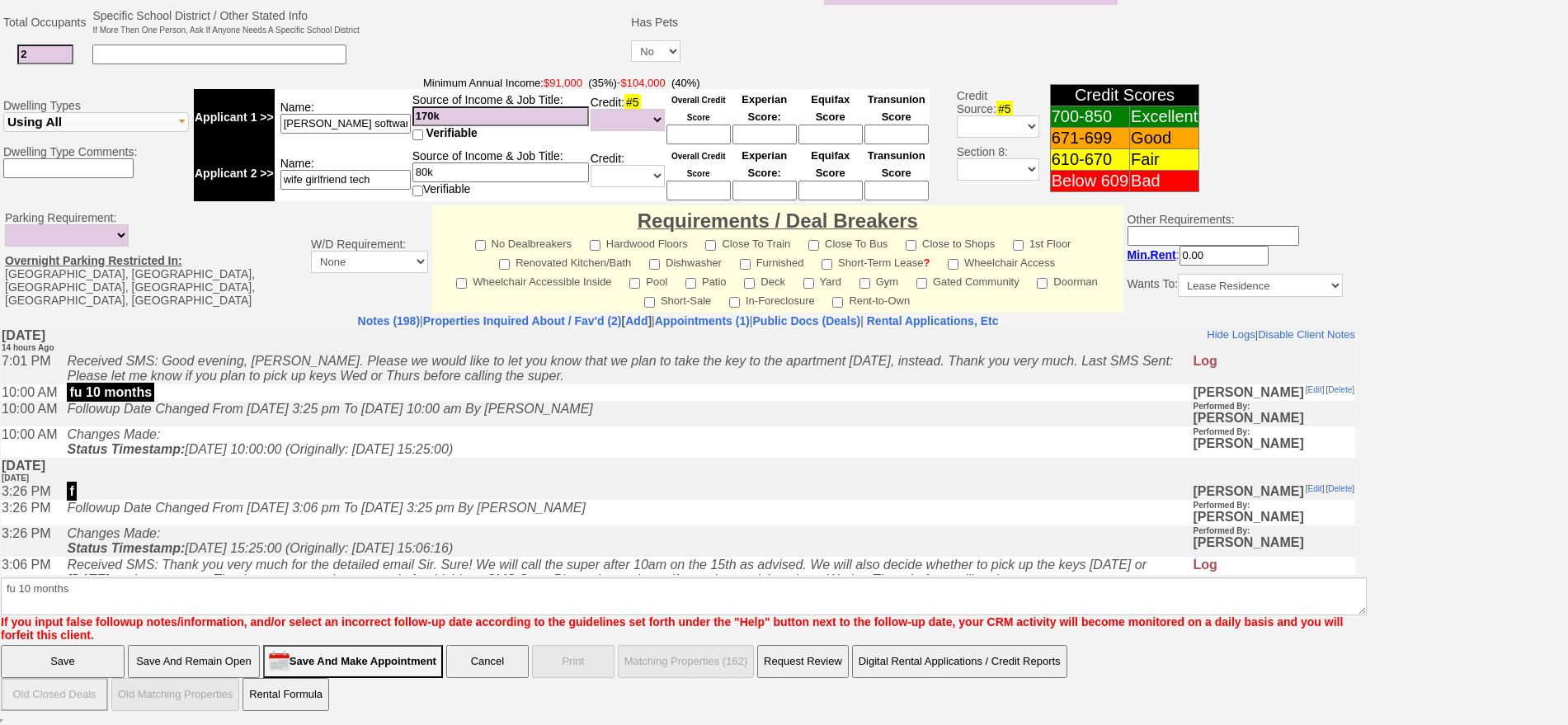
scroll to position [415, 0]
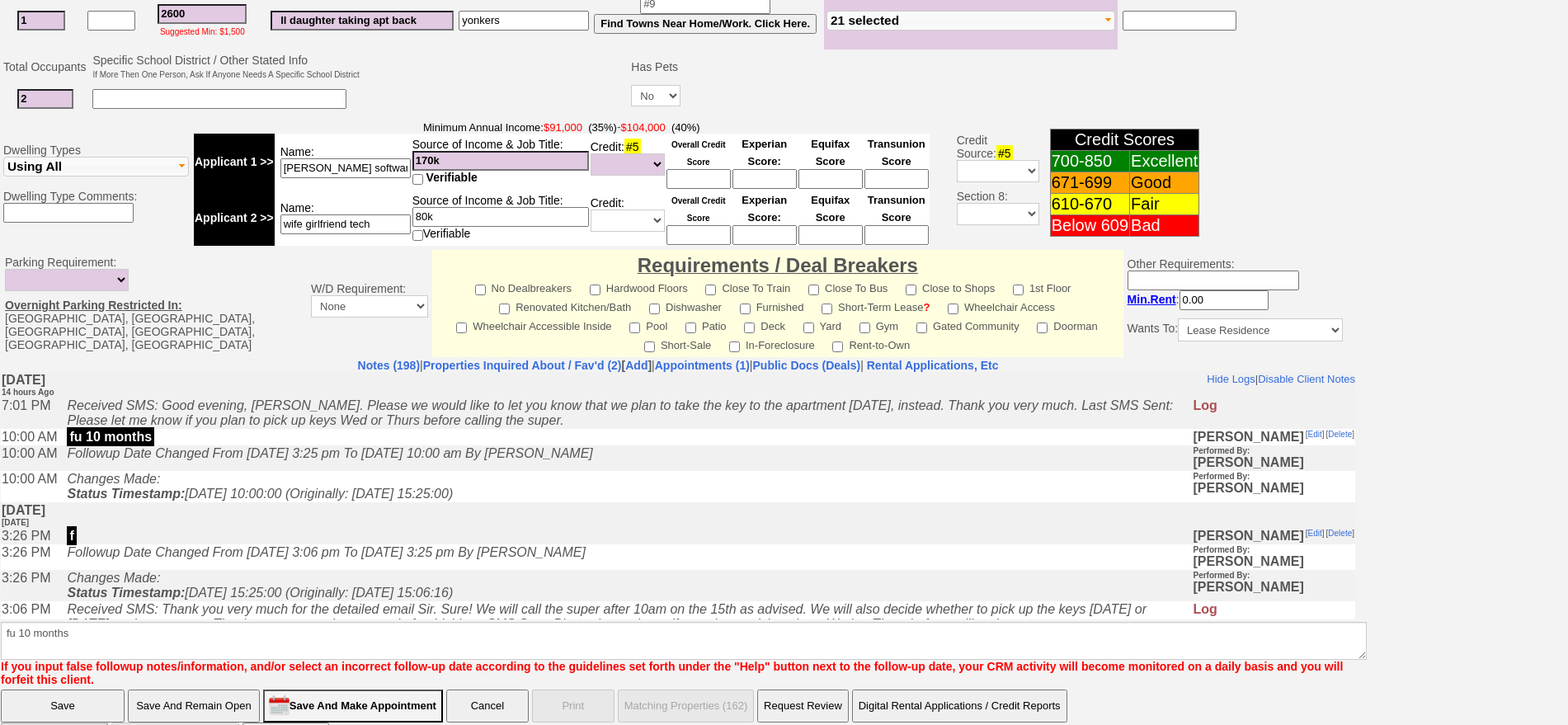
click input "Save" at bounding box center [62, 705] width 123 height 33
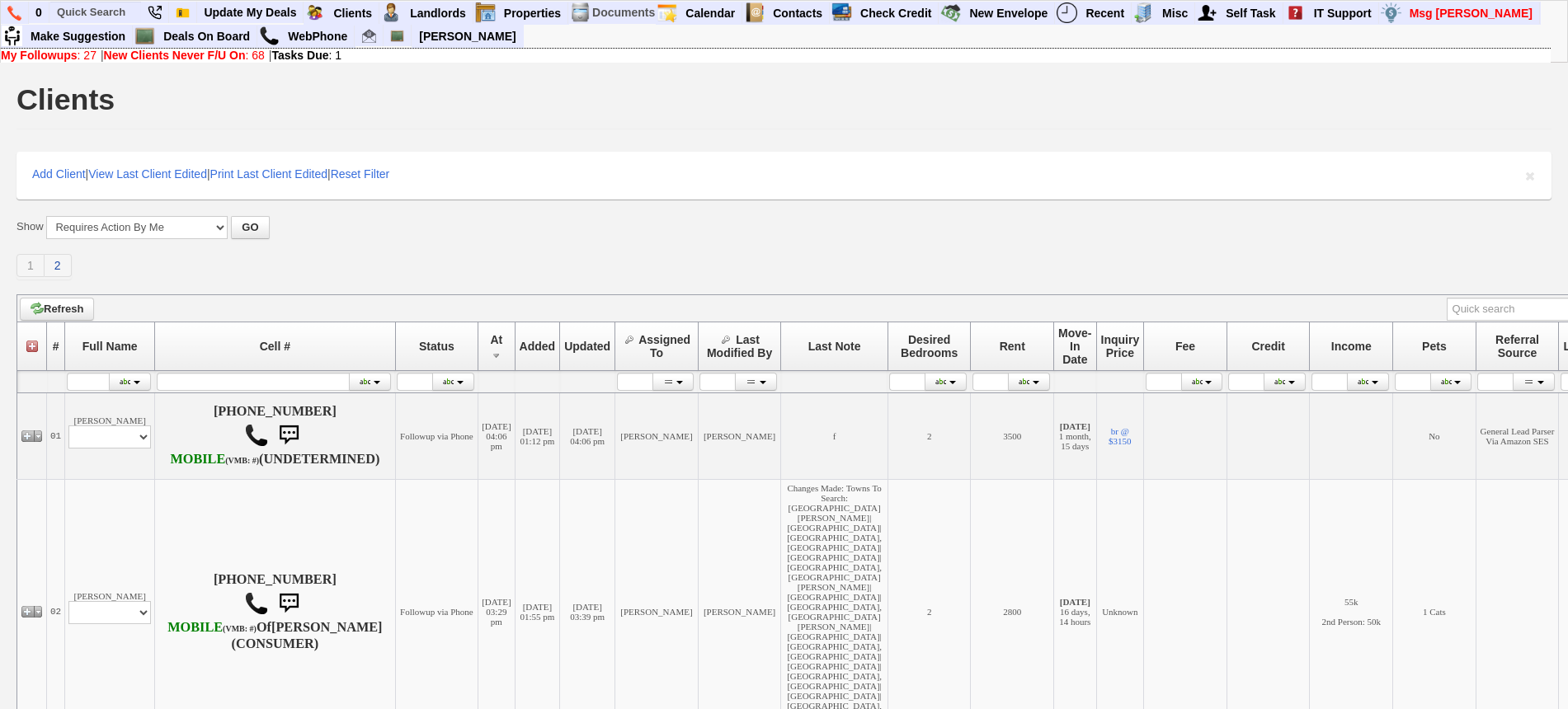
click at [53, 261] on link "2" at bounding box center [58, 265] width 28 height 23
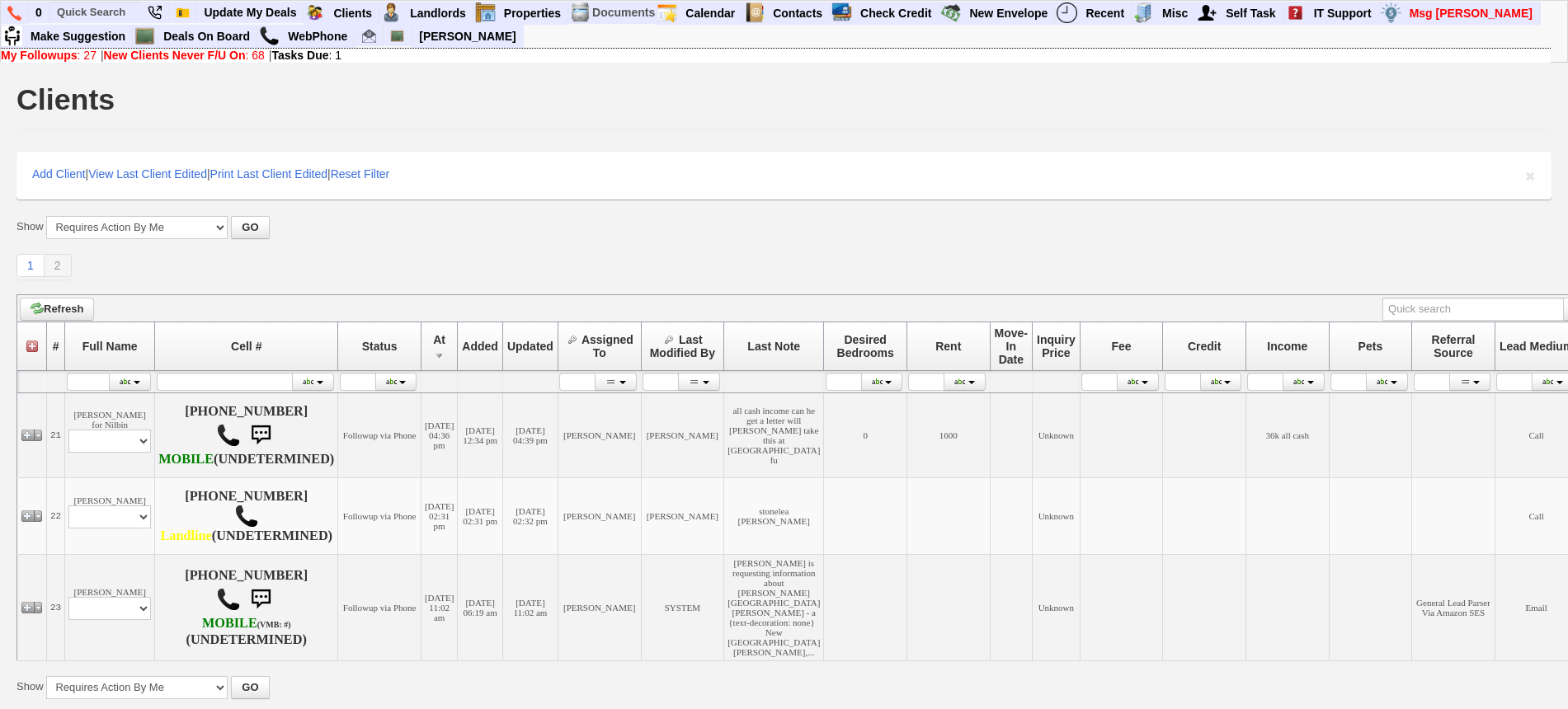
scroll to position [146, 0]
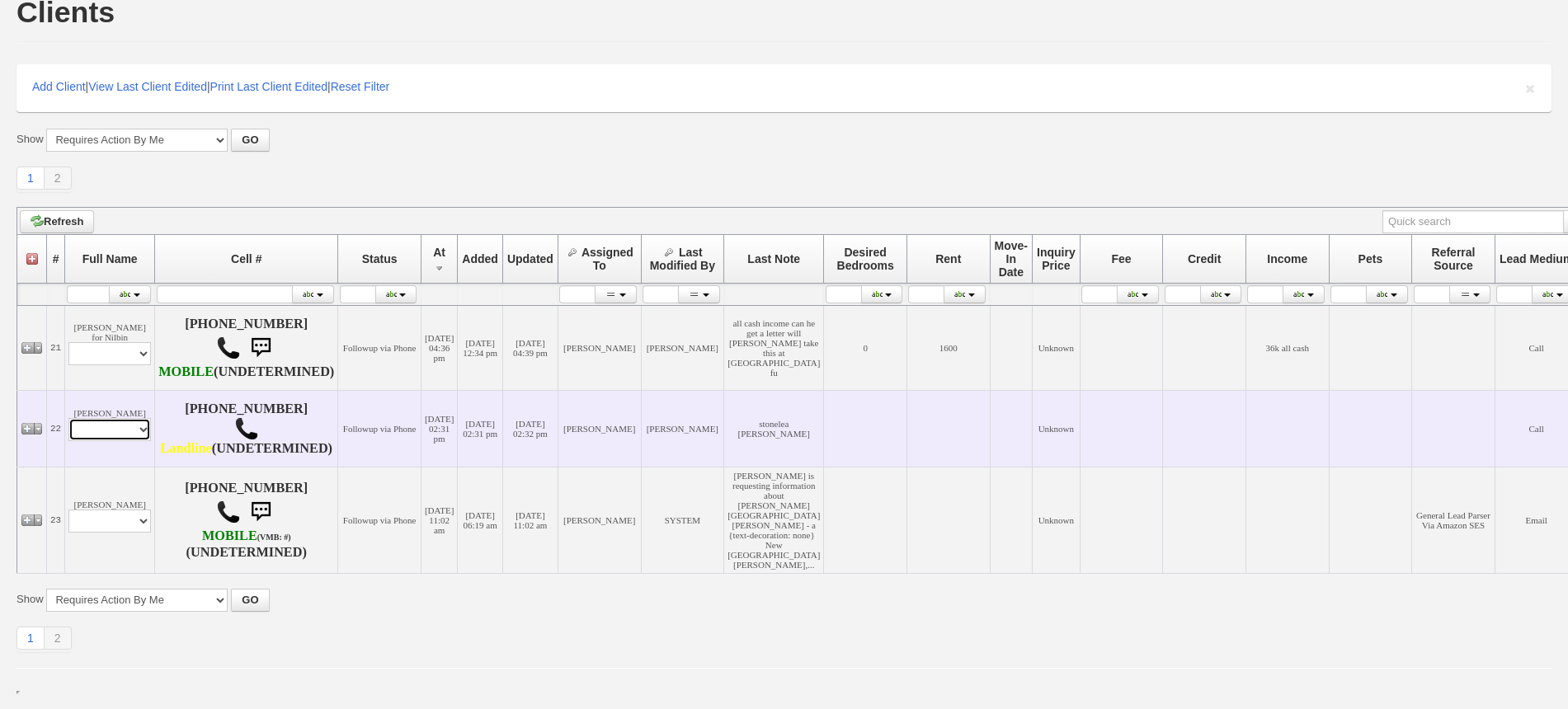
click at [104, 418] on select "Profile Edit Print Email Externally (Will Not Be Tracked In CRM) Closed Deals" at bounding box center [109, 429] width 83 height 23
select select "ChangeURL,/crm/custom/edit_client_form.php?redirect=%2Fcrm%2Fclients.php&id=168…"
click at [68, 418] on select "Profile Edit Print Email Externally (Will Not Be Tracked In CRM) Closed Deals" at bounding box center [109, 429] width 83 height 23
select select
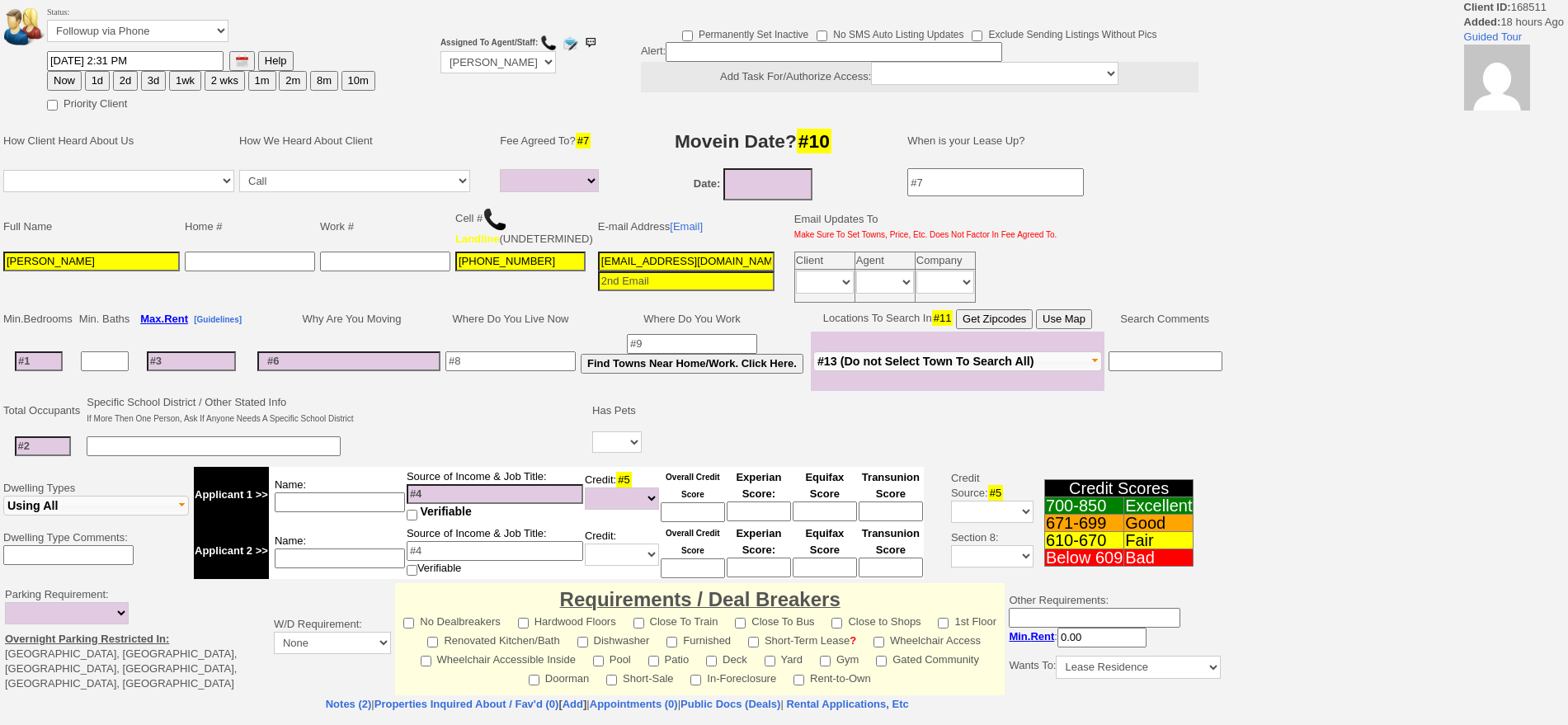
select select
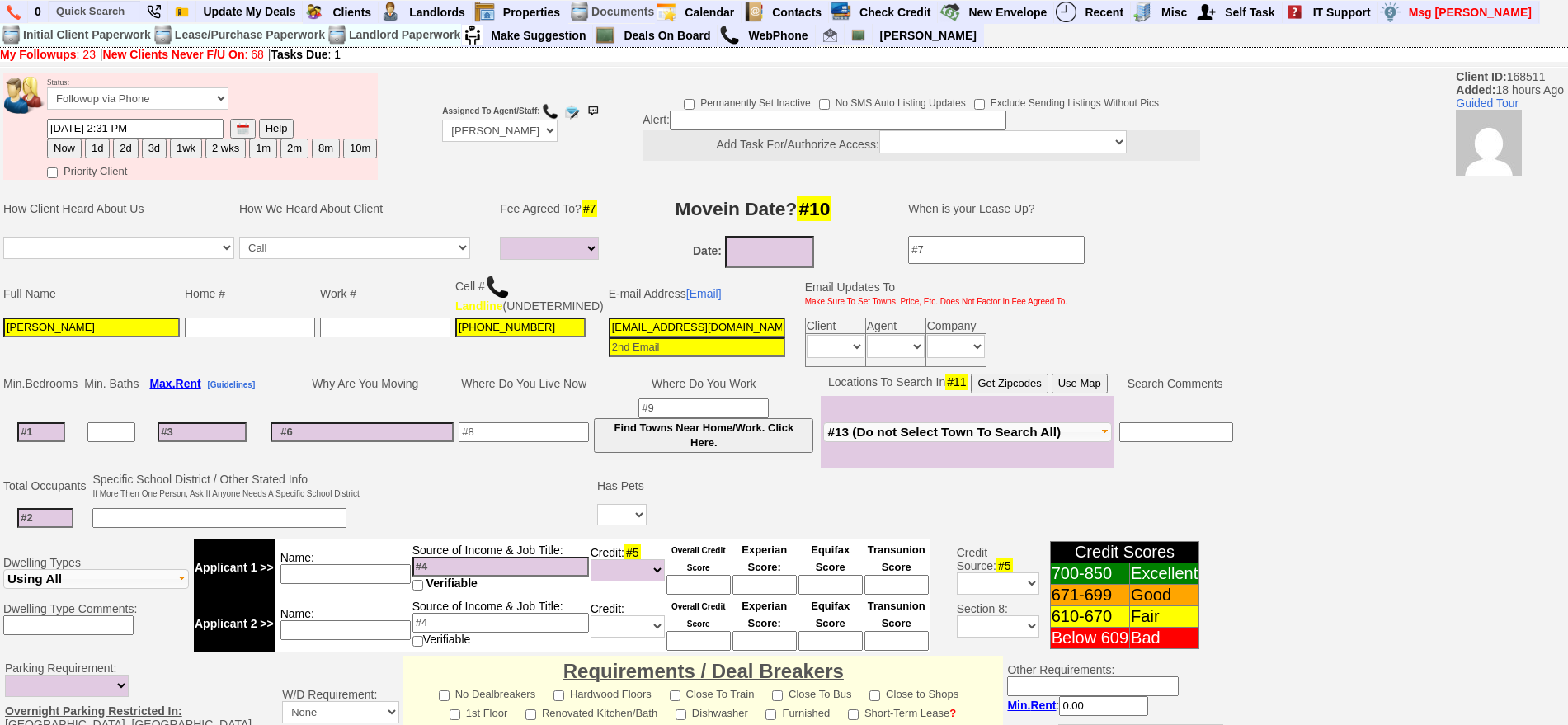
click at [497, 288] on img at bounding box center [498, 288] width 25 height 25
click at [485, 285] on td "Cell # Landline (UNDETERMINED)" at bounding box center [529, 294] width 154 height 43
click at [491, 285] on img at bounding box center [498, 288] width 25 height 25
click at [686, 297] on link "[Email]" at bounding box center [704, 293] width 35 height 13
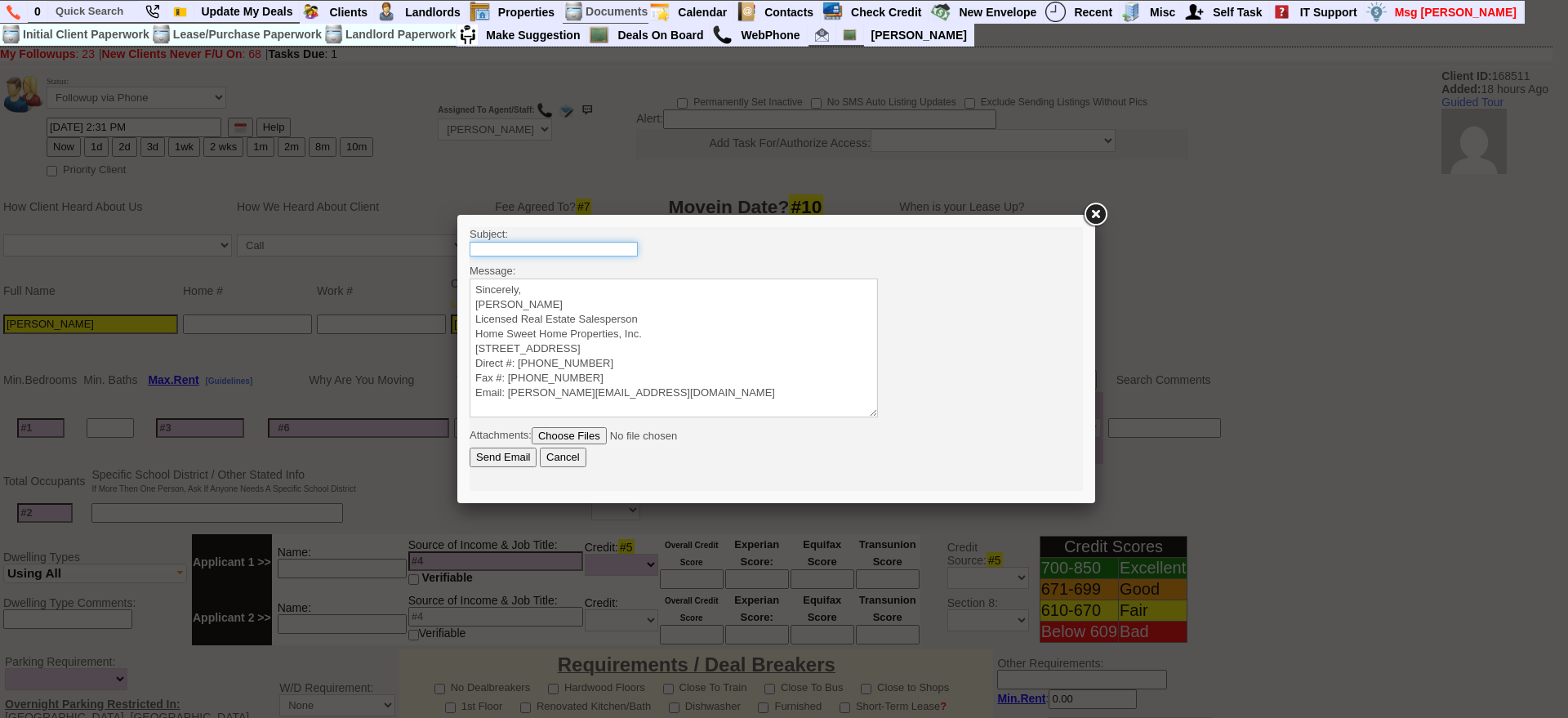
click at [625, 250] on input "text" at bounding box center [553, 249] width 168 height 15
type input "Viewing Rentals With Us"
click at [642, 286] on textarea "Sincerely, Jorge Guerrero Licensed Real Estate Salesperson Home Sweet Home Prop…" at bounding box center [673, 348] width 408 height 139
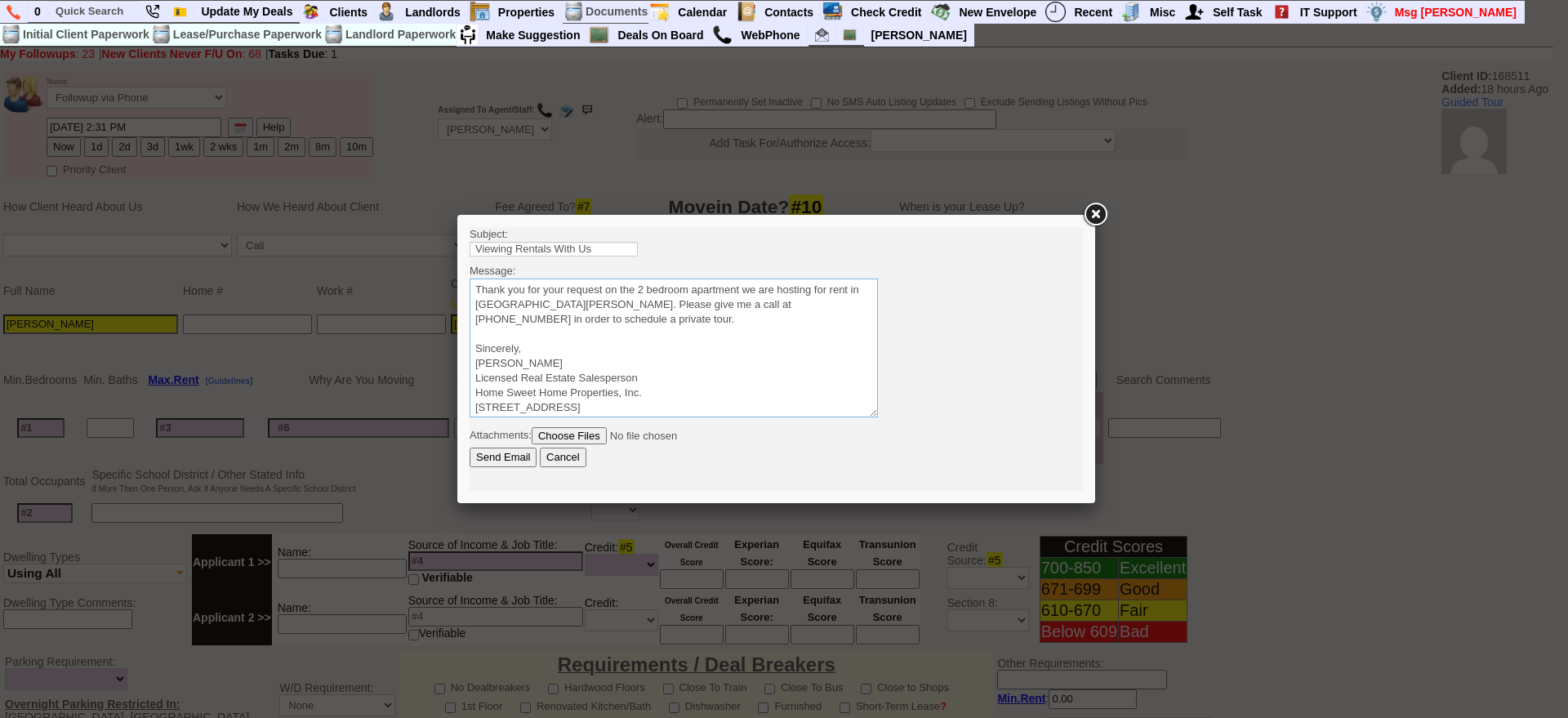
drag, startPoint x: 541, startPoint y: 320, endPoint x: 896, endPoint y: 495, distance: 395.8
click at [469, 268] on html "Subject: Viewing Rentals With Us Message: Sincerely, Jorge Guerrero Licensed Re…" at bounding box center [776, 359] width 613 height 264
type textarea "Thank you for your request on the 2 bedroom apartment we are hosting for rent i…"
click at [491, 450] on input "Send Email" at bounding box center [502, 457] width 67 height 19
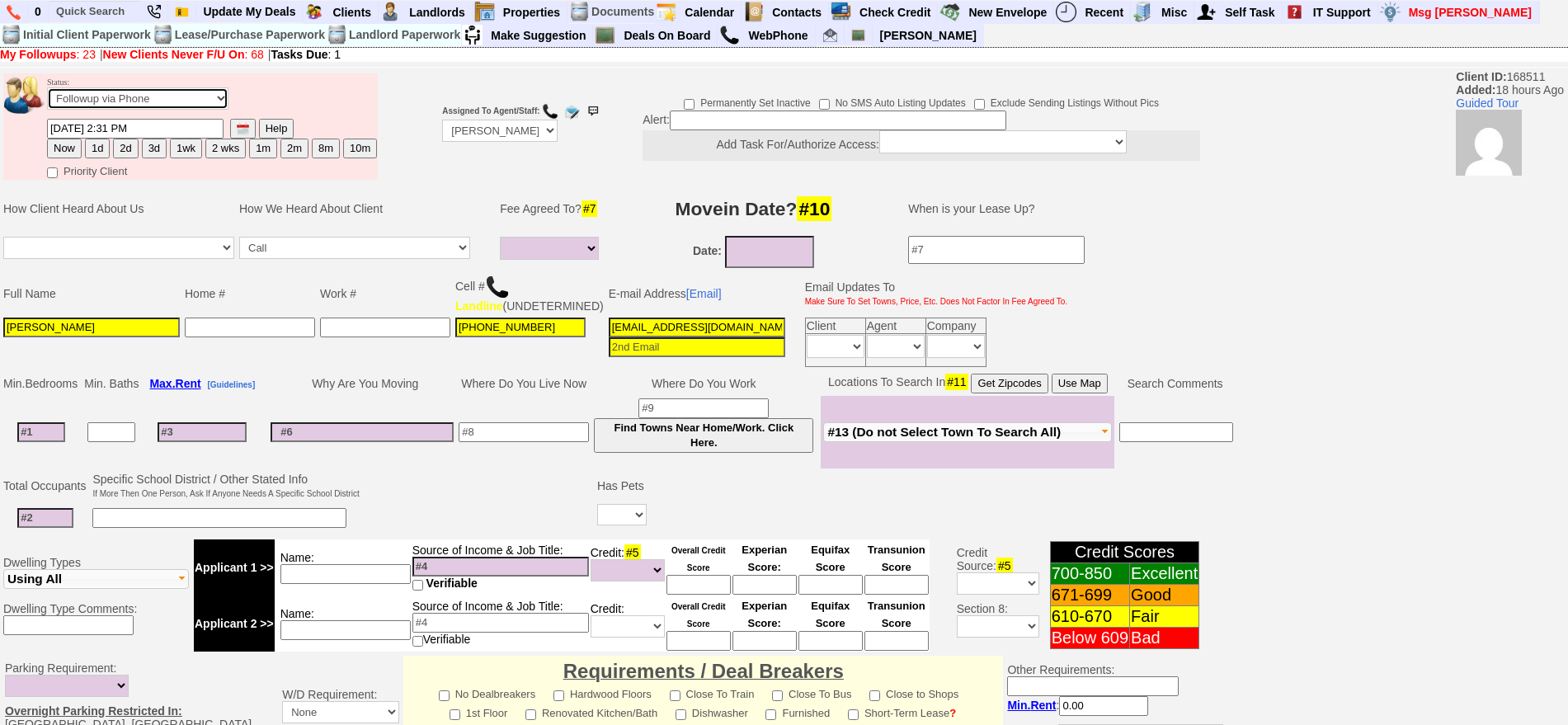
click at [172, 103] on select "Followup via Phone Followup via Email Followup When Section 8 Property Found De…" at bounding box center [138, 99] width 181 height 22
select select "Inactive"
click at [47, 93] on select "Followup via Phone Followup via Email Followup When Section 8 Property Found De…" at bounding box center [138, 99] width 181 height 22
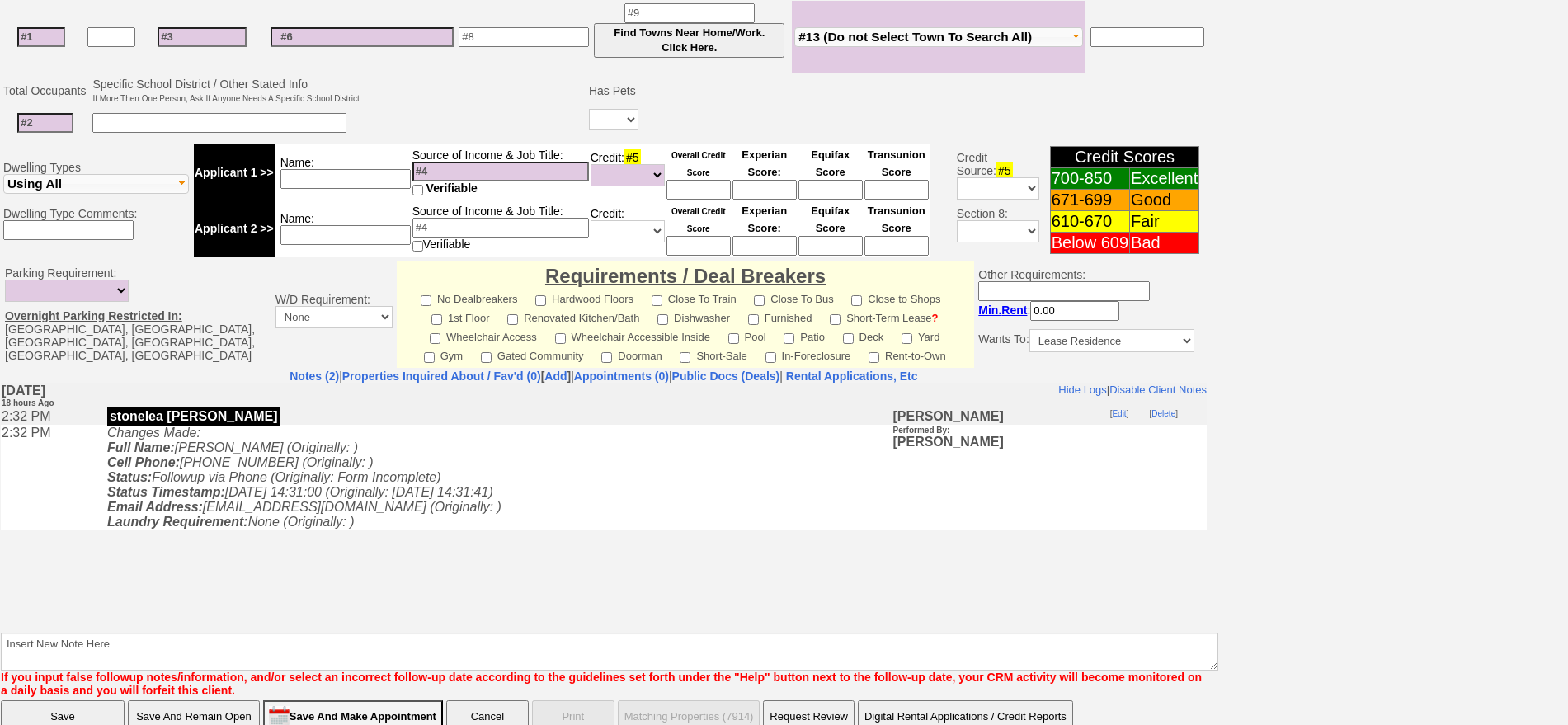
scroll to position [435, 0]
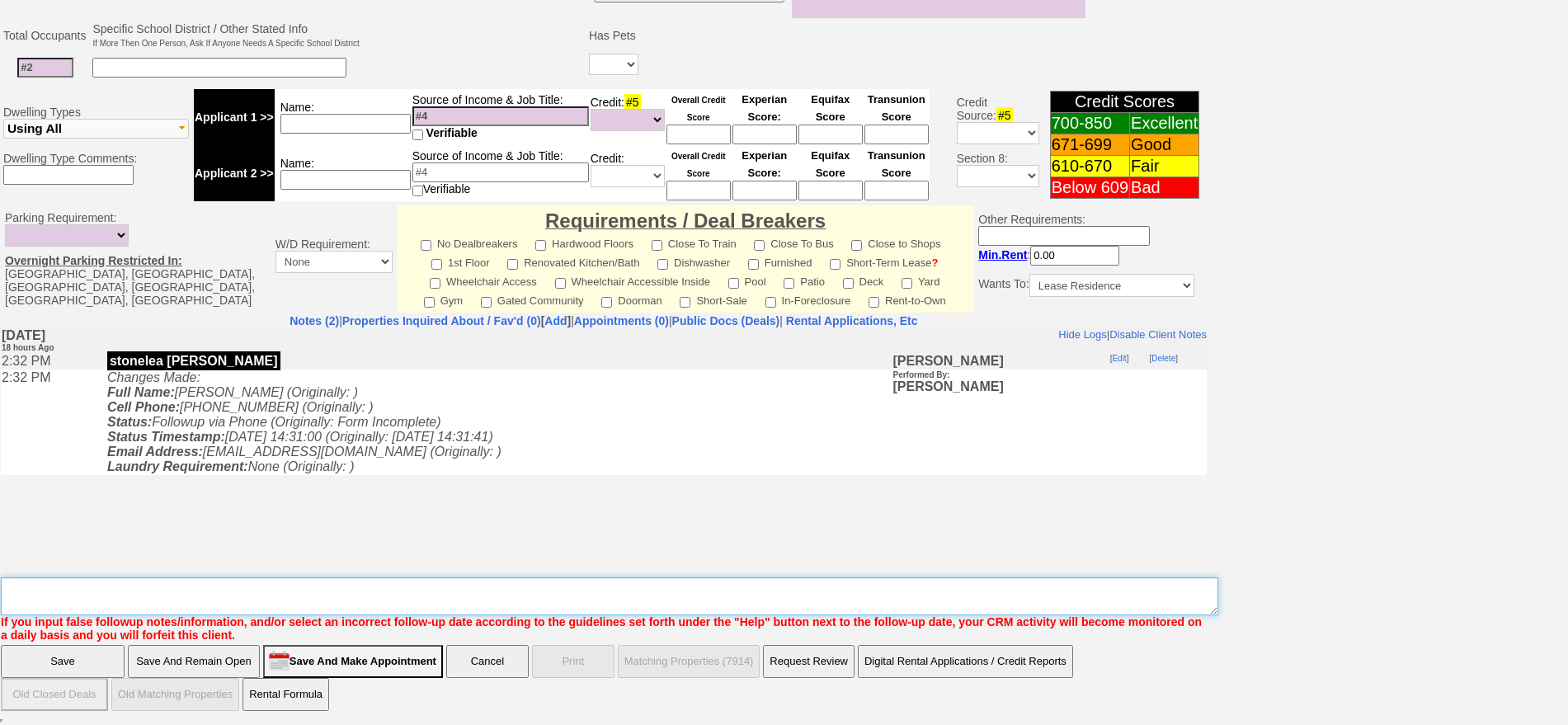
click at [530, 596] on textarea "Insert New Note Here" at bounding box center [610, 596] width 1217 height 38
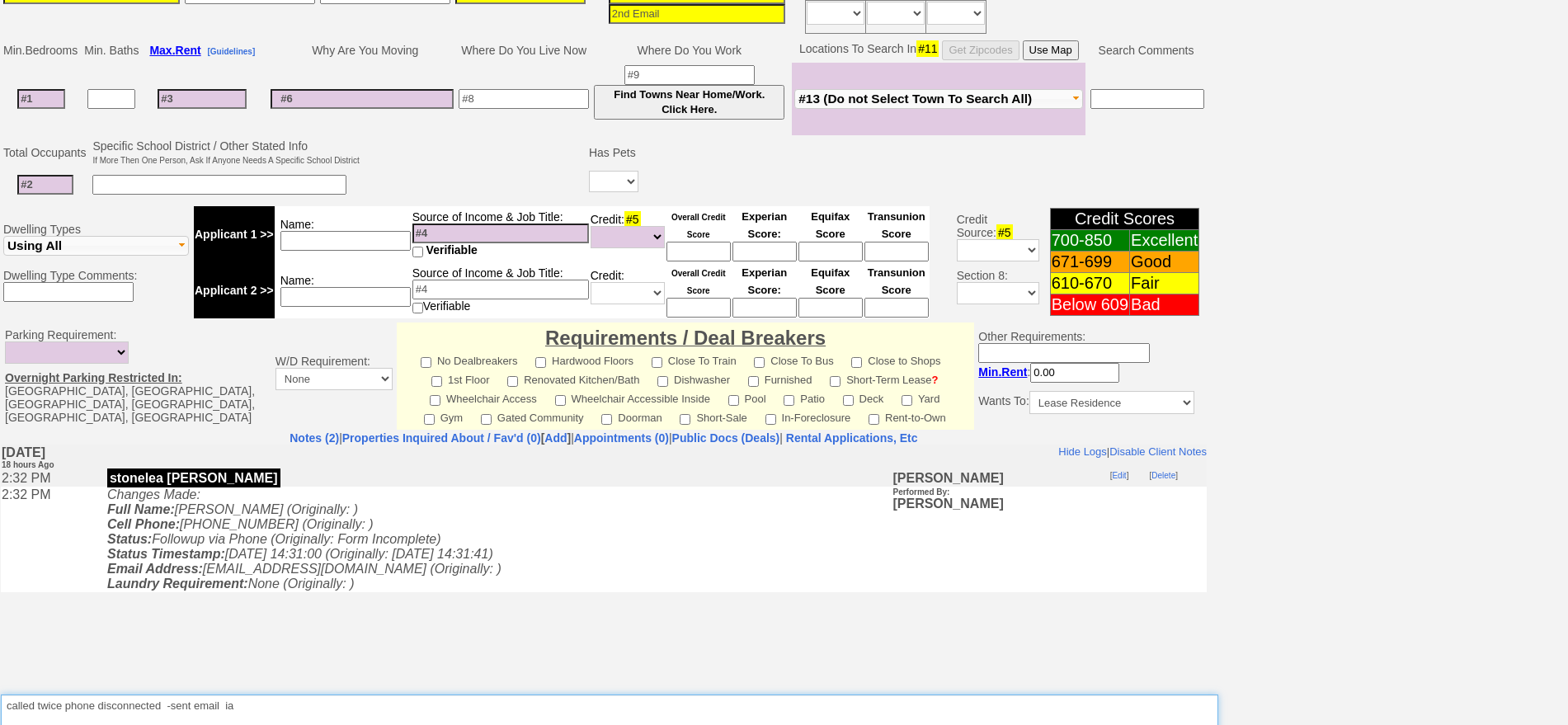
type textarea "called twice phone disconnected -sent email ia"
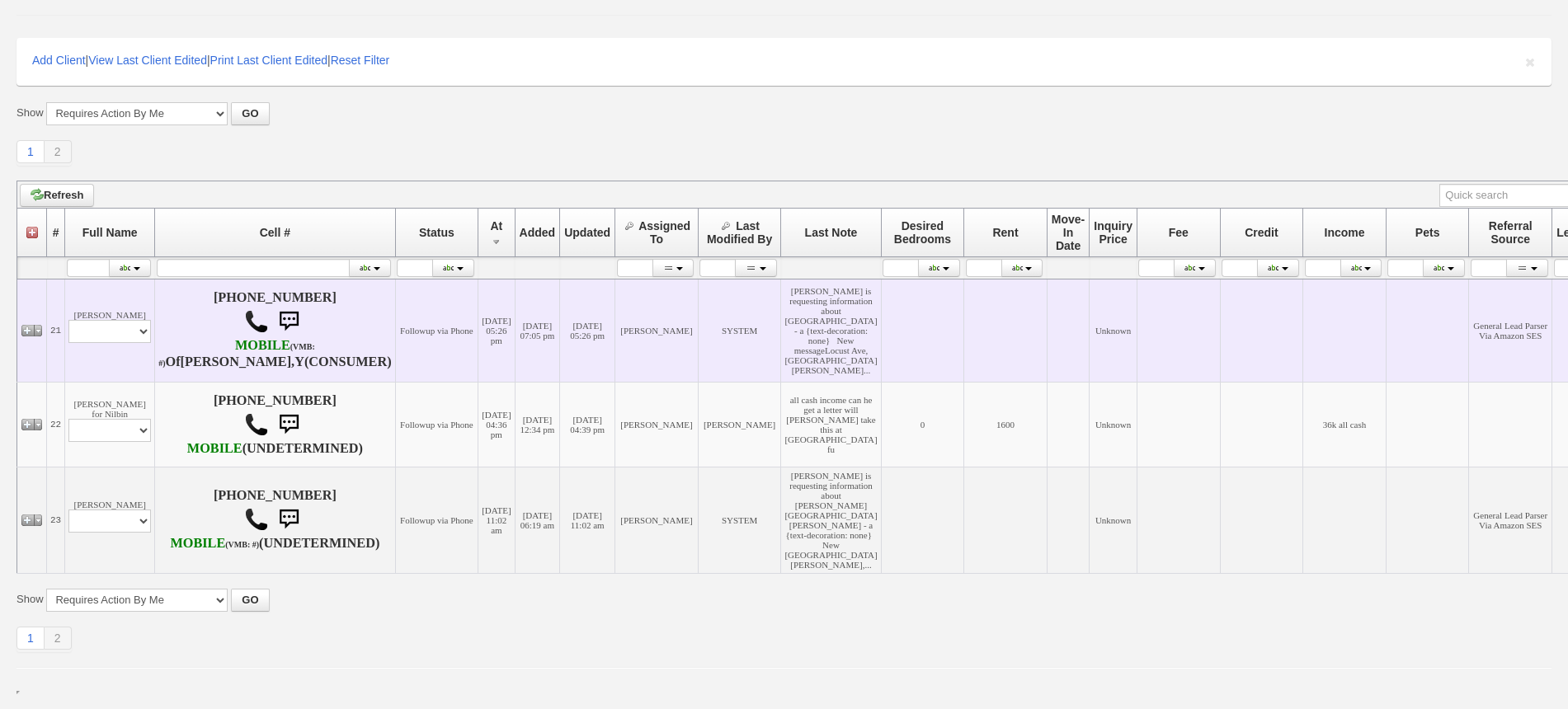
scroll to position [192, 0]
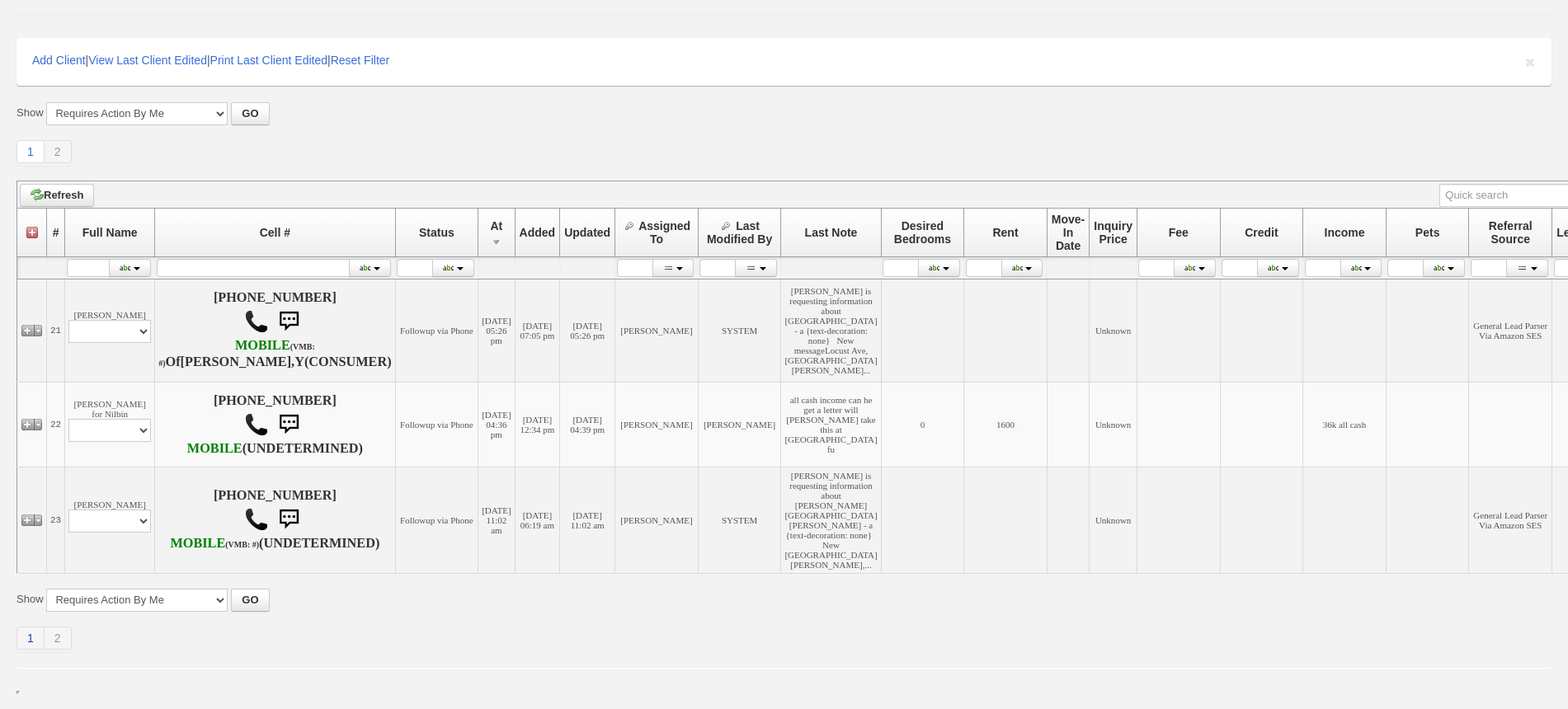
click at [24, 638] on link "1" at bounding box center [31, 638] width 28 height 23
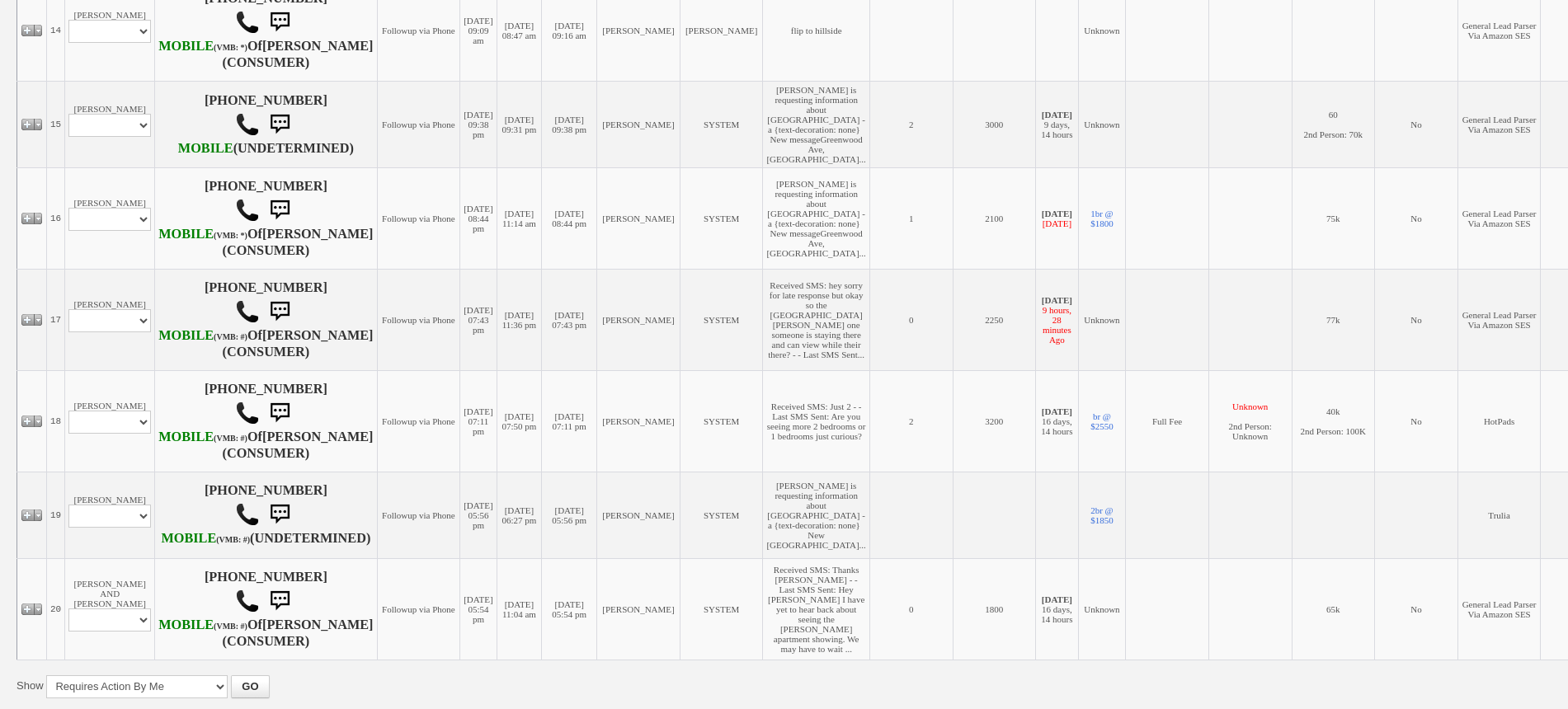
scroll to position [1958, 0]
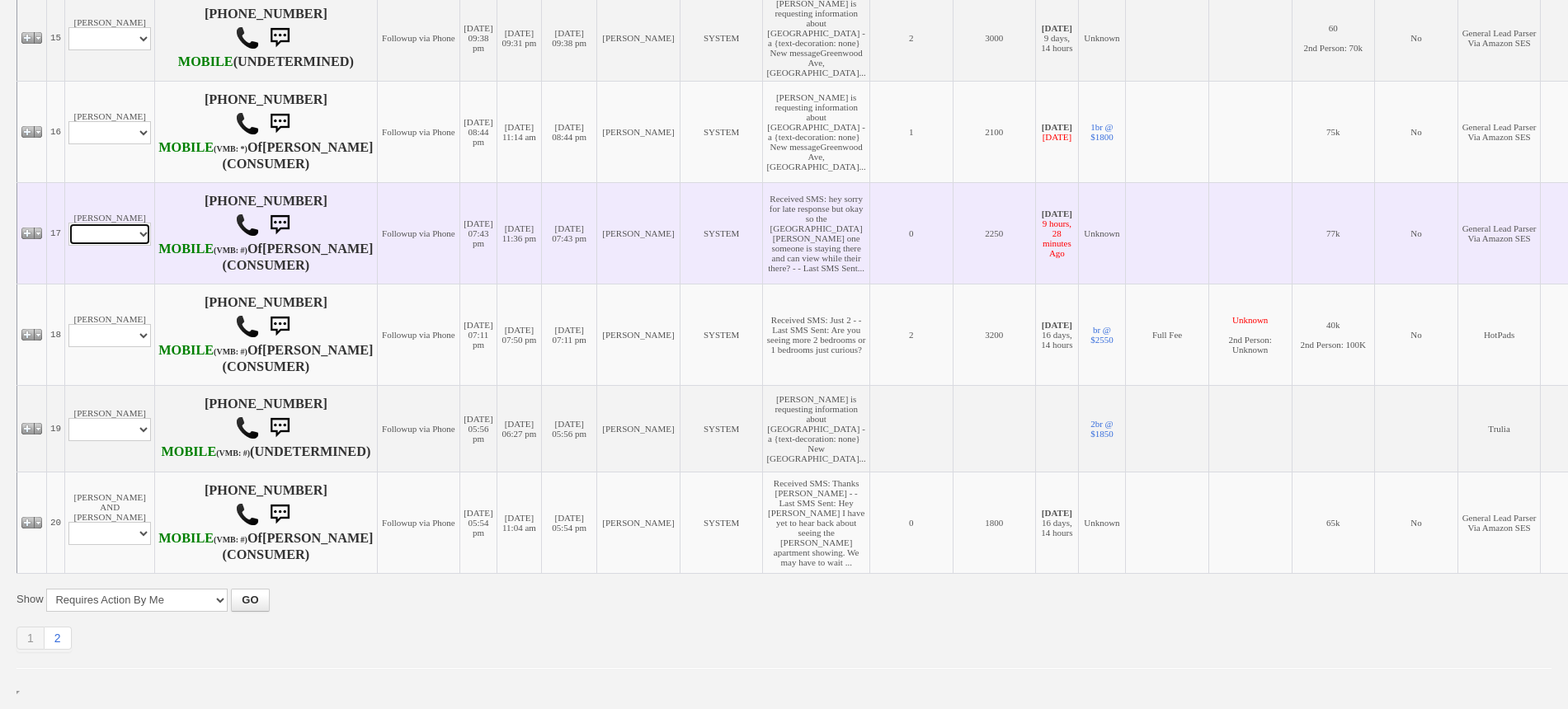
click at [117, 223] on select "Profile Edit Print Email Externally (Will Not Be Tracked In CRM) Closed Deals" at bounding box center [109, 234] width 83 height 23
select select "ChangeURL,/crm/custom/edit_client_form.php?redirect=%2Fcrm%2Fclients.php&id=168…"
click at [68, 223] on select "Profile Edit Print Email Externally (Will Not Be Tracked In CRM) Closed Deals" at bounding box center [109, 234] width 83 height 23
select select
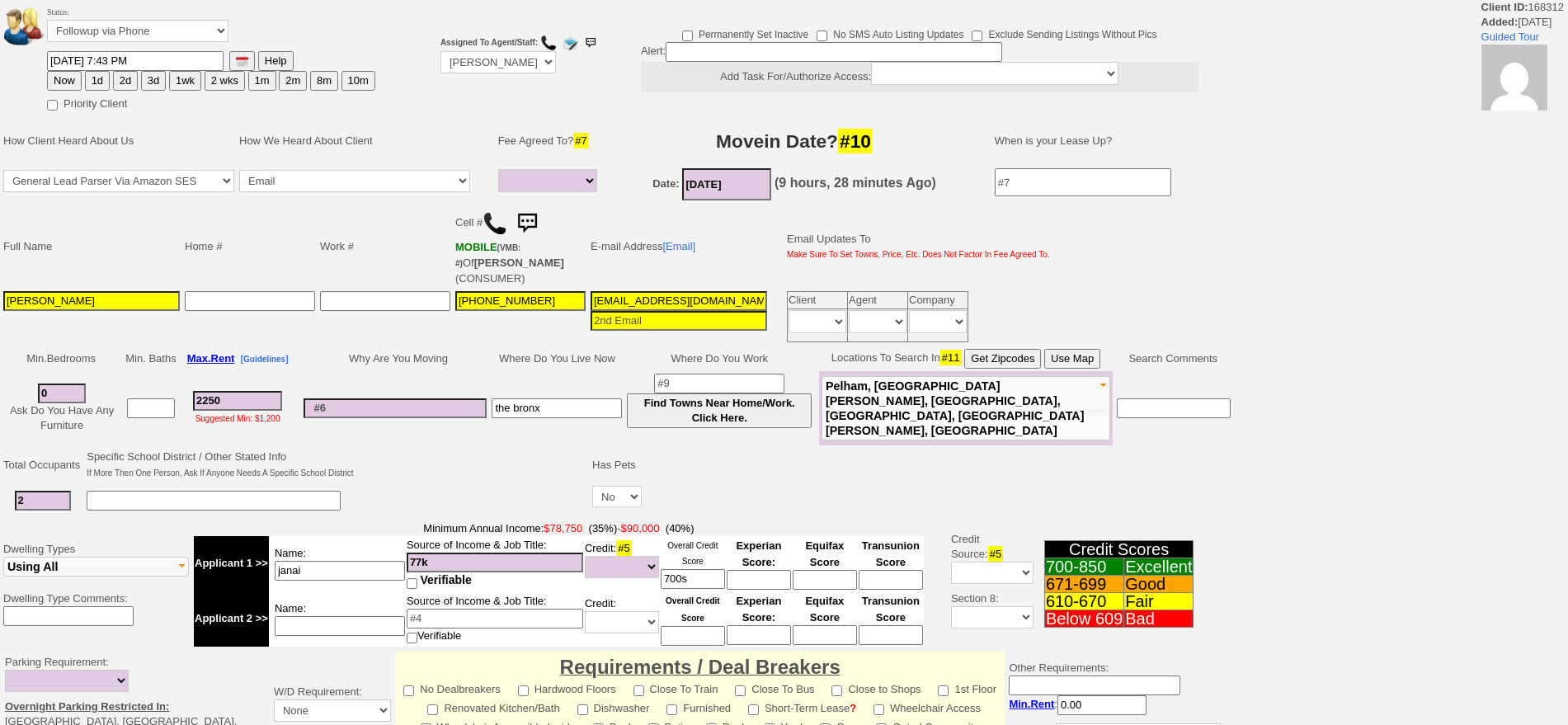
select select
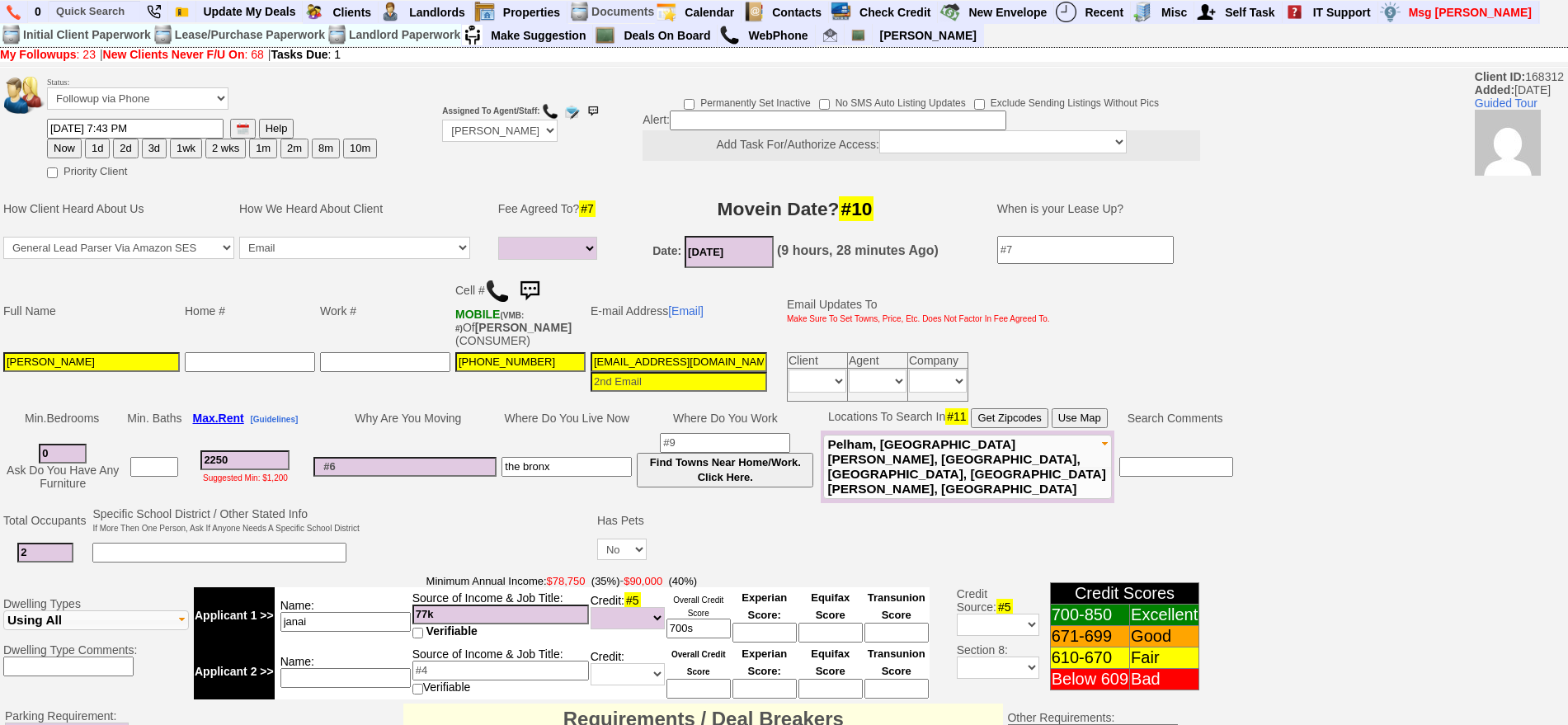
click at [544, 284] on img at bounding box center [529, 291] width 33 height 33
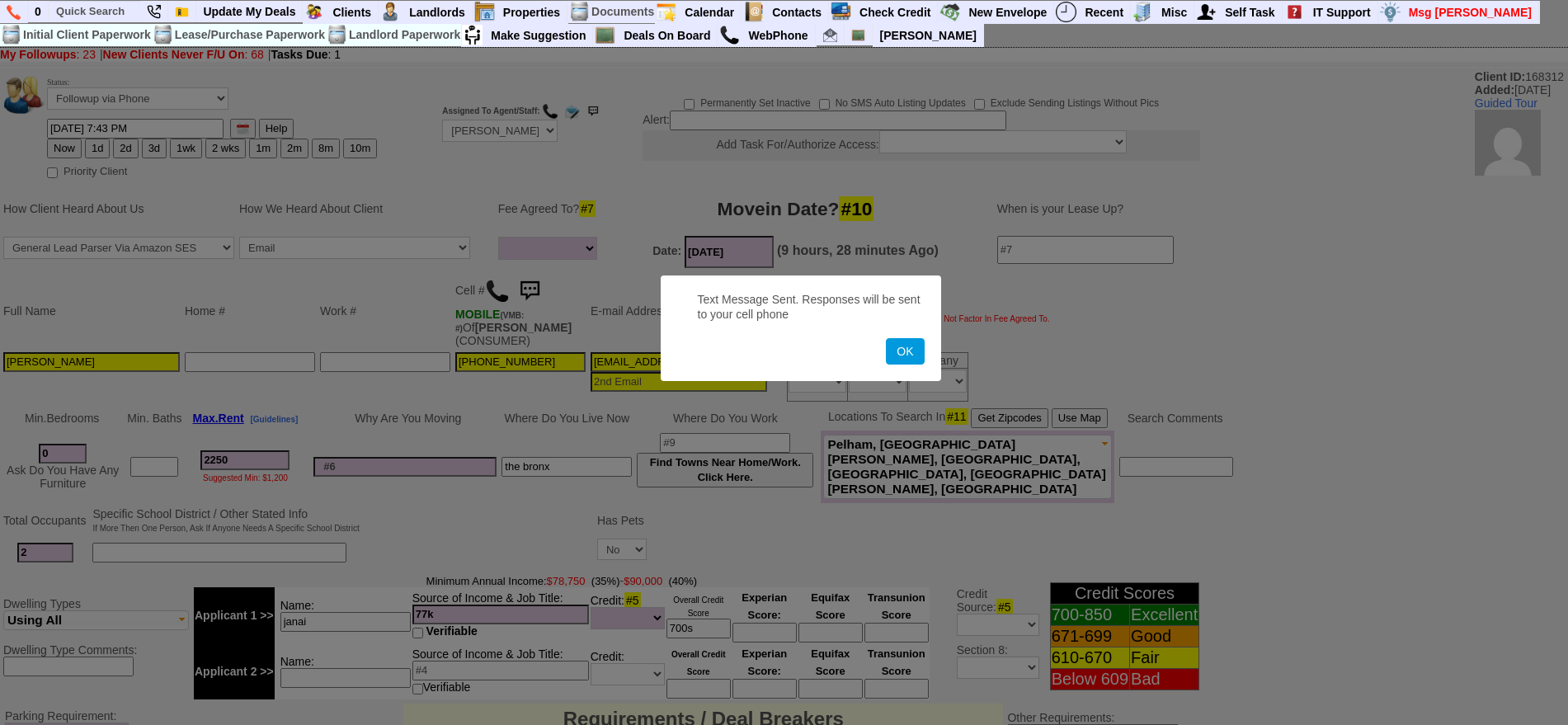
click at [886, 338] on button "OK" at bounding box center [904, 351] width 38 height 27
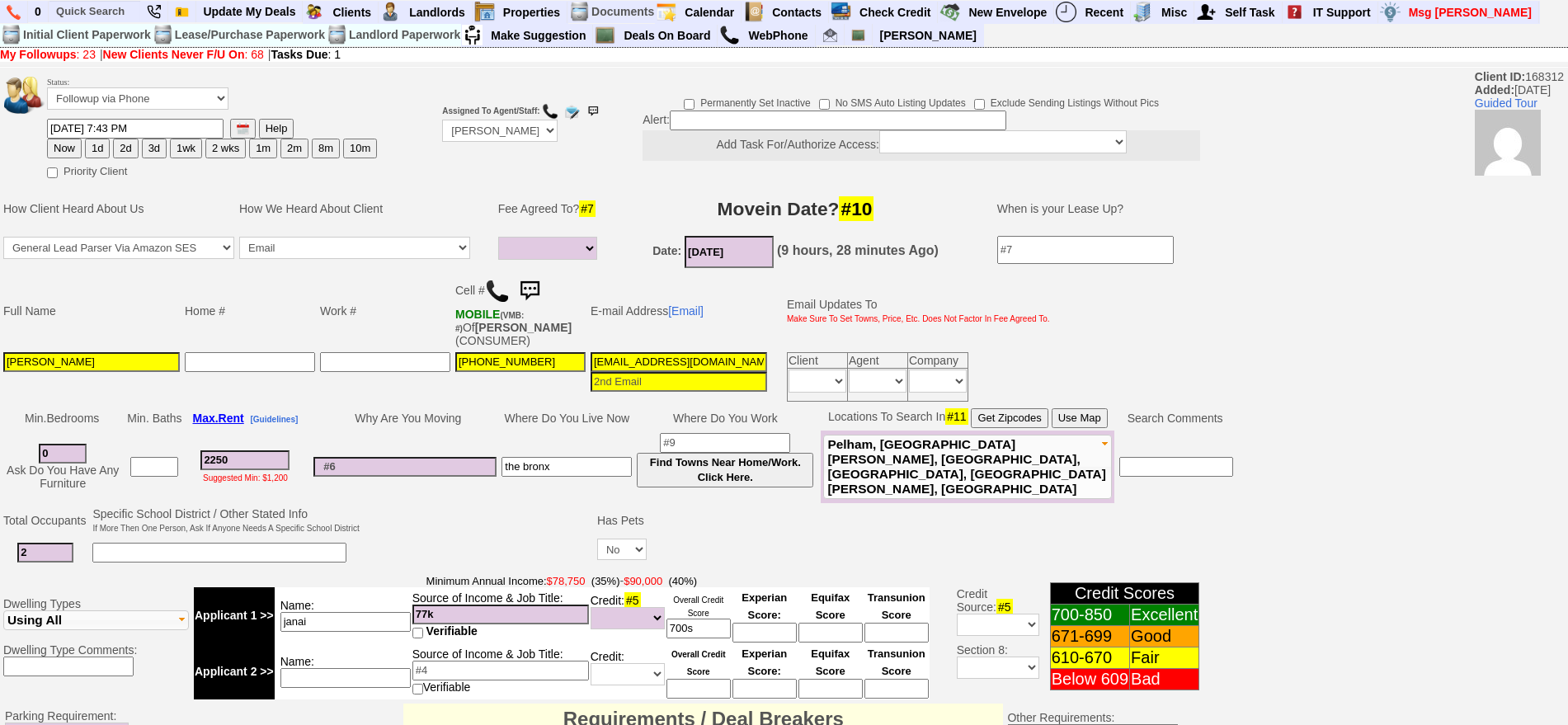
click at [126, 139] on button "2d" at bounding box center [125, 148] width 25 height 20
type input "10/17/2025 09:28 AM"
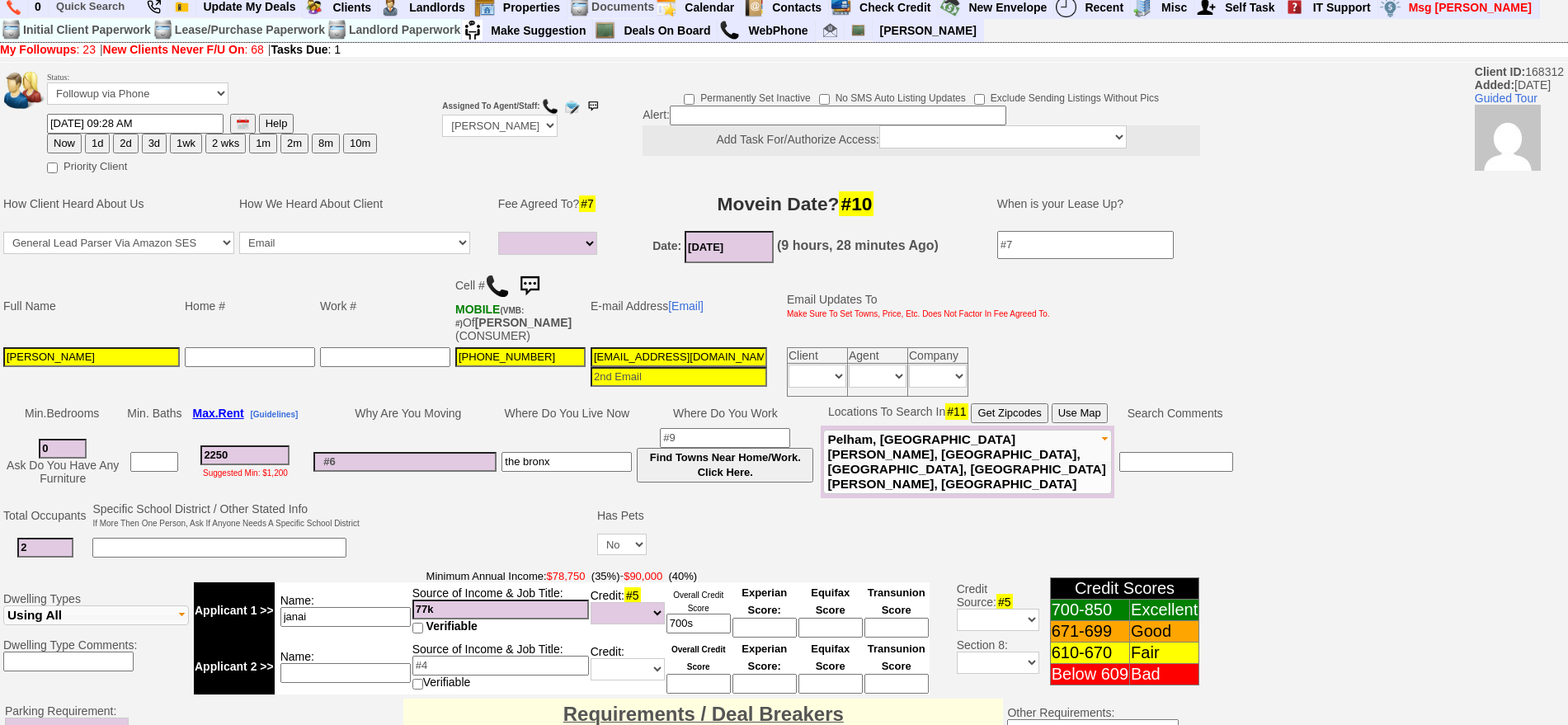
scroll to position [498, 0]
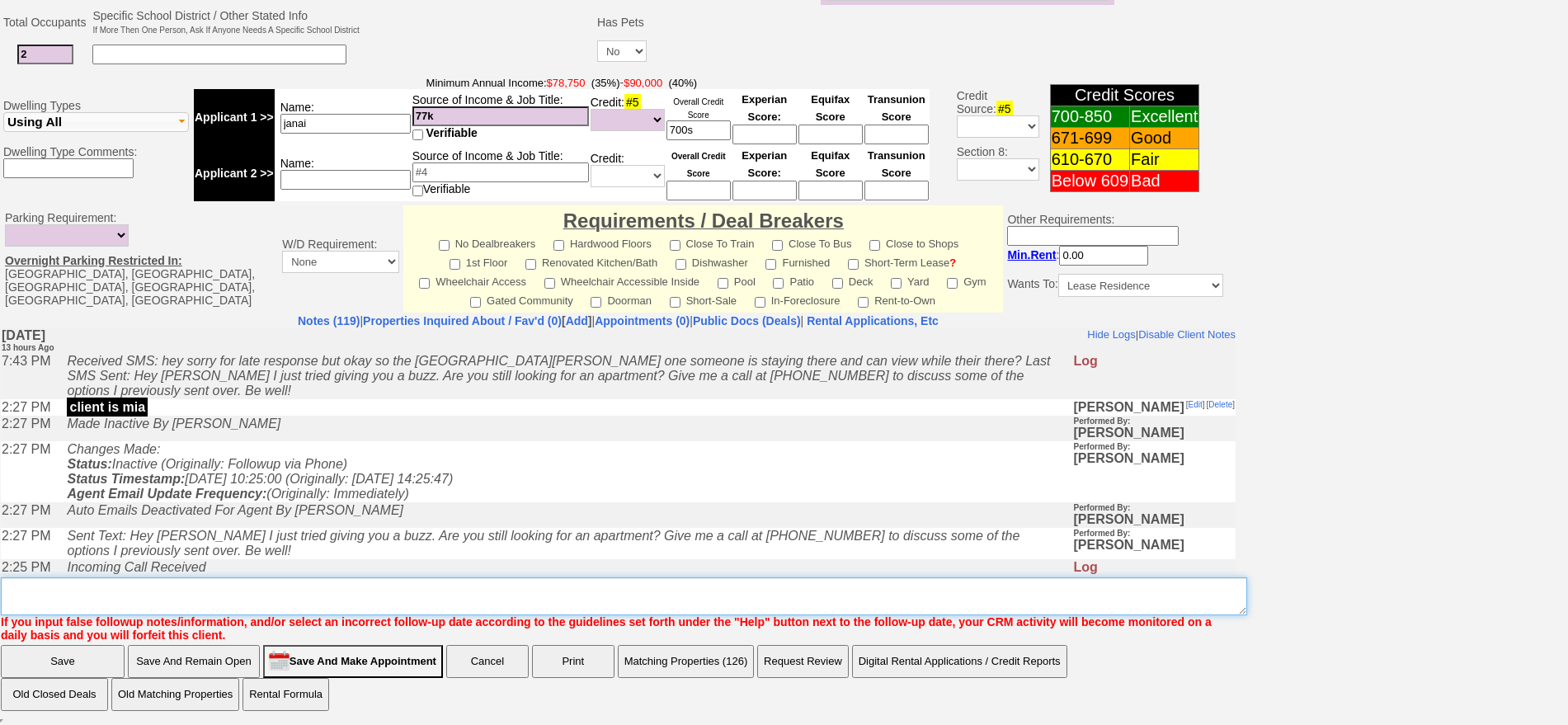
click at [709, 599] on textarea "Insert New Note Here" at bounding box center [624, 596] width 1246 height 38
type textarea "f"
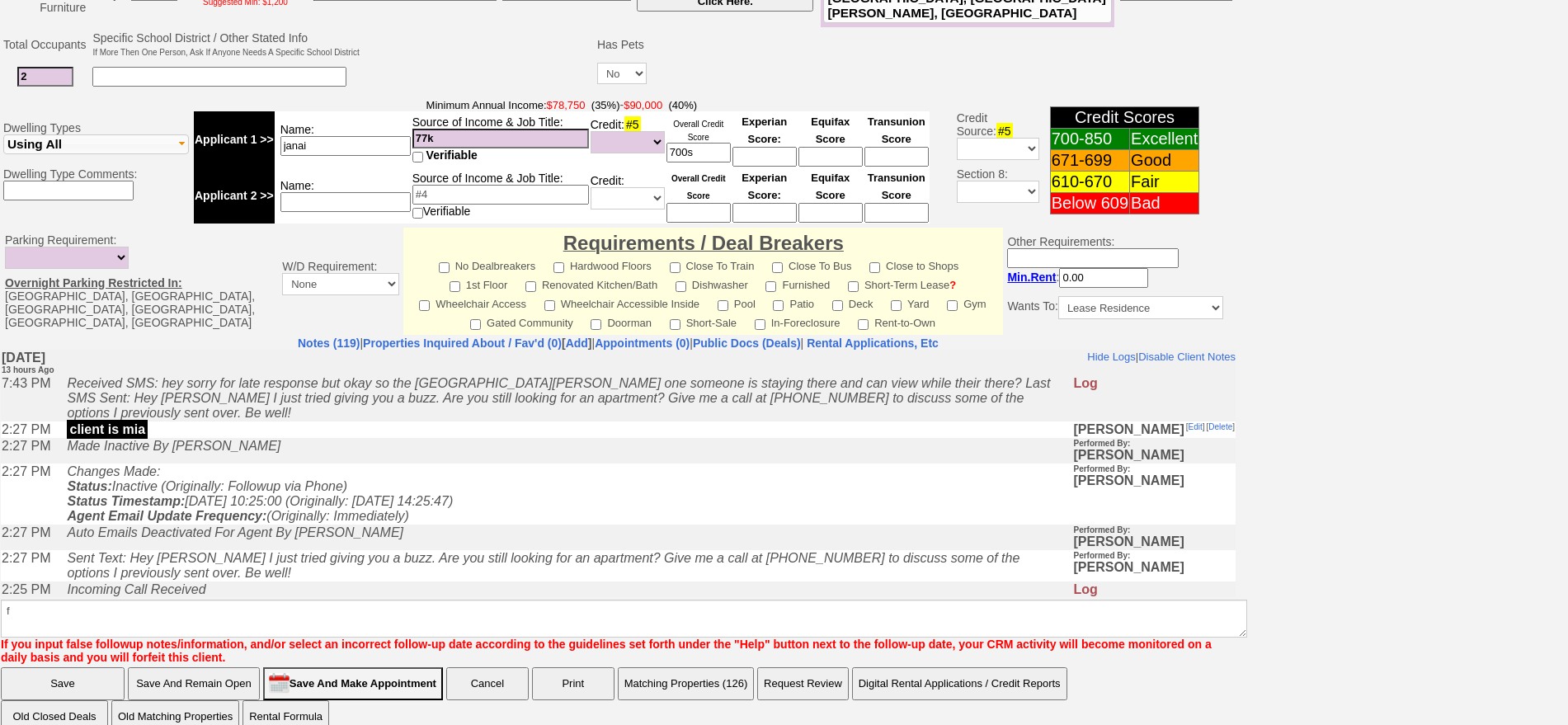
click input "Save" at bounding box center [62, 683] width 123 height 33
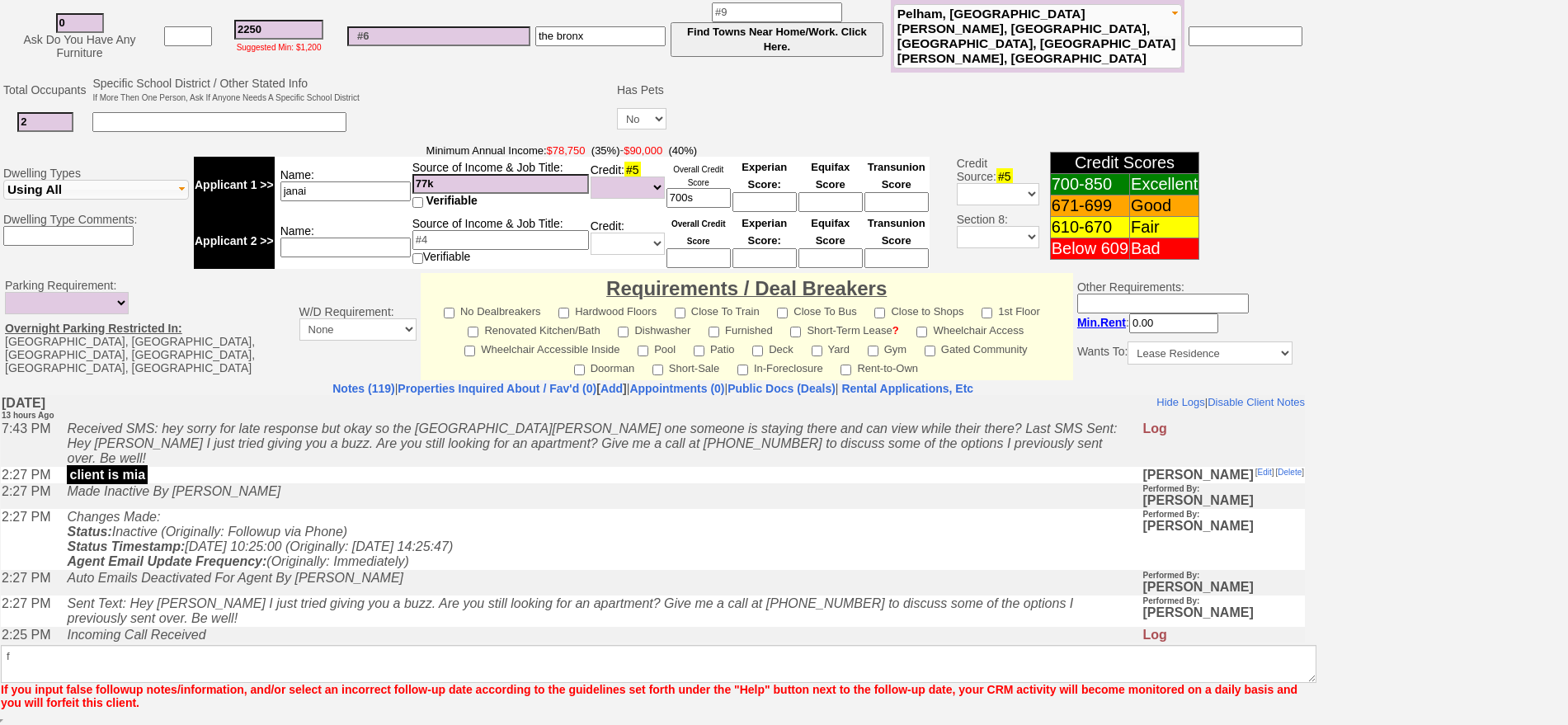
scroll to position [430, 0]
